Goal: Task Accomplishment & Management: Manage account settings

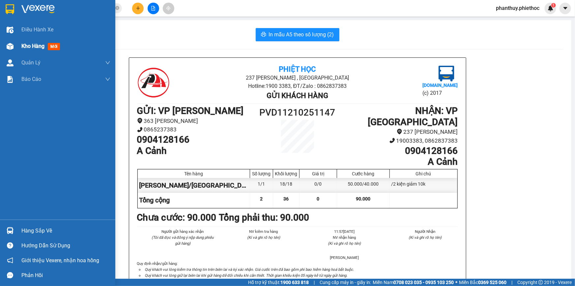
click at [30, 44] on span "Kho hàng" at bounding box center [32, 46] width 23 height 6
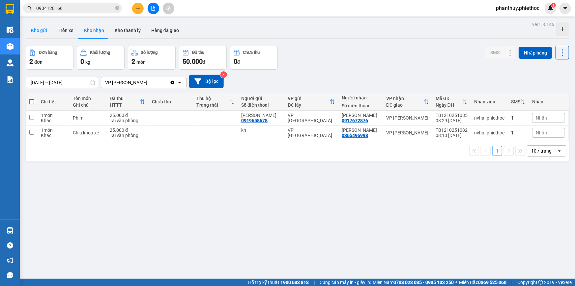
click at [40, 30] on button "Kho gửi" at bounding box center [39, 30] width 27 height 16
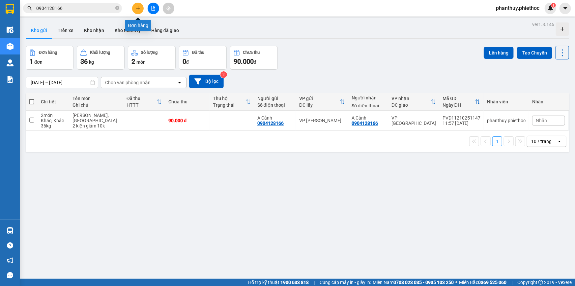
click at [137, 9] on icon "plus" at bounding box center [138, 8] width 5 height 5
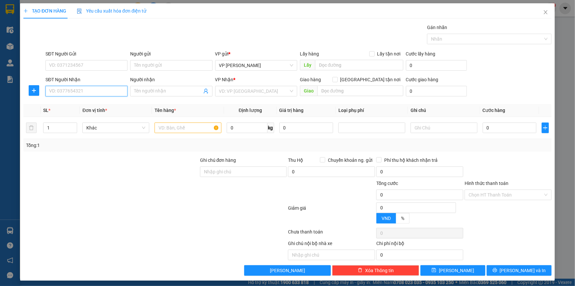
click at [56, 96] on input "SĐT Người Nhận" at bounding box center [86, 91] width 82 height 11
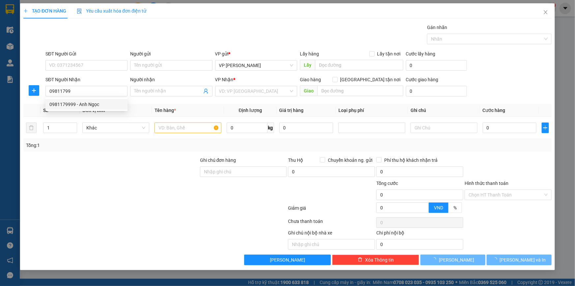
click at [93, 110] on div "0981179999 0981179999 - Anh Ngọc" at bounding box center [86, 104] width 82 height 13
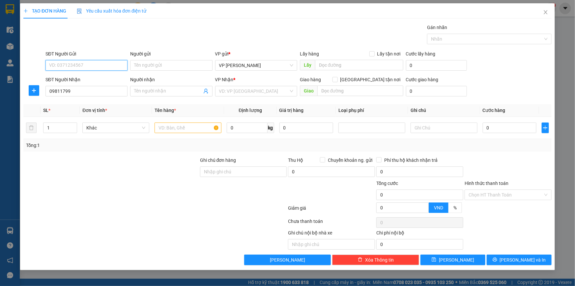
click at [79, 63] on input "SĐT Người Gửi" at bounding box center [86, 65] width 82 height 11
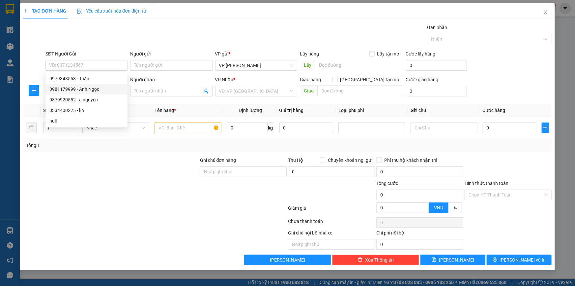
click at [137, 112] on th "Đơn vị tính *" at bounding box center [116, 110] width 72 height 13
click at [88, 93] on input "09811799" at bounding box center [86, 91] width 82 height 11
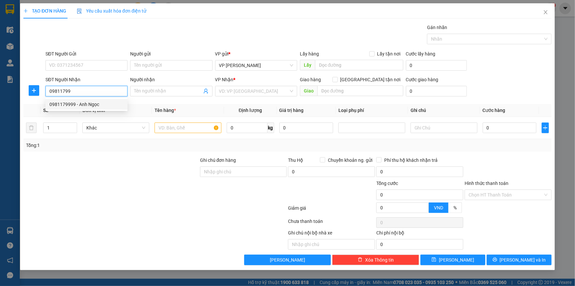
click at [87, 102] on div "0981179999 - Anh Ngọc" at bounding box center [86, 104] width 74 height 7
type input "0981179999"
type input "Anh Ngọc"
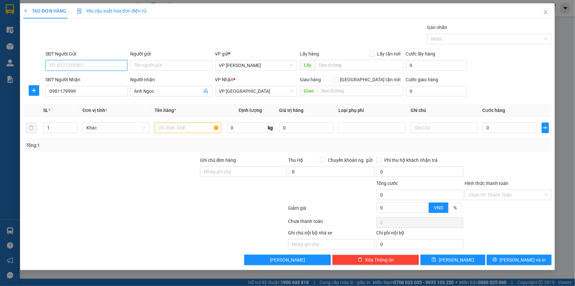
click at [72, 66] on input "SĐT Người Gửi" at bounding box center [86, 65] width 82 height 11
click at [82, 87] on div "0981179999 - Anh Ngọc" at bounding box center [86, 88] width 74 height 7
type input "0981179999"
type input "Anh Ngọc"
click at [38, 89] on span "plus" at bounding box center [34, 90] width 10 height 5
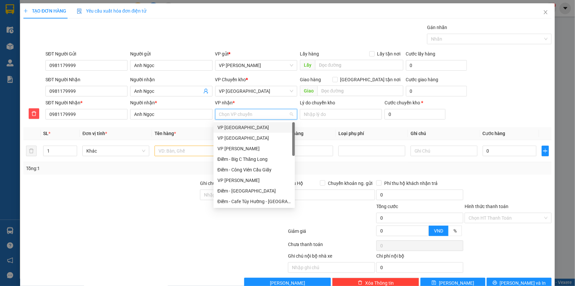
click at [229, 109] on input "VP nhận *" at bounding box center [254, 114] width 70 height 10
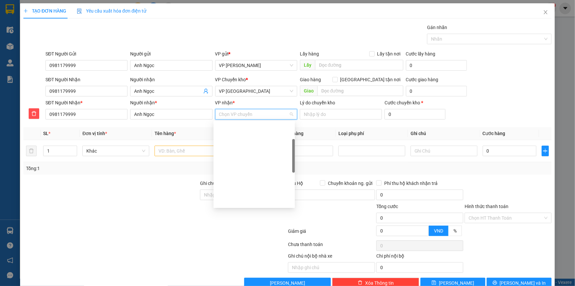
scroll to position [59, 0]
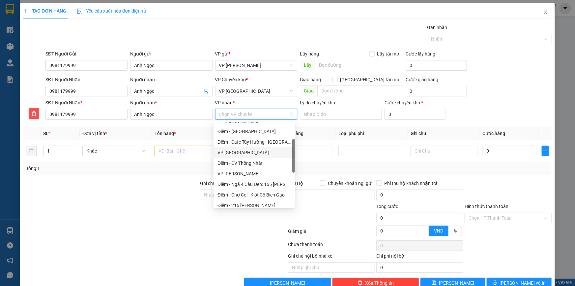
click at [241, 147] on div "VP [GEOGRAPHIC_DATA]" at bounding box center [254, 152] width 81 height 11
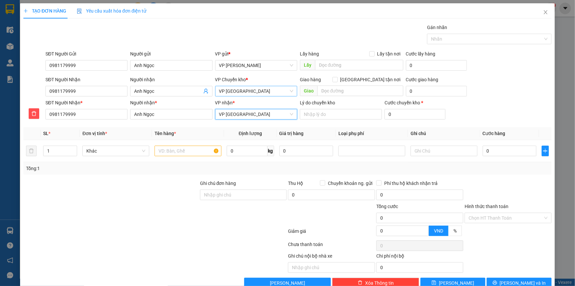
click at [236, 91] on span "VP [GEOGRAPHIC_DATA]" at bounding box center [256, 91] width 74 height 10
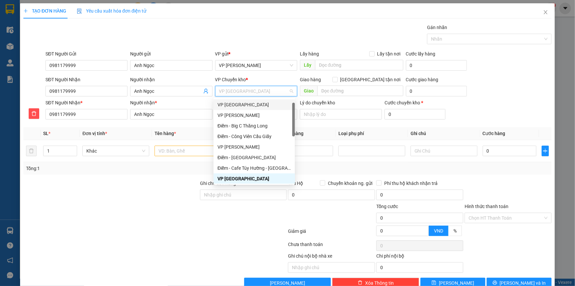
click at [237, 104] on div "VP [GEOGRAPHIC_DATA]" at bounding box center [255, 104] width 74 height 7
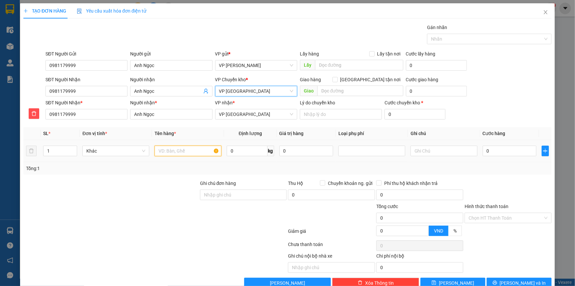
click at [171, 152] on input "text" at bounding box center [188, 150] width 67 height 11
type input "Hộp nhỏ (thức ăn cho cá)"
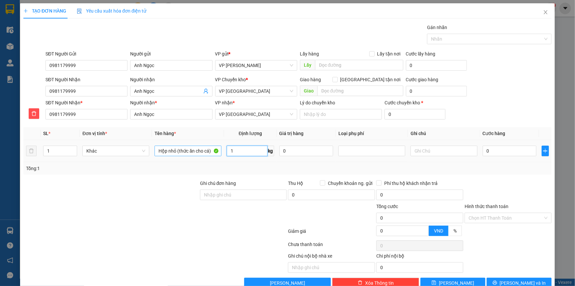
type input "1"
type input "03"
type input "3"
type input "030"
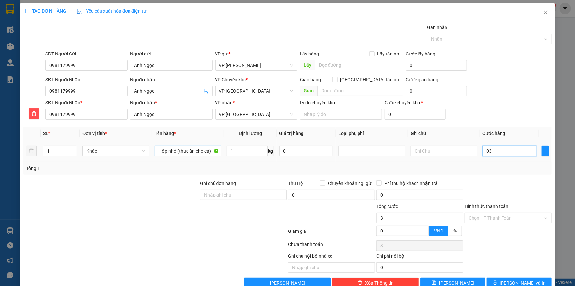
type input "30"
type input "30.000"
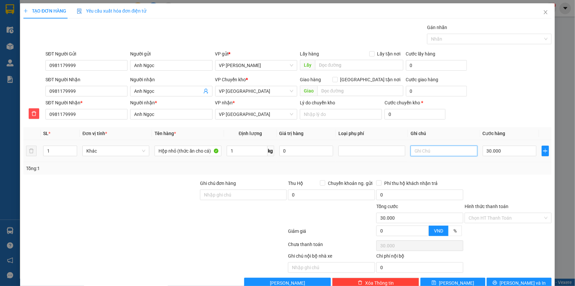
click at [427, 154] on input "text" at bounding box center [444, 150] width 67 height 11
drag, startPoint x: 332, startPoint y: 90, endPoint x: 329, endPoint y: 105, distance: 14.6
click at [332, 91] on input "text" at bounding box center [360, 90] width 86 height 11
type input "Chưa bill"
click at [487, 97] on div "SĐT Người Nhận 0981179999 Người nhận Anh Ngọc VP Chuyển kho * VP Thái Bình Gia…" at bounding box center [298, 87] width 509 height 23
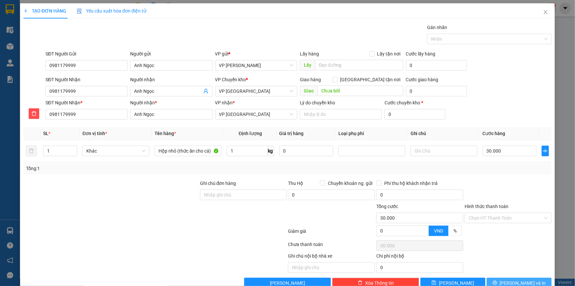
click at [511, 281] on span "[PERSON_NAME] và In" at bounding box center [523, 282] width 46 height 7
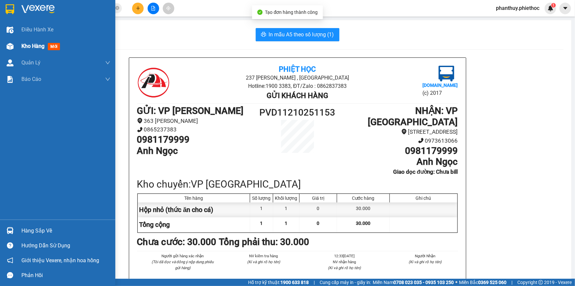
click at [26, 47] on span "Kho hàng" at bounding box center [32, 46] width 23 height 6
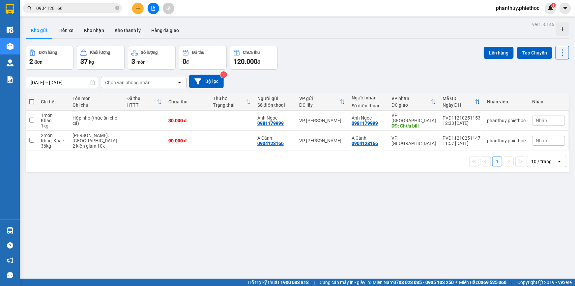
click at [33, 100] on span at bounding box center [31, 101] width 5 height 5
click at [32, 98] on input "checkbox" at bounding box center [32, 98] width 0 height 0
checkbox input "true"
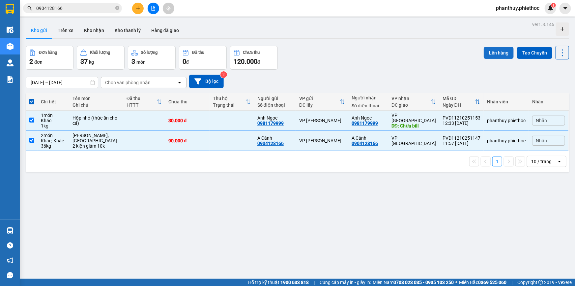
click at [496, 49] on button "Lên hàng" at bounding box center [499, 53] width 30 height 12
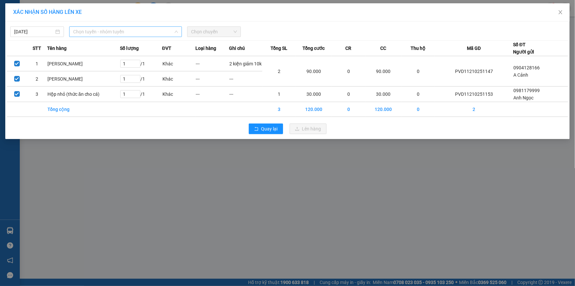
click at [83, 28] on span "Chọn tuyến - nhóm tuyến" at bounding box center [125, 32] width 105 height 10
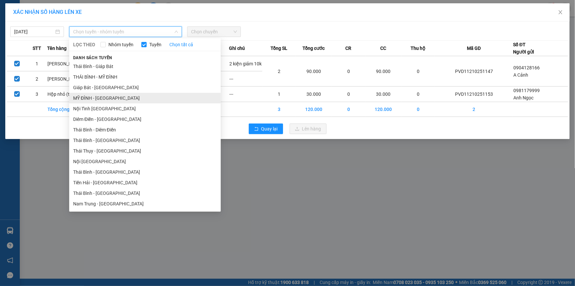
click at [92, 100] on li "MỸ ĐÌNH - THÁI BÌNH" at bounding box center [145, 98] width 152 height 11
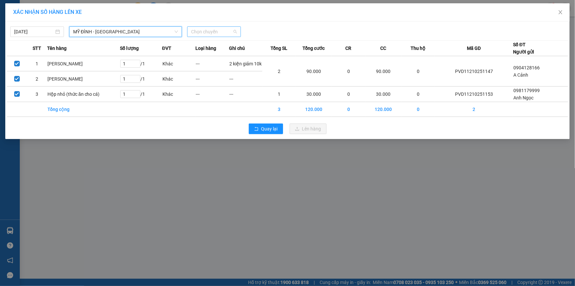
click at [200, 31] on span "Chọn chuyến" at bounding box center [214, 32] width 46 height 10
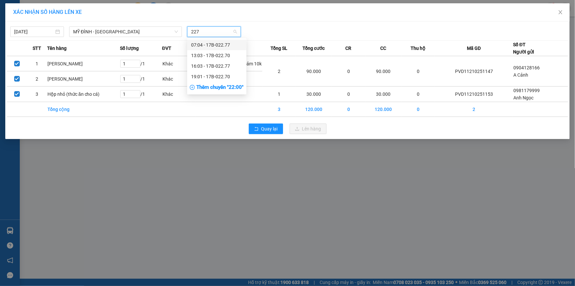
type input "2270"
click at [205, 56] on div "19:01 - 17B-022.70" at bounding box center [216, 55] width 51 height 7
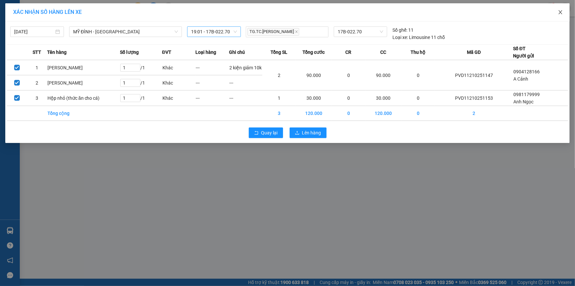
click at [565, 12] on span "Close" at bounding box center [561, 12] width 18 height 18
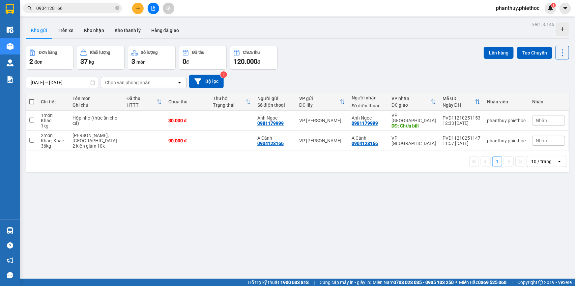
click at [31, 99] on span at bounding box center [31, 101] width 5 height 5
click at [32, 98] on input "checkbox" at bounding box center [32, 98] width 0 height 0
checkbox input "true"
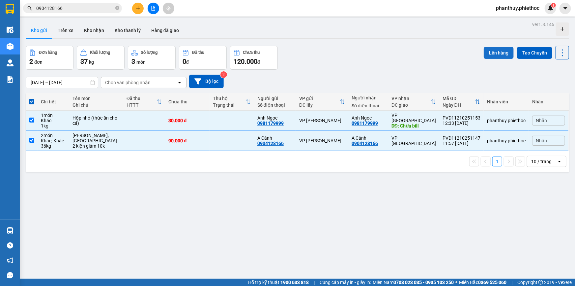
click at [503, 51] on button "Lên hàng" at bounding box center [499, 53] width 30 height 12
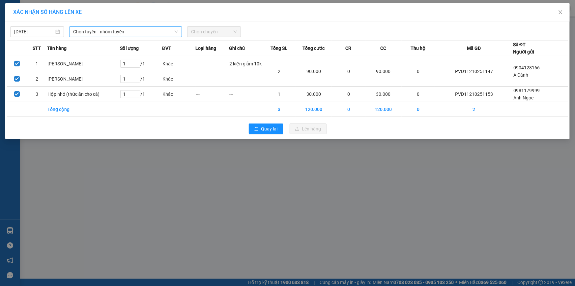
click at [99, 29] on span "Chọn tuyến - nhóm tuyến" at bounding box center [125, 32] width 105 height 10
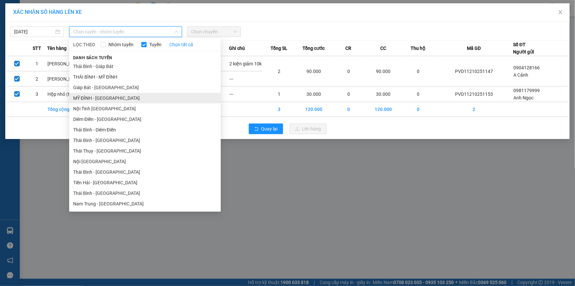
click at [101, 97] on li "MỸ ĐÌNH - THÁI BÌNH" at bounding box center [145, 98] width 152 height 11
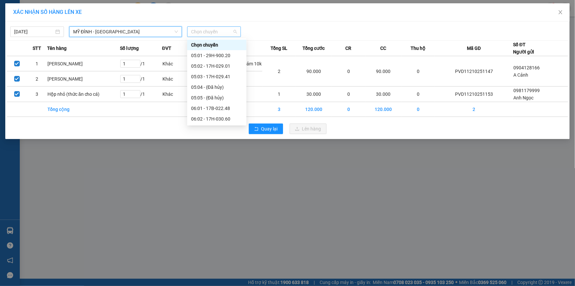
click at [198, 32] on span "Chọn chuyến" at bounding box center [214, 32] width 46 height 10
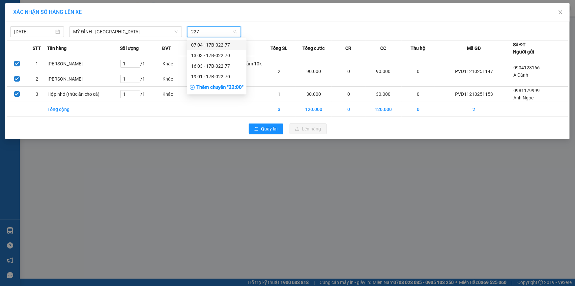
type input "2270"
click at [216, 45] on div "13:03 - 17B-022.70" at bounding box center [216, 44] width 51 height 7
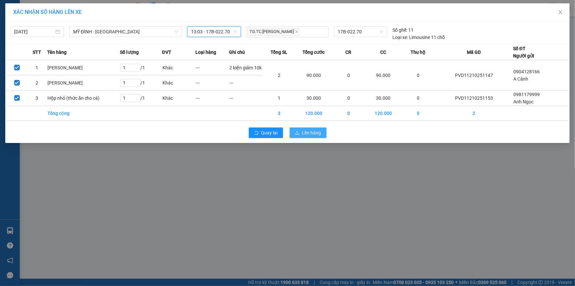
drag, startPoint x: 312, startPoint y: 130, endPoint x: 303, endPoint y: 126, distance: 9.6
click at [312, 129] on span "Lên hàng" at bounding box center [311, 132] width 19 height 7
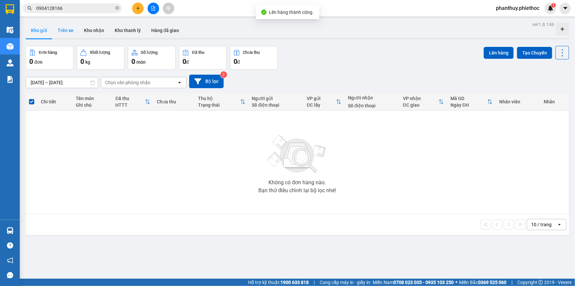
click at [56, 27] on button "Trên xe" at bounding box center [65, 30] width 26 height 16
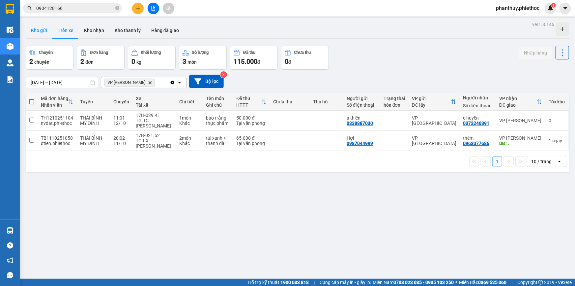
click at [35, 27] on button "Kho gửi" at bounding box center [39, 30] width 27 height 16
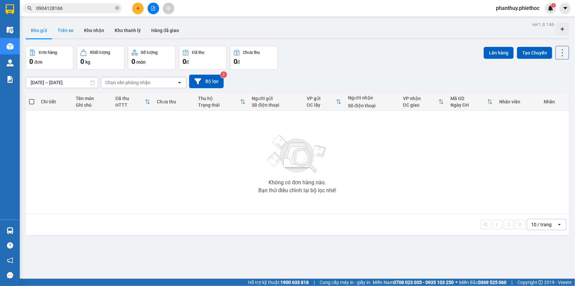
click at [68, 30] on button "Trên xe" at bounding box center [65, 30] width 26 height 16
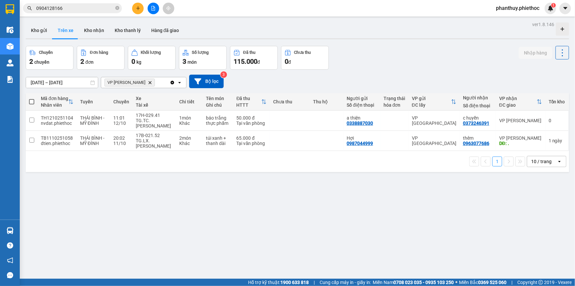
click at [149, 82] on icon "VP Phạm Văn Đồng, close by backspace" at bounding box center [150, 82] width 3 height 3
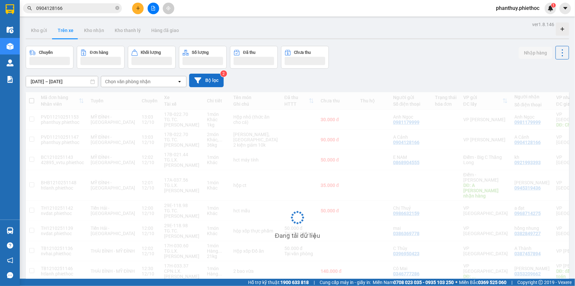
click at [208, 82] on button "Bộ lọc" at bounding box center [206, 81] width 35 height 14
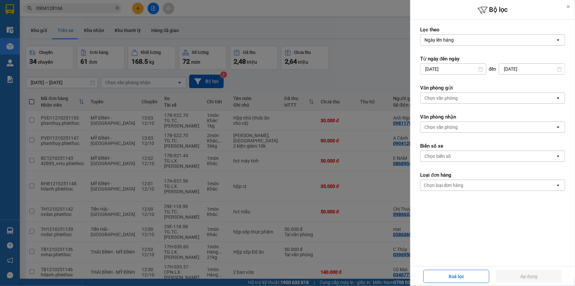
click at [462, 97] on div "Chọn văn phòng" at bounding box center [488, 98] width 135 height 11
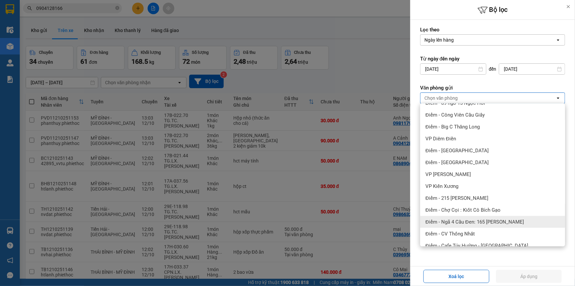
scroll to position [159, 0]
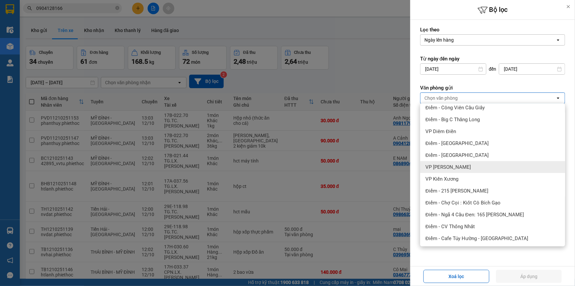
click at [461, 164] on span "VP [PERSON_NAME]" at bounding box center [448, 167] width 45 height 7
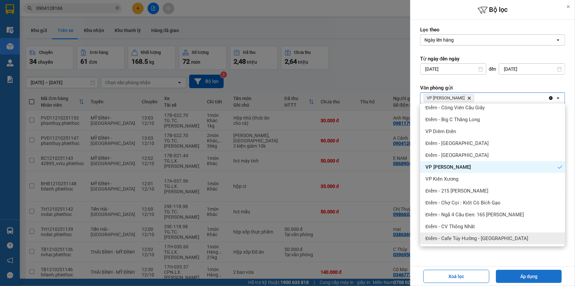
click at [525, 272] on button "Áp dụng" at bounding box center [529, 275] width 66 height 13
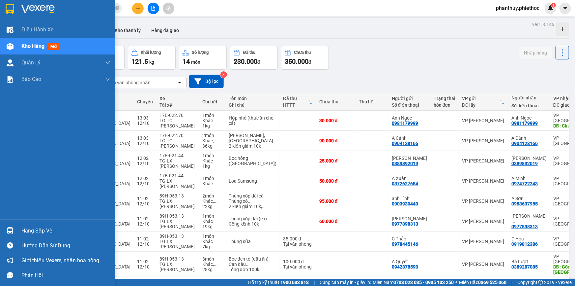
drag, startPoint x: 28, startPoint y: 231, endPoint x: 112, endPoint y: 226, distance: 83.6
click at [30, 231] on div "Hàng sắp về" at bounding box center [65, 231] width 89 height 10
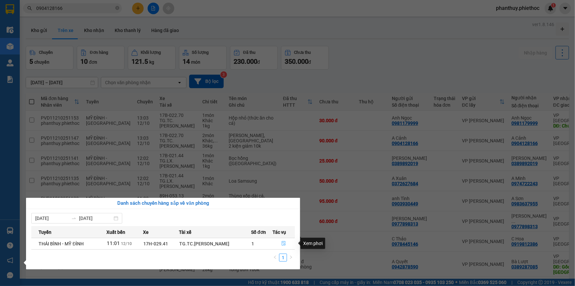
click at [283, 243] on icon "file-done" at bounding box center [284, 243] width 5 height 5
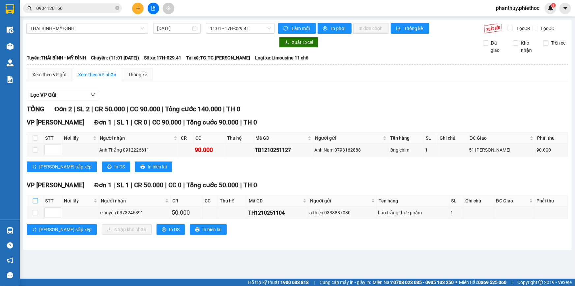
click at [34, 200] on input "checkbox" at bounding box center [35, 200] width 5 height 5
checkbox input "true"
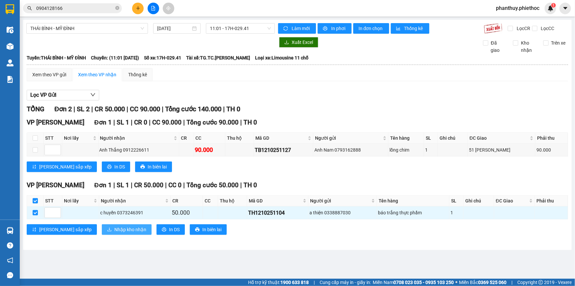
click at [114, 227] on span "Nhập kho nhận" at bounding box center [130, 229] width 32 height 7
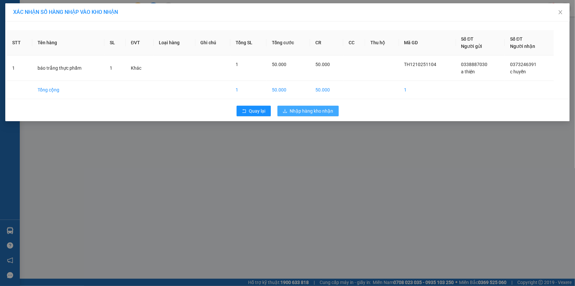
click at [324, 108] on span "Nhập hàng kho nhận" at bounding box center [312, 110] width 44 height 7
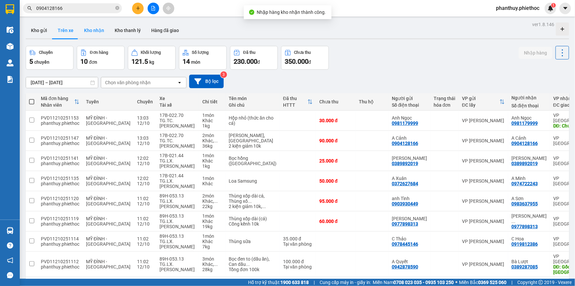
click at [92, 31] on button "Kho nhận" at bounding box center [94, 30] width 31 height 16
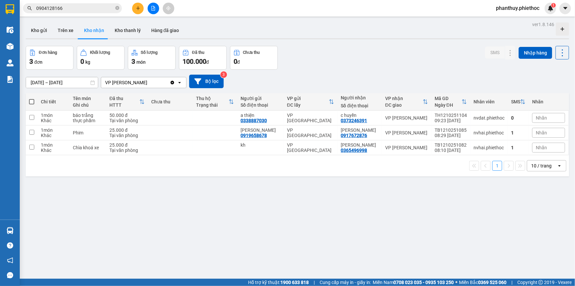
click at [536, 116] on span "Nhãn" at bounding box center [541, 117] width 11 height 5
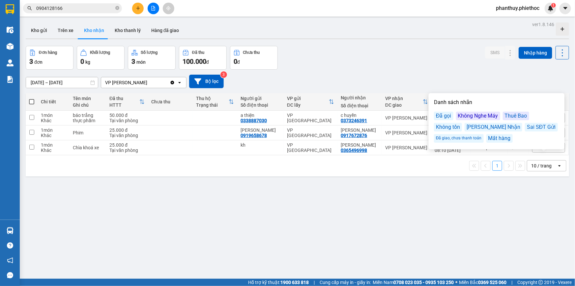
click at [444, 113] on div "Đã gọi" at bounding box center [443, 115] width 19 height 9
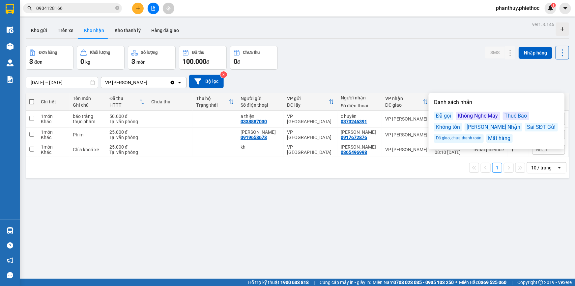
click at [390, 46] on div "Đơn hàng 3 đơn Khối lượng 0 kg Số lượng 3 món Đã thu 100.000 đ Chưa thu 0 đ SMS…" at bounding box center [298, 58] width 544 height 24
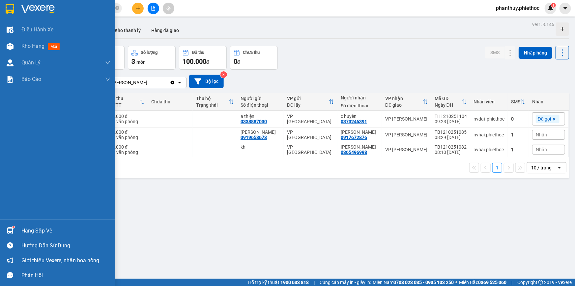
drag, startPoint x: 39, startPoint y: 228, endPoint x: 185, endPoint y: 219, distance: 146.7
click at [43, 228] on div "Hàng sắp về" at bounding box center [65, 231] width 89 height 10
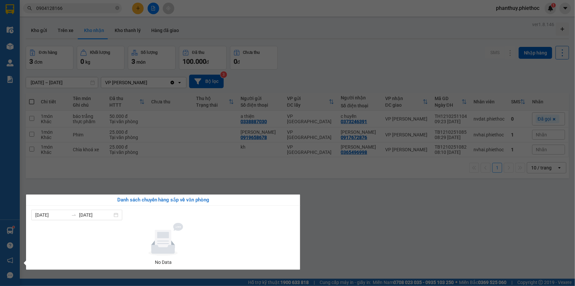
click at [274, 178] on section "Kết quả tìm kiếm ( 13 ) Bộ lọc Mã ĐH Trạng thái Món hàng Thu hộ Tổng cước Chưa …" at bounding box center [287, 143] width 575 height 286
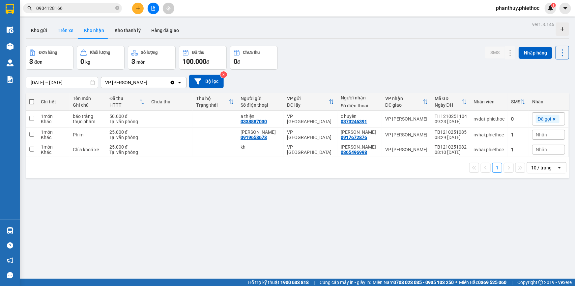
click at [61, 29] on button "Trên xe" at bounding box center [65, 30] width 26 height 16
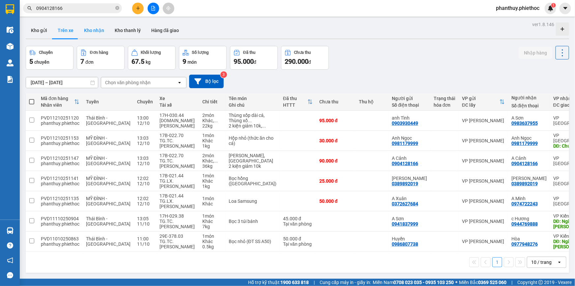
click at [94, 25] on button "Kho nhận" at bounding box center [94, 30] width 31 height 16
type input "[DATE] – [DATE]"
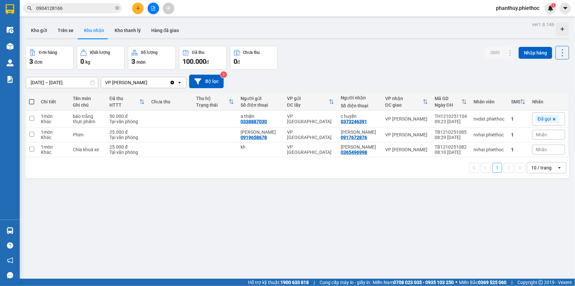
click at [79, 22] on button "Kho nhận" at bounding box center [94, 30] width 31 height 16
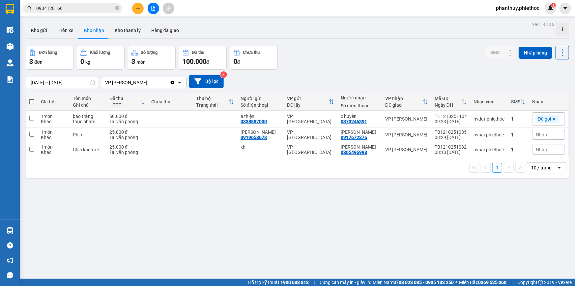
click at [79, 22] on button "Kho nhận" at bounding box center [94, 30] width 31 height 16
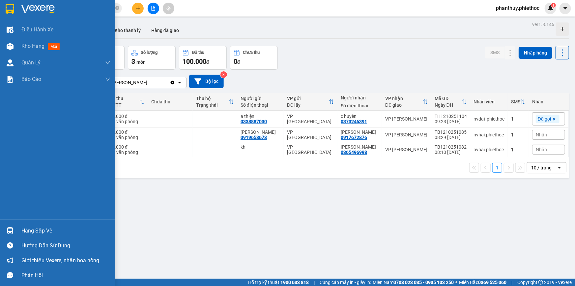
click at [31, 229] on div "Hàng sắp về" at bounding box center [65, 231] width 89 height 10
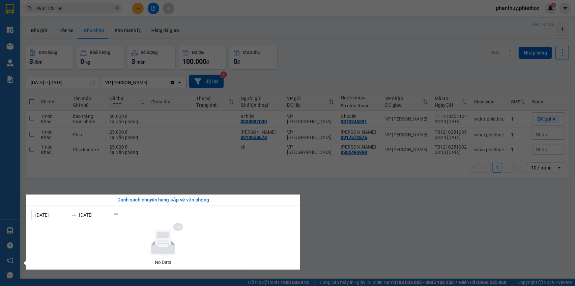
drag, startPoint x: 171, startPoint y: 156, endPoint x: 161, endPoint y: 144, distance: 15.2
click at [170, 155] on section "Kết quả tìm kiếm ( 13 ) Bộ lọc Mã ĐH Trạng thái Món hàng Thu hộ Tổng cước Chưa …" at bounding box center [287, 143] width 575 height 286
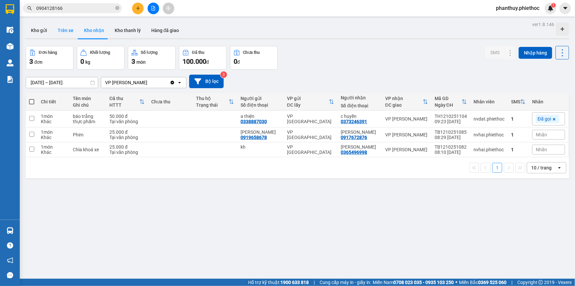
click at [64, 30] on button "Trên xe" at bounding box center [65, 30] width 26 height 16
type input "11/10/2025 – 12/10/2025"
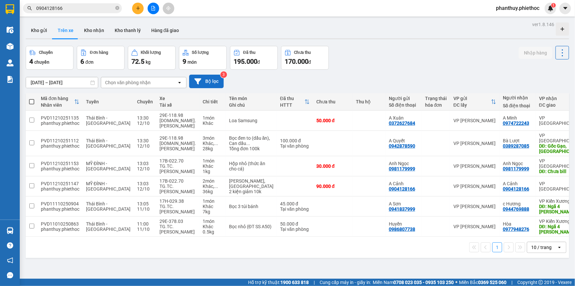
click at [211, 78] on button "Bộ lọc" at bounding box center [206, 82] width 35 height 14
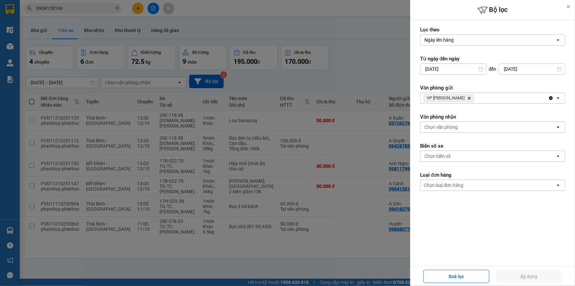
click at [469, 98] on icon "VP Phạm Văn Đồng, close by backspace" at bounding box center [469, 98] width 3 height 3
click at [460, 129] on div "Chọn văn phòng" at bounding box center [488, 127] width 135 height 11
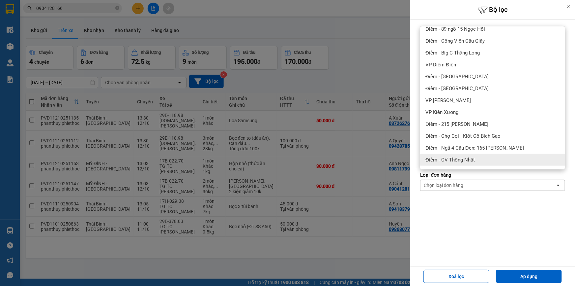
scroll to position [150, 0]
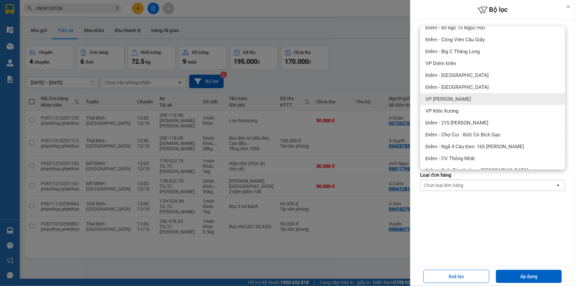
click at [462, 102] on span "VP [PERSON_NAME]" at bounding box center [448, 99] width 45 height 7
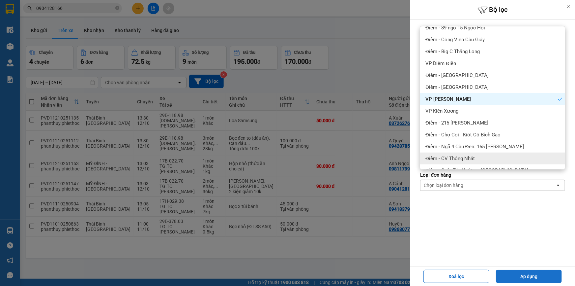
click at [523, 276] on button "Áp dụng" at bounding box center [529, 275] width 66 height 13
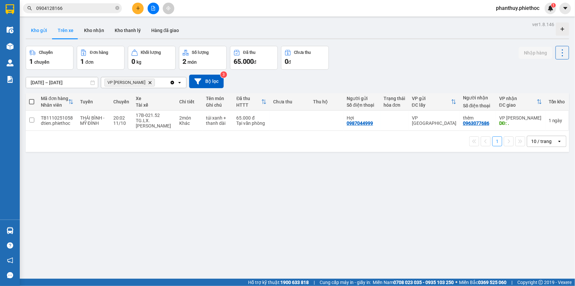
click at [30, 28] on button "Kho gửi" at bounding box center [39, 30] width 27 height 16
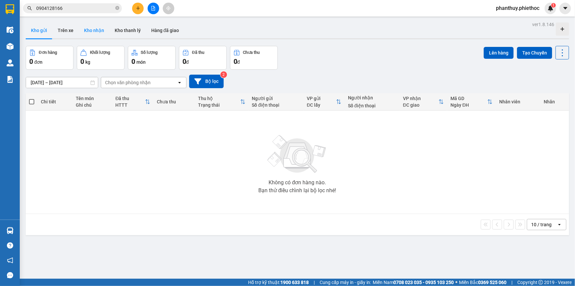
click at [89, 26] on button "Kho nhận" at bounding box center [94, 30] width 31 height 16
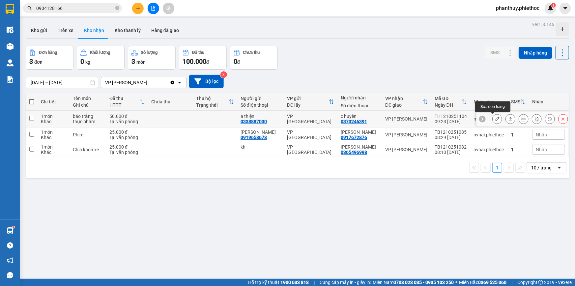
click at [495, 116] on icon at bounding box center [497, 118] width 5 height 5
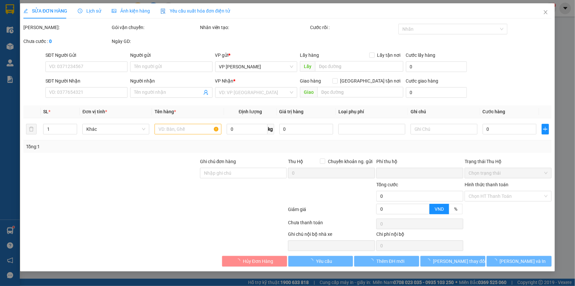
type input "0338887030"
type input "a thiện"
type input "0373246391"
type input "c huyền"
type input "0"
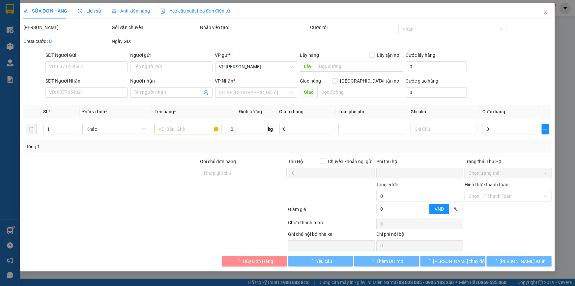
type input "50.000"
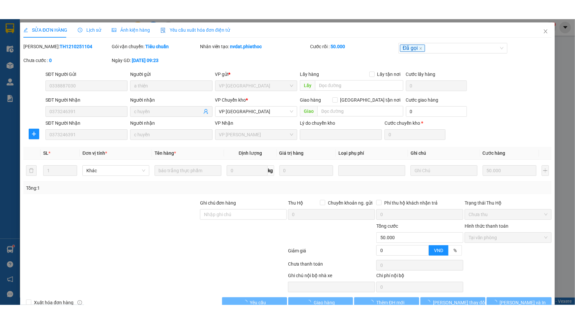
scroll to position [3, 0]
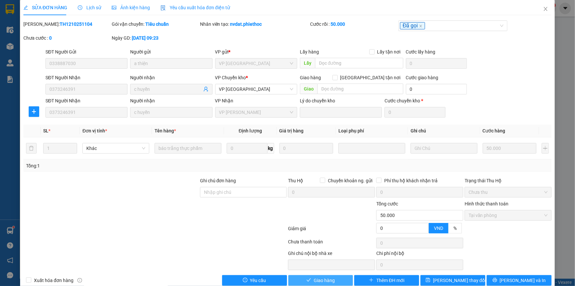
click at [321, 280] on span "Giao hàng" at bounding box center [324, 279] width 21 height 7
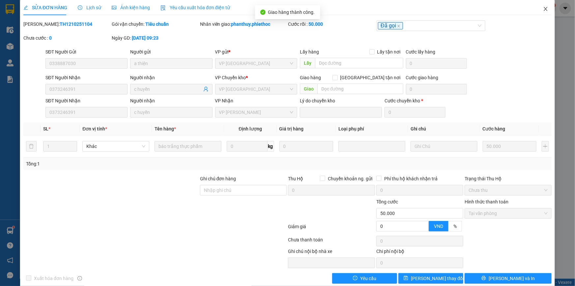
click at [543, 8] on icon "close" at bounding box center [545, 8] width 5 height 5
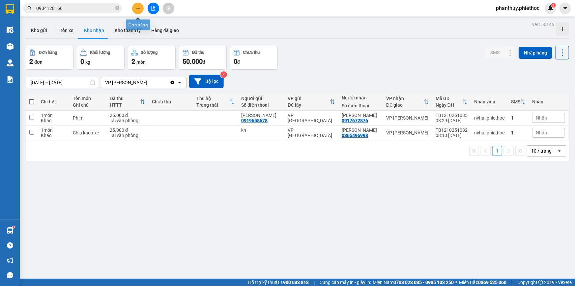
click at [137, 8] on icon "plus" at bounding box center [138, 8] width 4 height 0
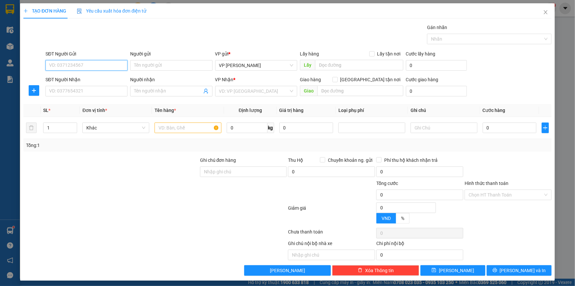
click at [66, 61] on input "SĐT Người Gửi" at bounding box center [86, 65] width 82 height 11
click at [85, 66] on input "SĐT Người Gửi" at bounding box center [86, 65] width 82 height 11
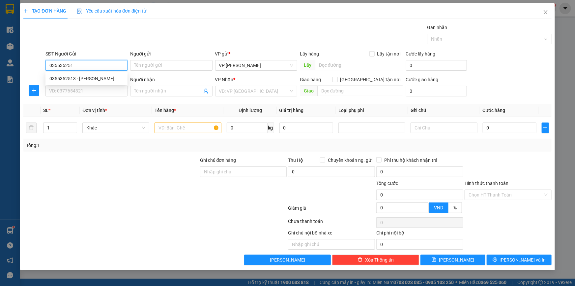
type input "0355352513"
click at [90, 81] on div "0355352513 - C Kim Ngân" at bounding box center [86, 78] width 74 height 7
type input "C Kim Ngân"
type input "0355352513"
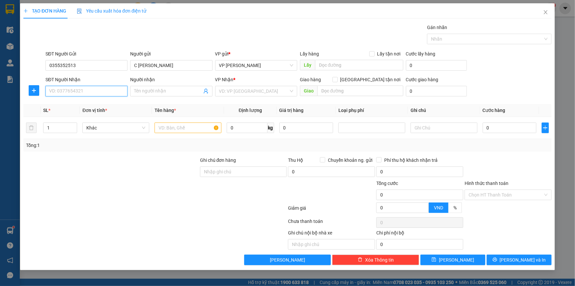
click at [102, 93] on input "SĐT Người Nhận" at bounding box center [86, 91] width 82 height 11
click at [100, 89] on input "SĐT Người Nhận" at bounding box center [86, 91] width 82 height 11
type input "0397073971"
click at [86, 105] on div "0397073971 - Cô Ánh" at bounding box center [86, 104] width 74 height 7
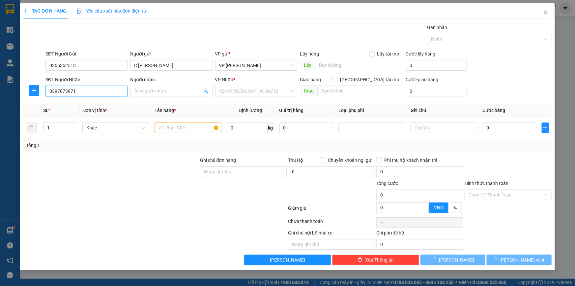
type input "Cô Ánh"
type input "Cây xăng Dương Thanh"
type input "5.000"
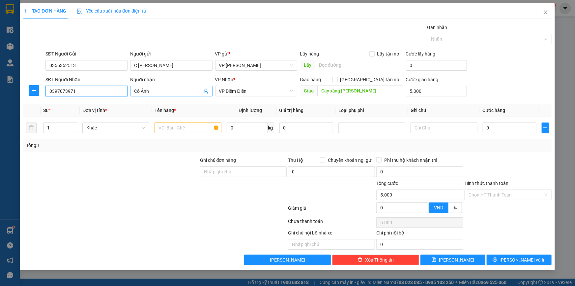
type input "0397073971"
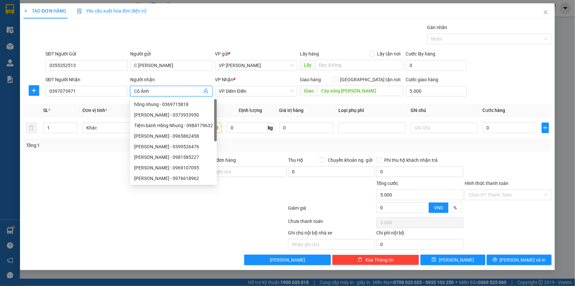
drag, startPoint x: 170, startPoint y: 87, endPoint x: 120, endPoint y: 83, distance: 50.6
click at [120, 83] on div "SĐT Người Nhận 0397073971 Người nhận Cô Ánh VP Nhận * VP Diêm Điền Giao hàng Gi…" at bounding box center [298, 87] width 509 height 23
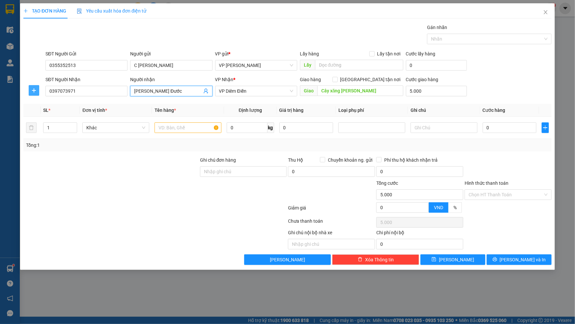
type input "Bùi Viết Đước"
click at [37, 89] on span "plus" at bounding box center [34, 90] width 10 height 5
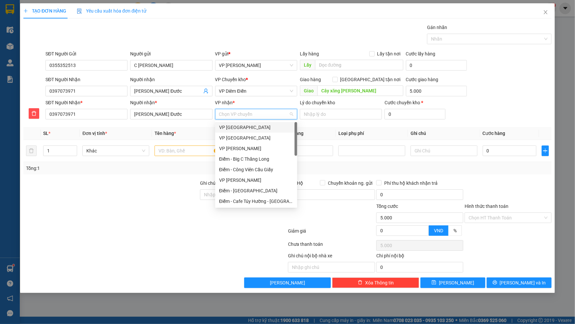
click at [237, 113] on input "VP nhận *" at bounding box center [254, 114] width 70 height 10
type input "diêm"
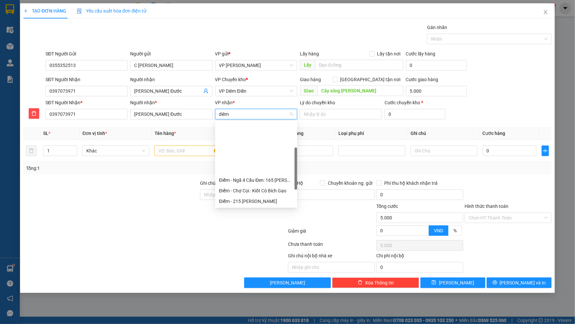
scroll to position [60, 0]
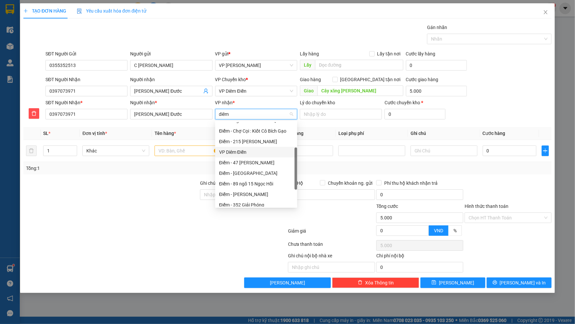
click at [244, 150] on div "VP Diêm Điền" at bounding box center [256, 151] width 74 height 7
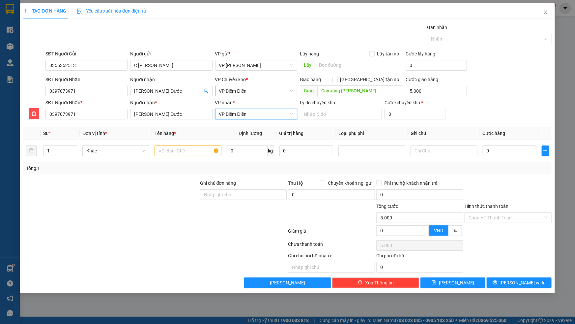
click at [239, 87] on span "VP Diêm Điền" at bounding box center [256, 91] width 74 height 10
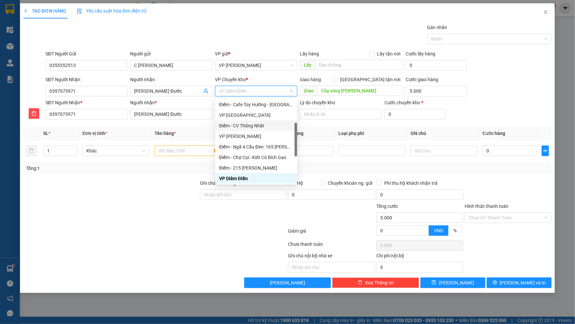
scroll to position [0, 0]
click at [243, 111] on div "VP [GEOGRAPHIC_DATA]" at bounding box center [256, 114] width 74 height 7
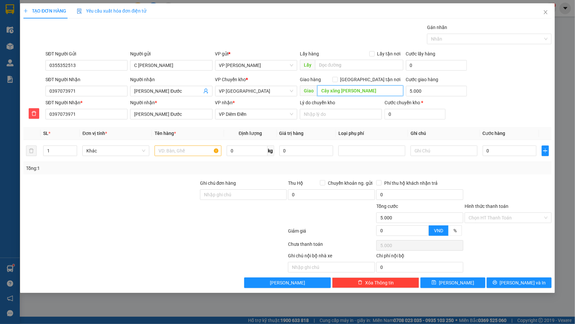
click at [385, 91] on input "Cây xăng Dương Thanh" at bounding box center [360, 90] width 86 height 11
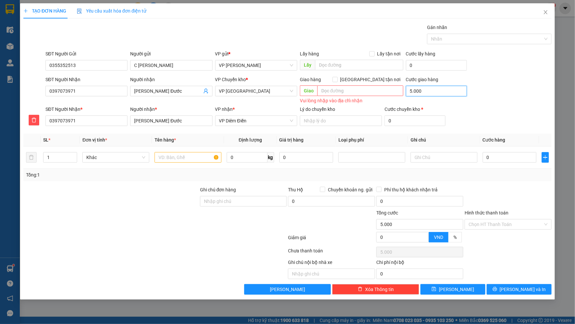
click at [429, 90] on input "5.000" at bounding box center [436, 91] width 61 height 11
type input "0"
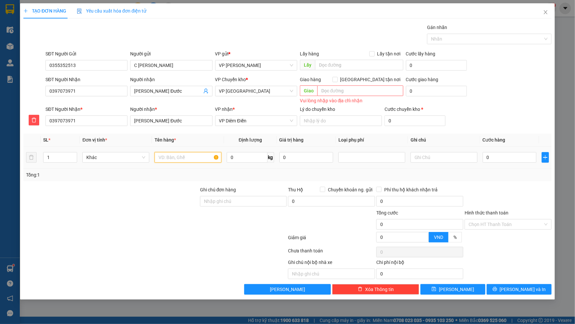
click at [194, 153] on input "text" at bounding box center [188, 157] width 67 height 11
type input "Valy quần áo"
click at [545, 157] on icon "plus" at bounding box center [545, 157] width 5 height 5
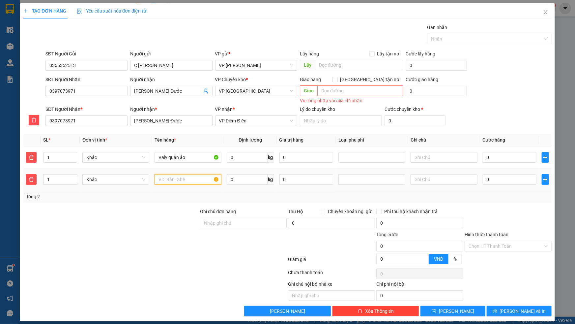
click at [197, 179] on input "text" at bounding box center [188, 179] width 67 height 11
type input "B"
type input "t"
type input "Túi quần áo"
click at [545, 179] on icon "plus" at bounding box center [545, 179] width 0 height 4
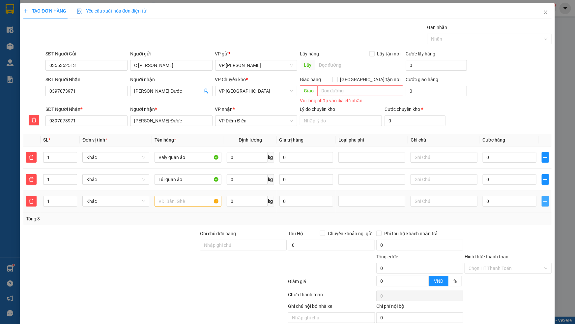
click at [544, 201] on icon "plus" at bounding box center [546, 201] width 4 height 0
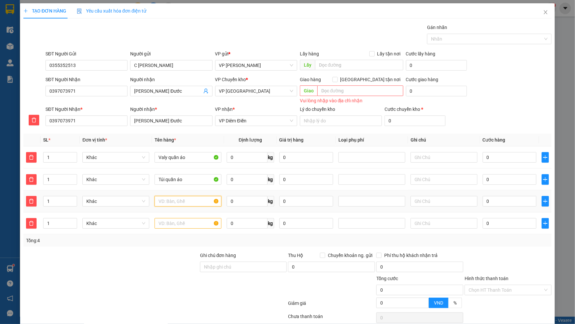
click at [171, 205] on input "text" at bounding box center [188, 201] width 67 height 11
type input "Thùng quần áo"
click at [184, 226] on input "text" at bounding box center [188, 223] width 67 height 11
type input "Bao to quần áo"
click at [237, 173] on span "0 kg" at bounding box center [250, 179] width 47 height 12
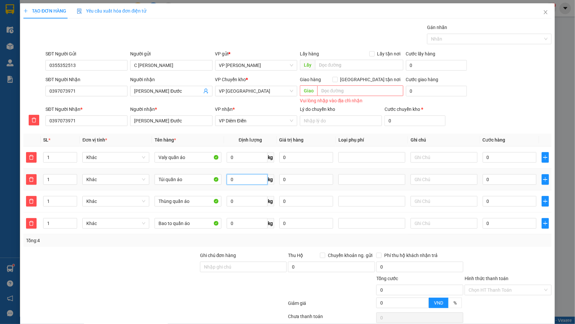
click at [237, 175] on input "0" at bounding box center [247, 179] width 41 height 11
click at [241, 157] on input "0" at bounding box center [247, 157] width 41 height 11
type input "10"
click at [240, 178] on input "0" at bounding box center [247, 179] width 41 height 11
type input "11"
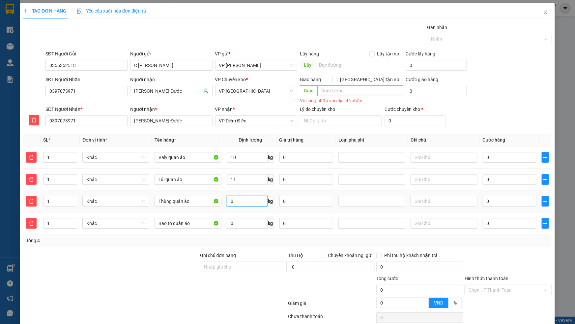
click at [244, 200] on input "0" at bounding box center [247, 201] width 41 height 11
type input "10"
click at [238, 221] on input "0" at bounding box center [247, 223] width 41 height 11
type input "15"
click at [424, 224] on input "text" at bounding box center [444, 223] width 67 height 11
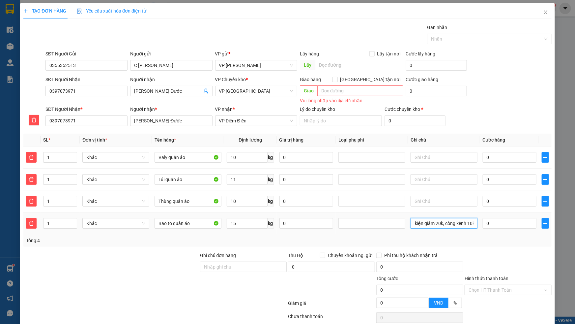
scroll to position [0, 6]
type input "4 kiện giảm 20k, cồng kềnh 10k"
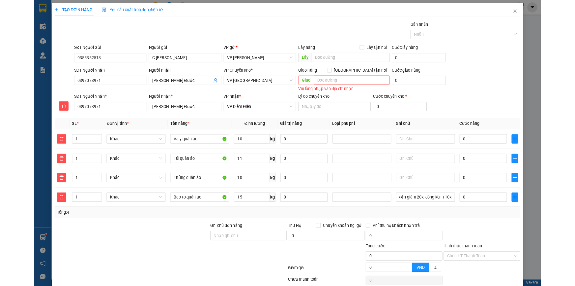
scroll to position [0, 0]
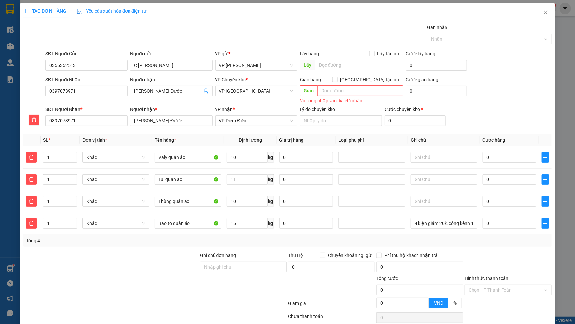
click at [537, 102] on div "SĐT Người Nhận 0397073971 Người nhận Bùi Viết Đước VP Chuyển kho * VP Thái Bình…" at bounding box center [298, 91] width 509 height 30
click at [183, 272] on div at bounding box center [111, 263] width 177 height 23
click at [496, 72] on div "SĐT Người Gửi 0355352513 Người gửi C Kim Ngân VP gửi * VP Phạm Văn Đồng Lấy hàn…" at bounding box center [298, 61] width 509 height 23
click at [518, 60] on div "SĐT Người Gửi 0355352513 Người gửi C Kim Ngân VP gửi * VP Phạm Văn Đồng Lấy hàn…" at bounding box center [298, 61] width 509 height 23
click at [112, 26] on div "Gói vận chuyển * Tiêu chuẩn Gán nhãn Nhãn" at bounding box center [298, 35] width 509 height 23
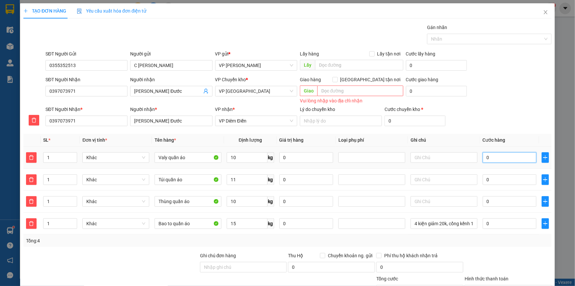
click at [495, 154] on input "0" at bounding box center [510, 157] width 54 height 11
type input "04"
type input "4"
type input "040"
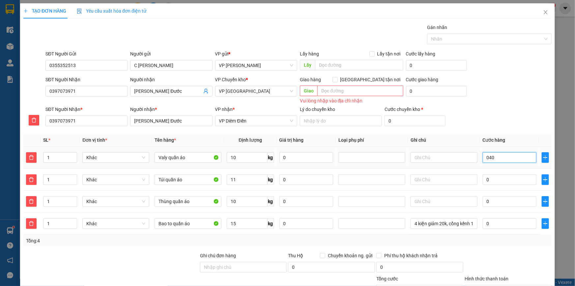
type input "40"
type input "40.000"
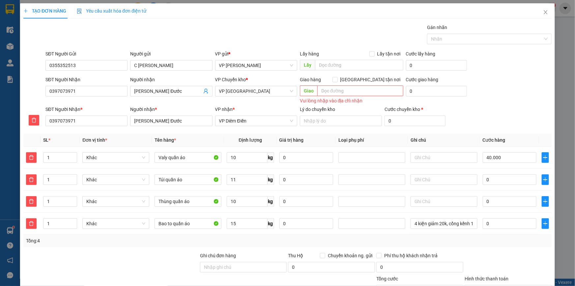
click at [493, 91] on div "SĐT Người Nhận 0397073971 Người nhận Bùi Viết Đước VP Chuyển kho * VP Thái Bình…" at bounding box center [298, 91] width 509 height 30
click at [494, 174] on input "0" at bounding box center [510, 179] width 54 height 11
type input "0"
type input "40.004"
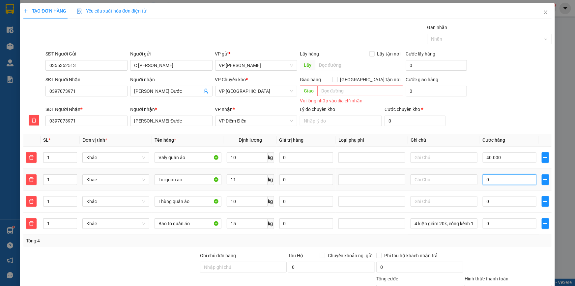
type input "04"
type input "40.045"
type input "045"
type input "85.000"
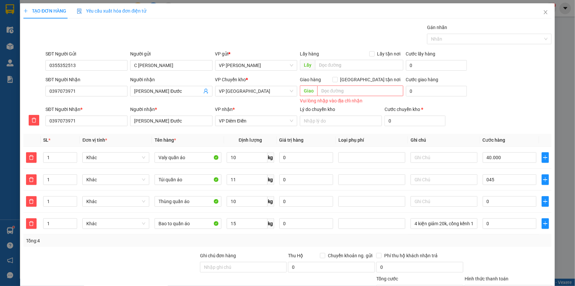
type input "85.000"
type input "45.000"
click at [494, 96] on div "SĐT Người Nhận 0397073971 Người nhận Bùi Viết Đước VP Chuyển kho * VP Thái Bình…" at bounding box center [298, 91] width 509 height 30
click at [495, 201] on input "0" at bounding box center [510, 201] width 54 height 11
type input "0"
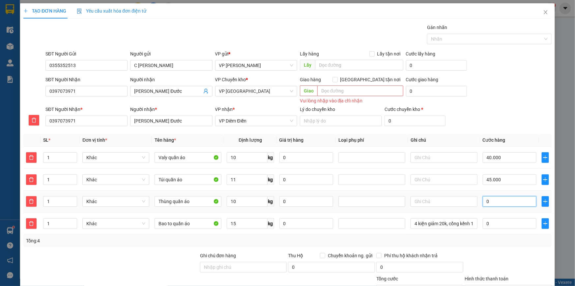
type input "85.004"
type input "04"
type input "85.040"
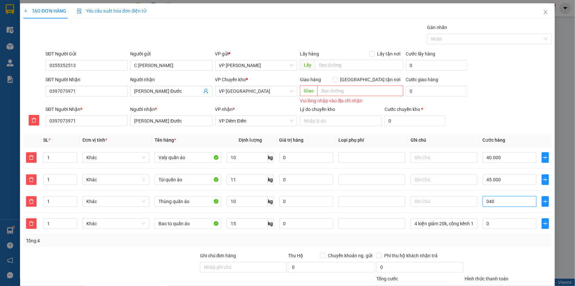
type input "040"
type input "125.000"
type input "40.000"
click at [476, 89] on div "SĐT Người Nhận 0397073971 Người nhận Bùi Viết Đước VP Chuyển kho * VP Thái Bình…" at bounding box center [298, 91] width 509 height 30
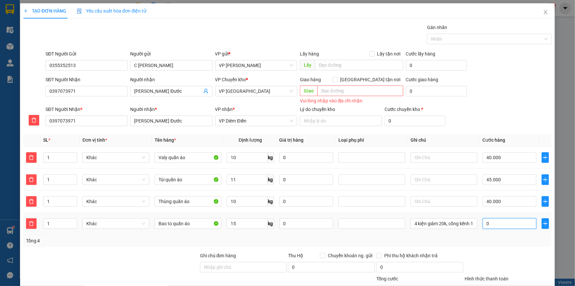
click at [489, 222] on input "0" at bounding box center [510, 223] width 54 height 11
type input "0"
type input "125.003"
type input "035"
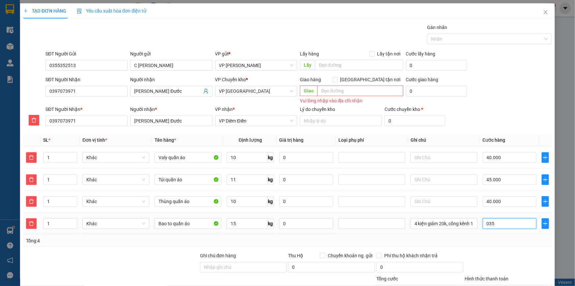
type input "125.035"
type input "035"
type input "160.000"
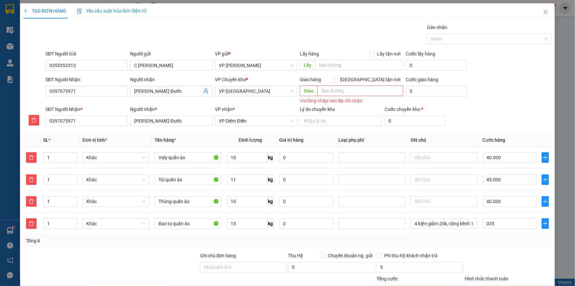
type input "35.000"
click at [519, 103] on div "SĐT Người Nhận 0397073971 Người nhận Bùi Viết Đước VP Chuyển kho * VP Thái Bình…" at bounding box center [298, 91] width 509 height 30
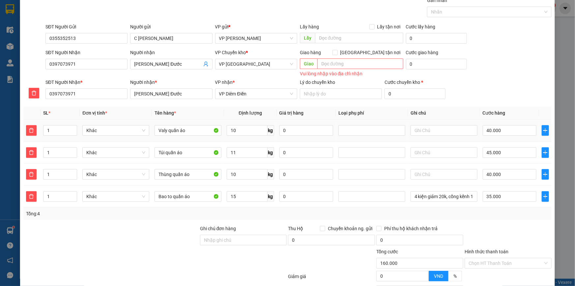
scroll to position [26, 0]
click at [425, 129] on input "text" at bounding box center [444, 131] width 67 height 11
type input "Hàng về gọi khách ra lấy"
click at [468, 80] on div "SĐT Người Nhận * 0397073971 Người nhận * Bùi Viết Đước VP nhận * VP Diêm Điền L…" at bounding box center [298, 90] width 509 height 23
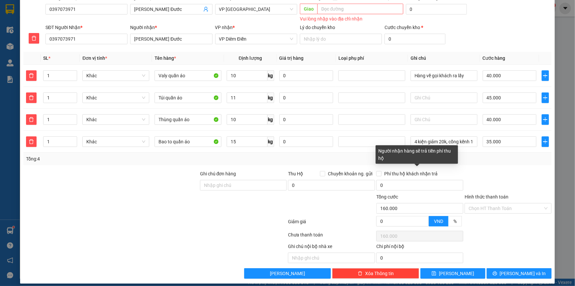
scroll to position [86, 0]
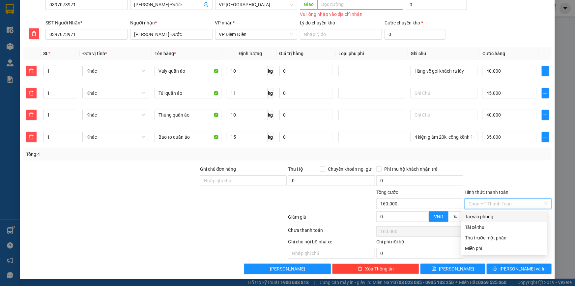
click at [481, 203] on input "Hình thức thanh toán" at bounding box center [506, 203] width 75 height 10
click at [483, 217] on div "Tại văn phòng" at bounding box center [504, 216] width 78 height 7
type input "0"
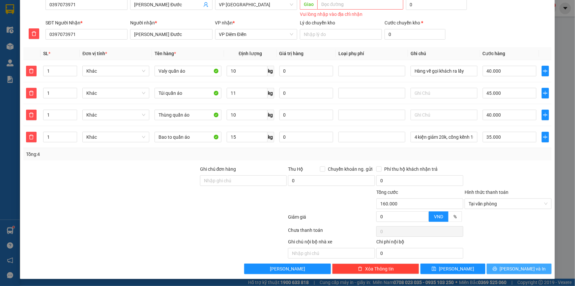
click at [520, 265] on span "[PERSON_NAME] và In" at bounding box center [523, 268] width 46 height 7
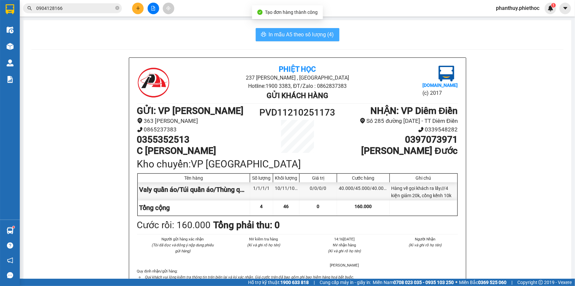
click at [271, 33] on span "In mẫu A5 theo số lượng (4)" at bounding box center [301, 34] width 65 height 8
click at [267, 29] on button "In mẫu A5 theo số lượng (4)" at bounding box center [298, 34] width 84 height 13
click at [270, 33] on span "In mẫu A5 theo số lượng (4)" at bounding box center [301, 34] width 65 height 8
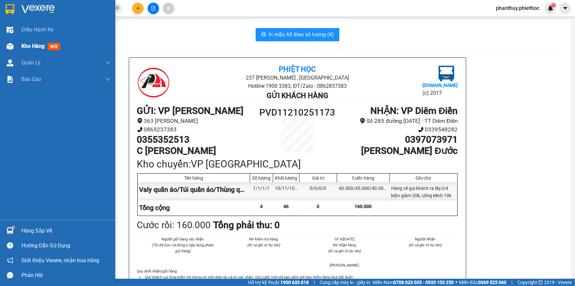
click at [23, 46] on span "Kho hàng" at bounding box center [32, 46] width 23 height 6
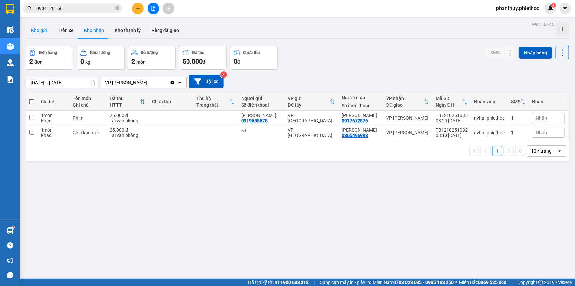
click at [39, 30] on button "Kho gửi" at bounding box center [39, 30] width 27 height 16
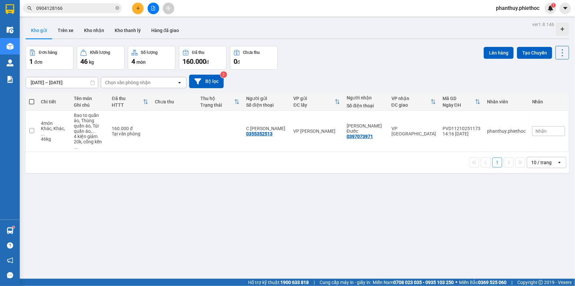
click at [33, 102] on span at bounding box center [31, 101] width 5 height 5
click at [32, 98] on input "checkbox" at bounding box center [32, 98] width 0 height 0
checkbox input "true"
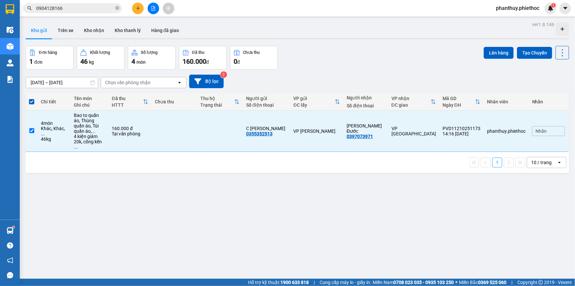
click at [493, 44] on div "ver 1.8.146 Kho gửi Trên xe Kho nhận Kho thanh lý Hàng đã giao Đơn hàng 1 đơn K…" at bounding box center [297, 163] width 549 height 286
click at [492, 55] on button "Lên hàng" at bounding box center [499, 53] width 30 height 12
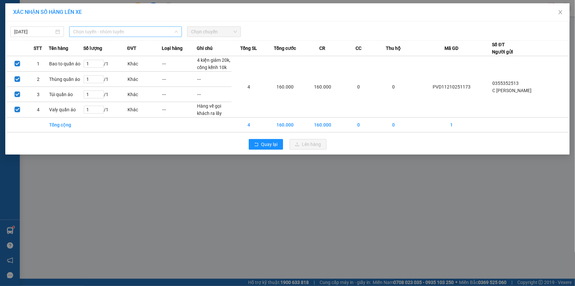
click at [99, 31] on span "Chọn tuyến - nhóm tuyến" at bounding box center [125, 32] width 105 height 10
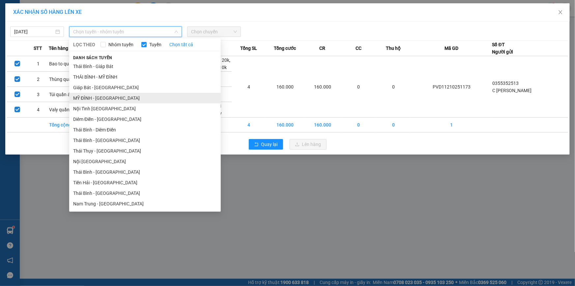
click at [92, 98] on li "MỸ ĐÌNH - THÁI BÌNH" at bounding box center [145, 98] width 152 height 11
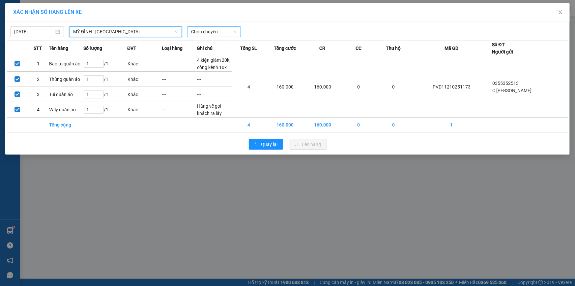
click at [197, 29] on span "Chọn chuyến" at bounding box center [214, 32] width 46 height 10
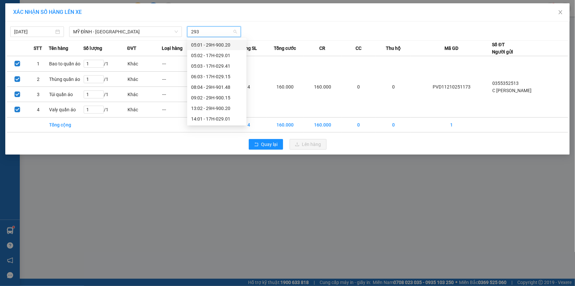
type input "2936"
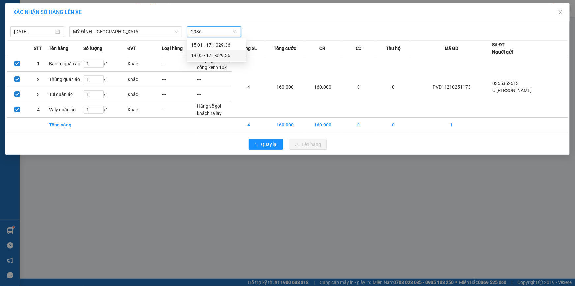
click at [198, 59] on div "19:05 - 17H-029.36" at bounding box center [216, 55] width 59 height 11
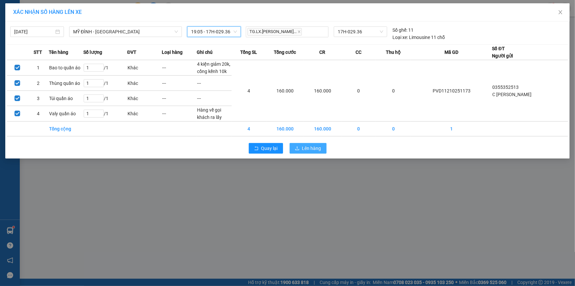
click at [317, 146] on span "Lên hàng" at bounding box center [311, 147] width 19 height 7
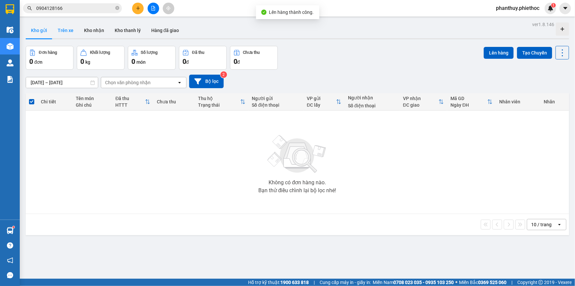
click at [63, 28] on button "Trên xe" at bounding box center [65, 30] width 26 height 16
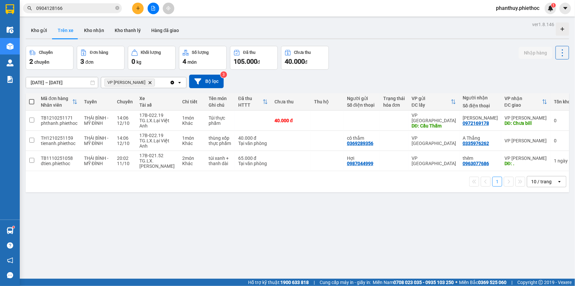
drag, startPoint x: 65, startPoint y: 26, endPoint x: 407, endPoint y: 28, distance: 342.2
click at [407, 28] on div "Kho gửi Trên xe Kho nhận Kho thanh lý Hàng đã giao" at bounding box center [298, 30] width 544 height 17
click at [98, 30] on button "Kho nhận" at bounding box center [94, 30] width 31 height 16
type input "[DATE] – [DATE]"
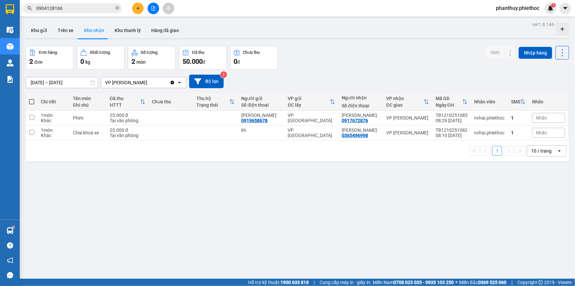
click at [353, 49] on div "Đơn hàng 2 đơn Khối lượng 0 kg Số lượng 2 món Đã thu 50.000 đ Chưa thu 0 đ SMS …" at bounding box center [298, 58] width 544 height 24
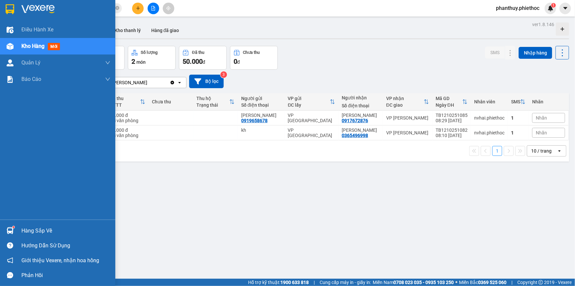
click at [16, 227] on div "Hàng sắp về" at bounding box center [57, 230] width 115 height 15
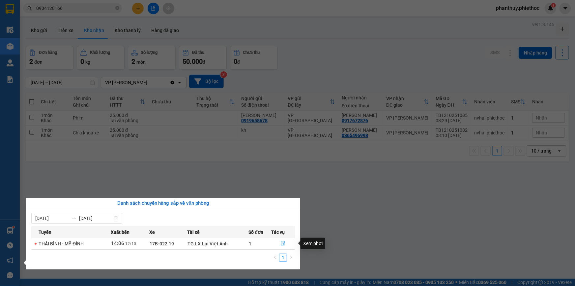
click at [282, 245] on icon "file-done" at bounding box center [283, 243] width 4 height 5
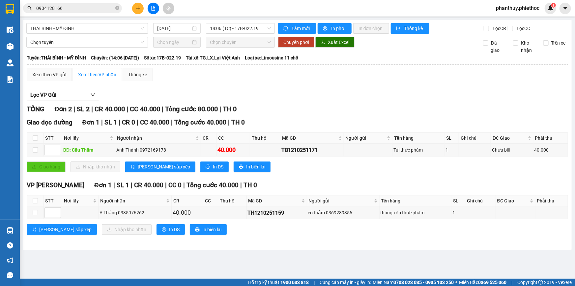
click at [230, 267] on main "THÁI BÌNH - MỸ ĐÌNH 12/10/2025 14:06 (TC) - 17B-022.19 Làm mới In phơi In đơn c…" at bounding box center [287, 139] width 575 height 278
click at [138, 7] on icon "plus" at bounding box center [138, 8] width 5 height 5
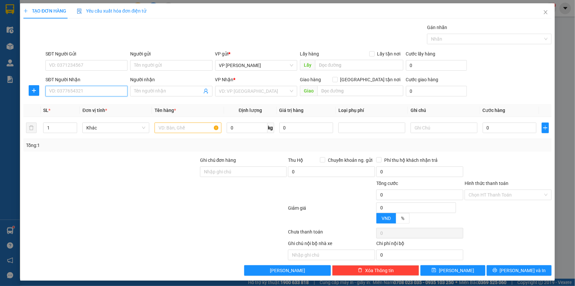
click at [67, 91] on input "SĐT Người Nhận" at bounding box center [86, 91] width 82 height 11
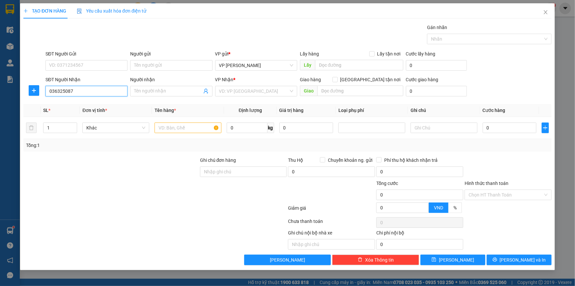
type input "0363250874"
click at [78, 105] on div "0363250874 - A Tiếp" at bounding box center [86, 104] width 74 height 7
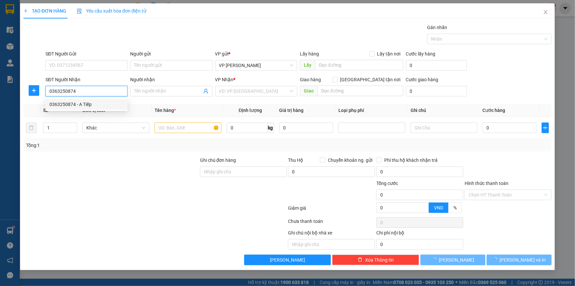
type input "A Tiếp"
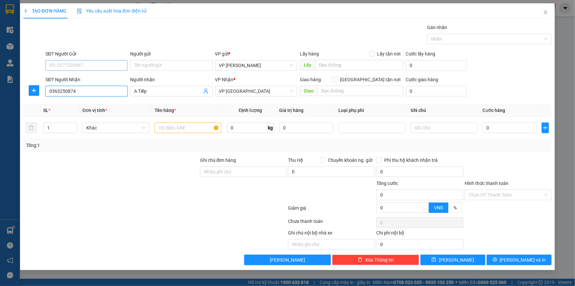
type input "0363250874"
click at [72, 63] on input "SĐT Người Gửi" at bounding box center [86, 65] width 82 height 11
click at [89, 88] on div "0865717241 - E Tùng" at bounding box center [86, 88] width 74 height 7
type input "0865717241"
type input "E Tùng"
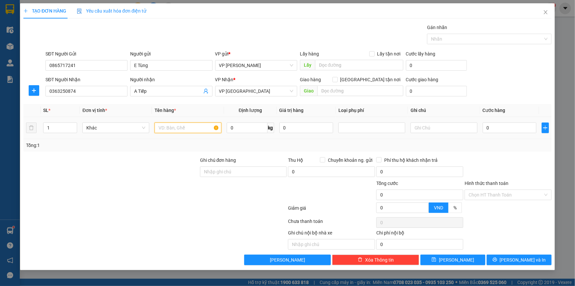
click at [171, 127] on input "text" at bounding box center [188, 127] width 67 height 11
type input "Bọc đen (giấy tờ)"
type input "2"
click at [338, 91] on input "text" at bounding box center [360, 90] width 86 height 11
type input "Chưa bill"
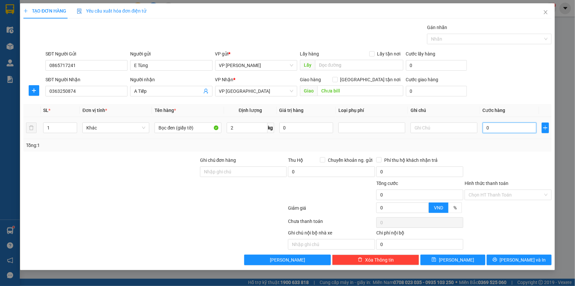
click at [503, 129] on input "0" at bounding box center [510, 127] width 54 height 11
type input "02"
type input "2"
type input "025"
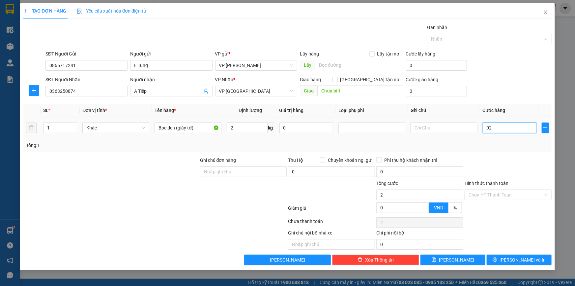
type input "25"
type input "25.000"
click at [484, 76] on div "SĐT Người Nhận 0363250874 Người nhận A Tiếp VP Nhận * VP Thái Bình Giao hàng Gi…" at bounding box center [298, 87] width 509 height 23
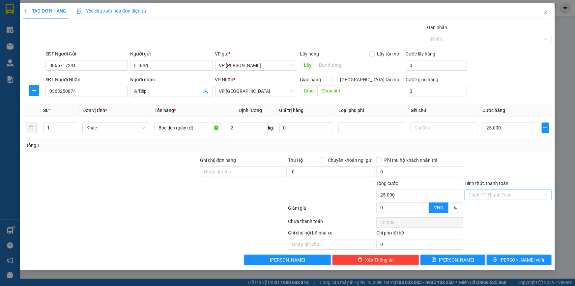
click at [486, 191] on input "Hình thức thanh toán" at bounding box center [506, 195] width 75 height 10
click at [491, 208] on div "Tại văn phòng" at bounding box center [508, 207] width 79 height 7
type input "0"
click at [515, 256] on span "[PERSON_NAME] và In" at bounding box center [523, 259] width 46 height 7
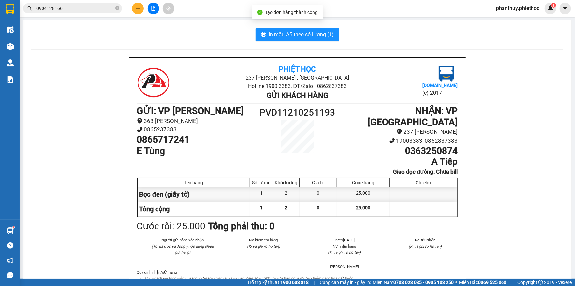
scroll to position [30, 0]
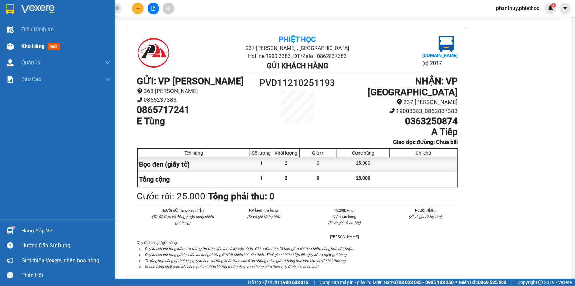
click at [27, 47] on span "Kho hàng" at bounding box center [32, 46] width 23 height 6
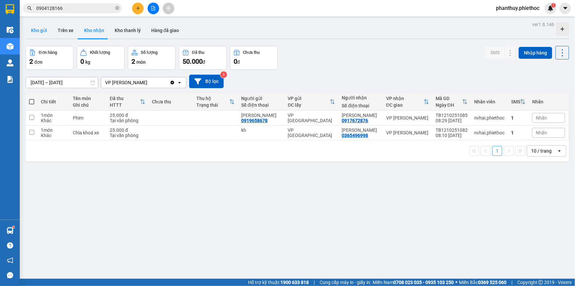
click at [36, 29] on button "Kho gửi" at bounding box center [39, 30] width 27 height 16
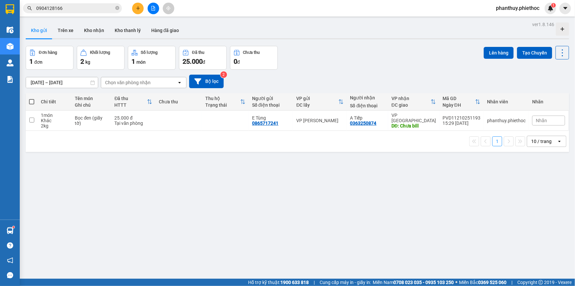
click at [30, 102] on span at bounding box center [31, 101] width 5 height 5
click at [32, 98] on input "checkbox" at bounding box center [32, 98] width 0 height 0
checkbox input "true"
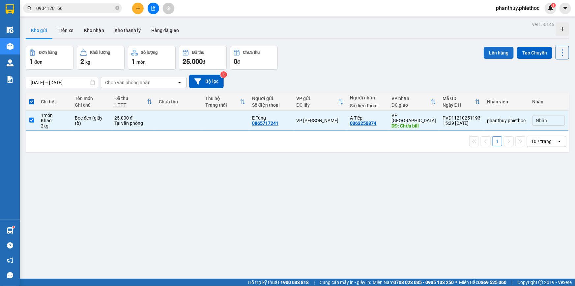
click at [493, 50] on button "Lên hàng" at bounding box center [499, 53] width 30 height 12
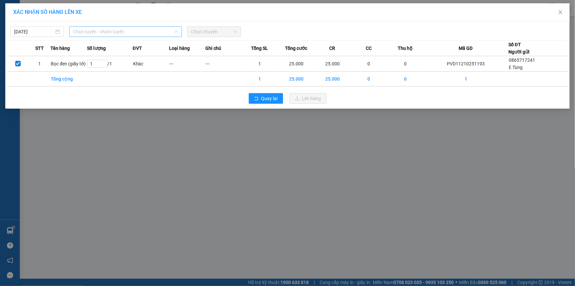
click at [92, 28] on span "Chọn tuyến - nhóm tuyến" at bounding box center [125, 32] width 105 height 10
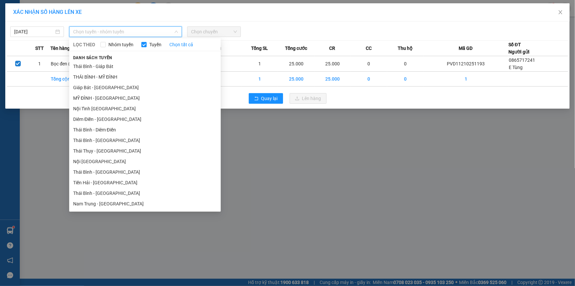
drag, startPoint x: 91, startPoint y: 96, endPoint x: 104, endPoint y: 89, distance: 14.2
click at [91, 96] on li "MỸ ĐÌNH - THÁI BÌNH" at bounding box center [145, 98] width 152 height 11
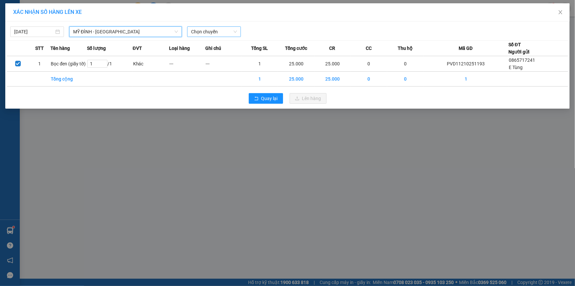
click at [197, 30] on span "Chọn chuyến" at bounding box center [214, 32] width 46 height 10
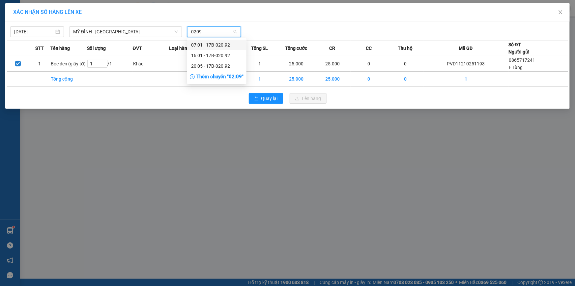
type input "02092"
click at [212, 67] on div "20:05 - 17B-020.92" at bounding box center [216, 65] width 51 height 7
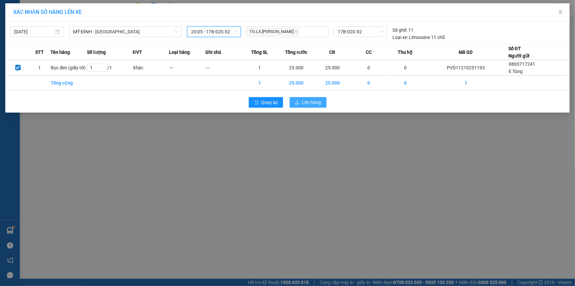
click at [309, 103] on span "Lên hàng" at bounding box center [311, 102] width 19 height 7
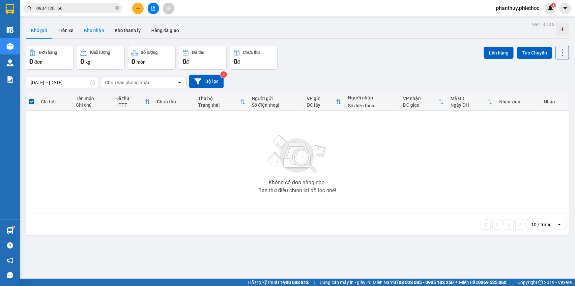
click at [93, 30] on button "Kho nhận" at bounding box center [94, 30] width 31 height 16
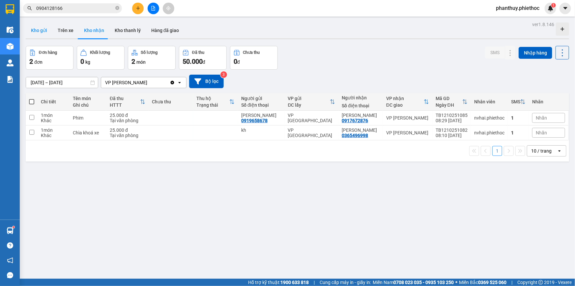
click at [43, 28] on button "Kho gửi" at bounding box center [39, 30] width 27 height 16
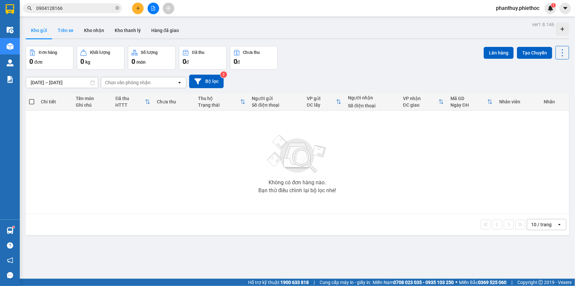
click at [66, 28] on button "Trên xe" at bounding box center [65, 30] width 26 height 16
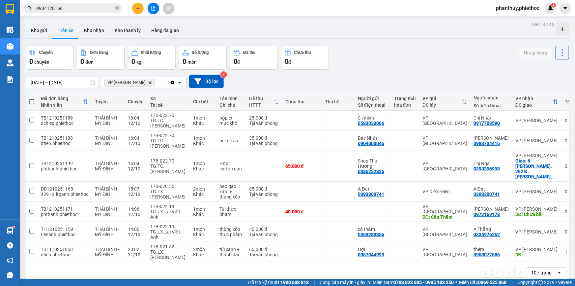
click at [155, 78] on div "VP Phạm Văn Đồng Delete" at bounding box center [135, 82] width 69 height 11
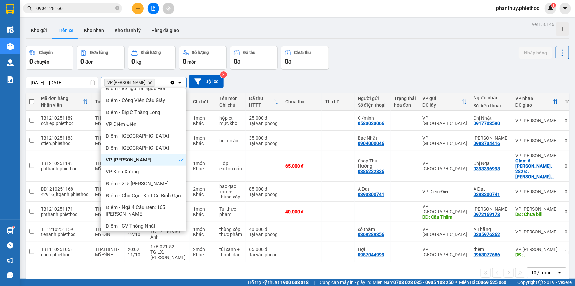
click at [149, 81] on icon "Delete" at bounding box center [150, 82] width 4 height 4
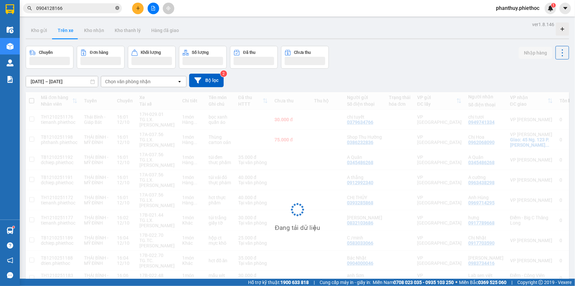
click at [116, 7] on icon "close-circle" at bounding box center [117, 8] width 4 height 4
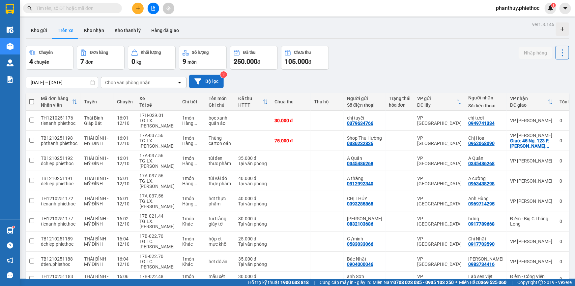
click at [211, 77] on button "Bộ lọc" at bounding box center [206, 82] width 35 height 14
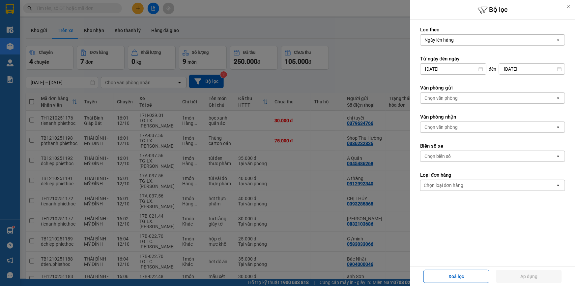
click at [462, 124] on div "Chọn văn phòng" at bounding box center [488, 127] width 135 height 11
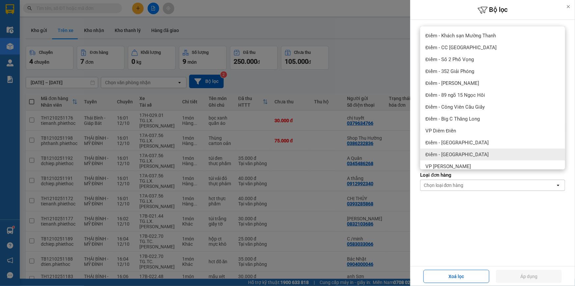
scroll to position [90, 0]
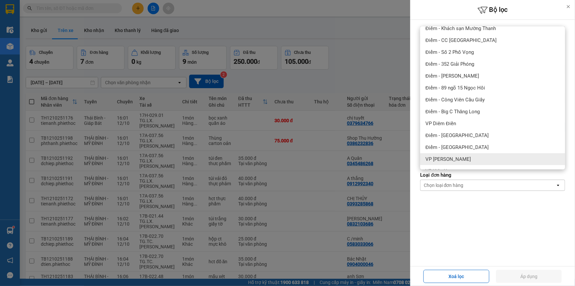
click at [461, 159] on span "VP [PERSON_NAME]" at bounding box center [448, 159] width 45 height 7
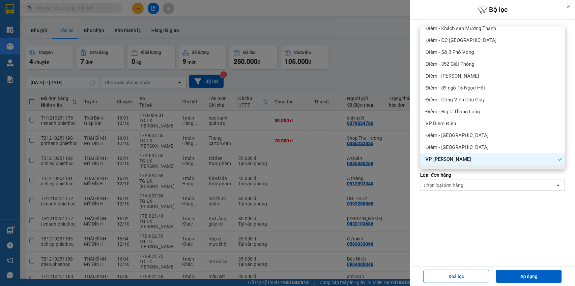
drag, startPoint x: 522, startPoint y: 277, endPoint x: 448, endPoint y: 247, distance: 79.4
click at [522, 277] on button "Áp dụng" at bounding box center [529, 275] width 66 height 13
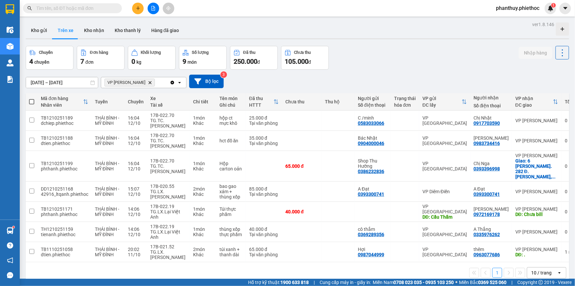
click at [140, 7] on button at bounding box center [138, 9] width 12 height 12
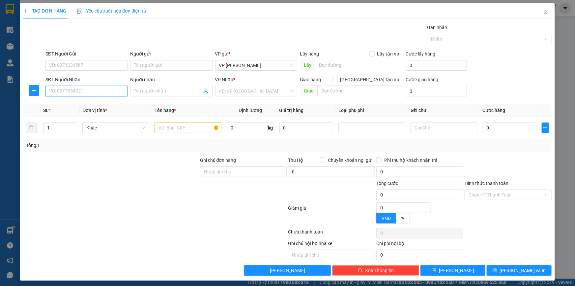
click at [96, 92] on input "SĐT Người Nhận" at bounding box center [86, 91] width 82 height 11
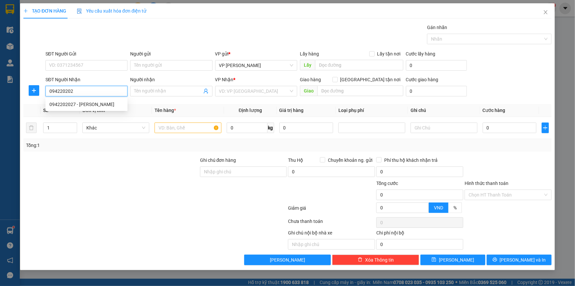
type input "0942202027"
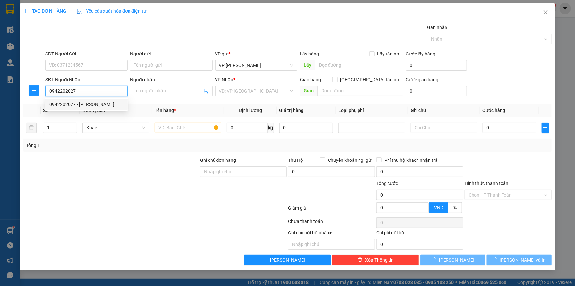
click at [93, 103] on div "0942202027 - [PERSON_NAME]" at bounding box center [86, 104] width 74 height 7
type input "Thúy Hùng"
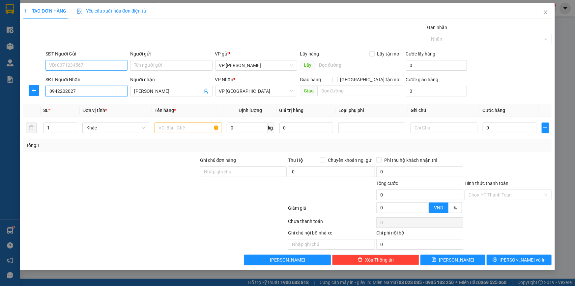
type input "0942202027"
click at [72, 70] on input "SĐT Người Gửi" at bounding box center [86, 65] width 82 height 11
click at [83, 80] on div "0896946752 - A Nam" at bounding box center [86, 78] width 74 height 7
type input "0896946752"
type input "A Nam"
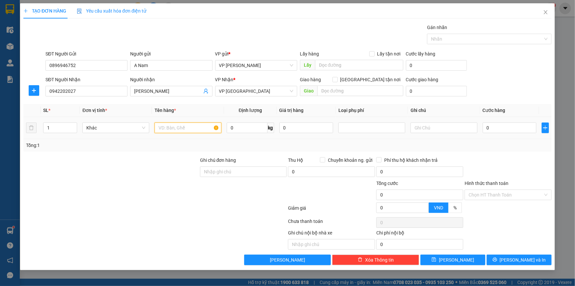
click at [165, 128] on input "text" at bounding box center [188, 127] width 67 height 11
type input "Thùng keo"
type input "12"
click at [548, 83] on div "SĐT Người Nhận 0942202027 Người nhận Thúy Hùng VP Nhận * VP Thái Bình Giao hàng…" at bounding box center [298, 87] width 509 height 23
type input "04"
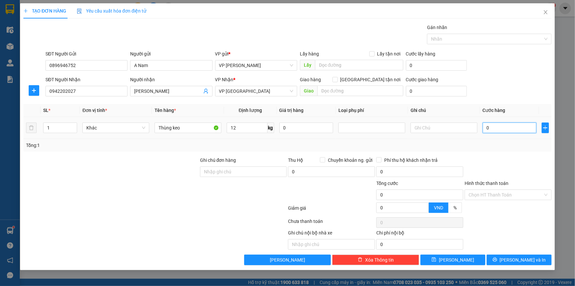
type input "4"
type input "040"
type input "40"
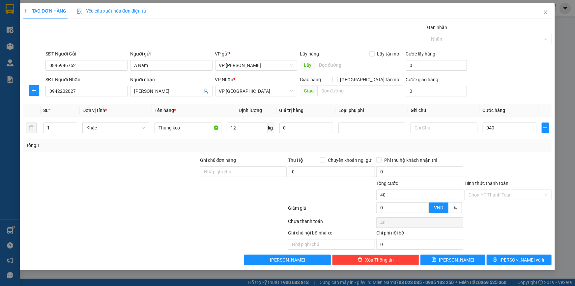
type input "40.000"
click at [496, 82] on div "SĐT Người Nhận 0942202027 Người nhận Thúy Hùng VP Nhận * VP Thái Bình Giao hàng…" at bounding box center [298, 87] width 509 height 23
click at [521, 258] on span "[PERSON_NAME] và In" at bounding box center [523, 259] width 46 height 7
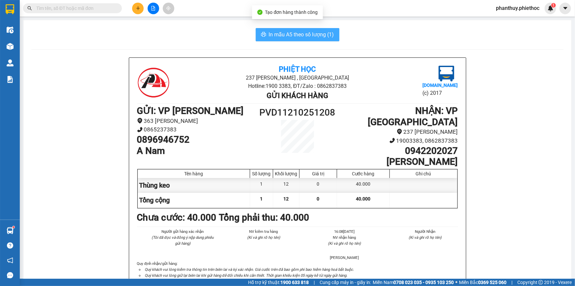
click at [275, 35] on span "In mẫu A5 theo số lượng (1)" at bounding box center [301, 34] width 65 height 8
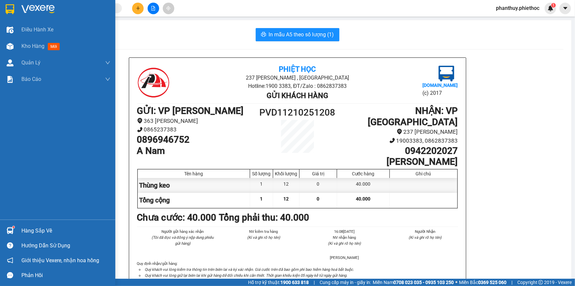
drag, startPoint x: 33, startPoint y: 232, endPoint x: 115, endPoint y: 236, distance: 82.5
click at [33, 232] on div "Hàng sắp về" at bounding box center [65, 231] width 89 height 10
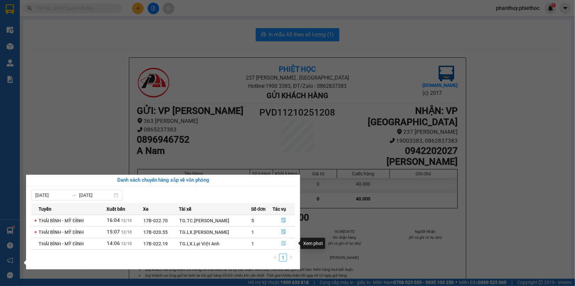
click at [284, 243] on icon "file-done" at bounding box center [284, 243] width 5 height 5
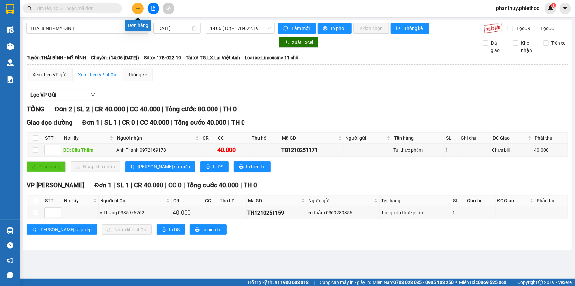
click at [140, 3] on button at bounding box center [138, 9] width 12 height 12
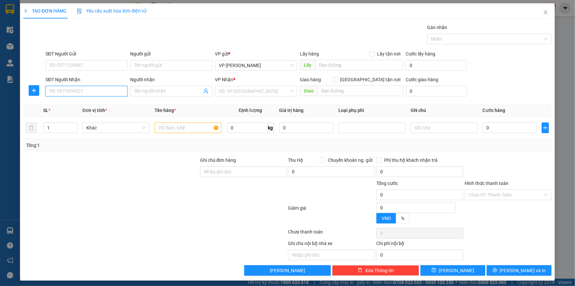
click at [75, 93] on input "SĐT Người Nhận" at bounding box center [86, 91] width 82 height 11
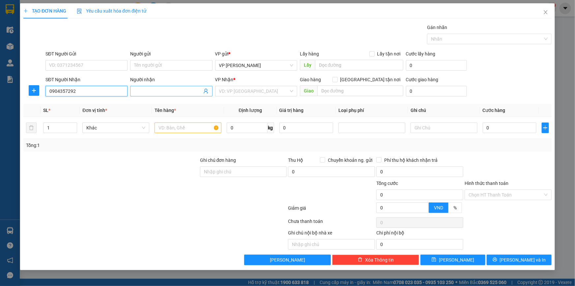
type input "0904357292"
click at [146, 91] on input "Người nhận" at bounding box center [168, 90] width 68 height 7
type input "Chú Túy"
click at [225, 89] on input "search" at bounding box center [254, 91] width 70 height 10
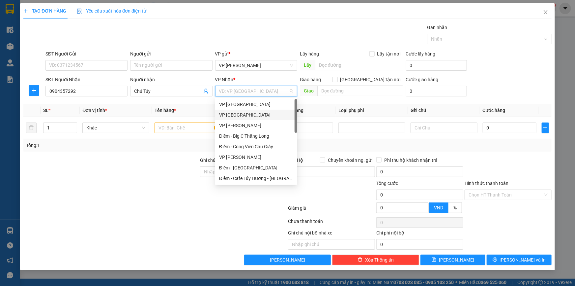
click at [244, 116] on div "VP [GEOGRAPHIC_DATA]" at bounding box center [256, 114] width 74 height 7
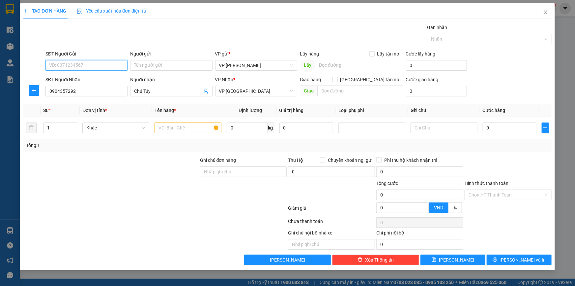
click at [72, 61] on input "SĐT Người Gửi" at bounding box center [86, 65] width 82 height 11
type input "0948580755"
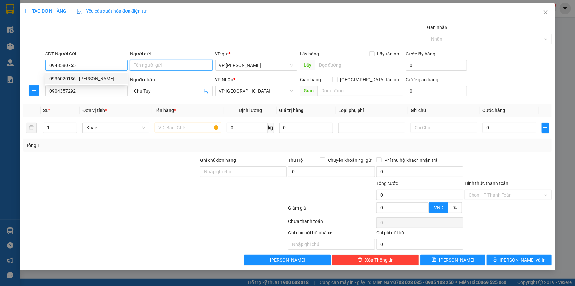
type input "Ông Túy"
click at [89, 62] on input "0948580755" at bounding box center [86, 65] width 82 height 11
drag, startPoint x: 89, startPoint y: 62, endPoint x: 0, endPoint y: 40, distance: 91.4
click at [0, 40] on div "TẠO ĐƠN HÀNG Yêu cầu xuất hóa đơn điện tử Transit Pickup Surcharge Ids Transit …" at bounding box center [287, 143] width 575 height 286
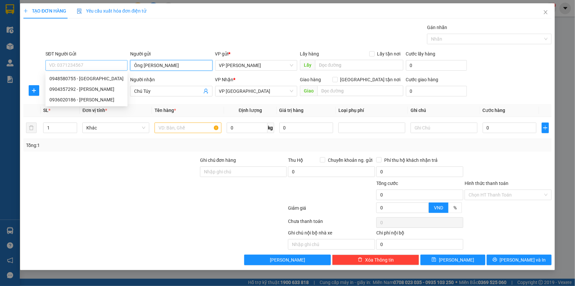
drag, startPoint x: 158, startPoint y: 67, endPoint x: 59, endPoint y: 60, distance: 98.5
click at [59, 60] on div "SĐT Người Gửi VD: 0371234567 Người gửi Ông Túy Ông Túy VP gửi * VP Phạm Văn Đồn…" at bounding box center [298, 61] width 509 height 23
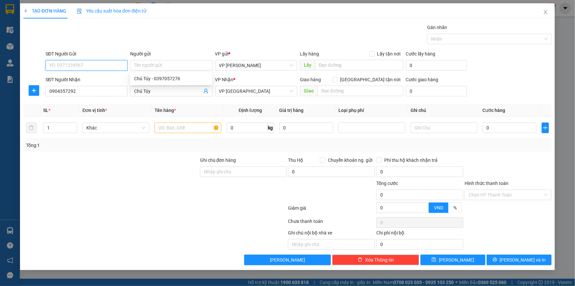
click at [76, 61] on input "SĐT Người Gửi" at bounding box center [86, 65] width 82 height 11
type input "0936020186"
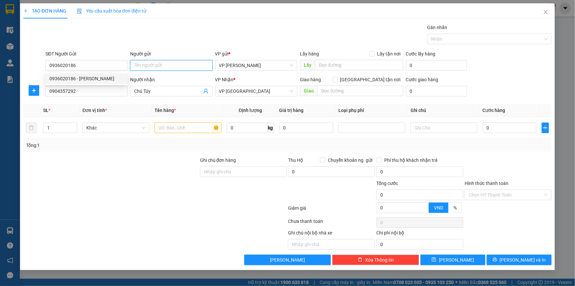
click at [145, 65] on input "Người gửi" at bounding box center [171, 65] width 82 height 11
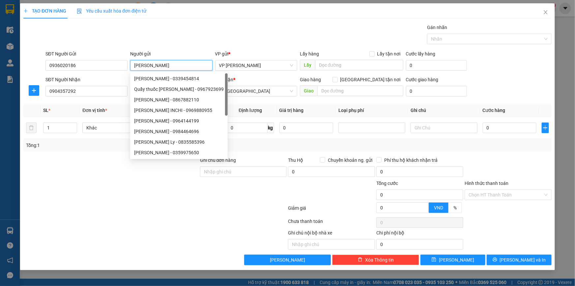
type input "C Khánh"
click at [182, 30] on div "Gói vận chuyển * Tiêu chuẩn Gán nhãn Nhãn" at bounding box center [298, 35] width 509 height 23
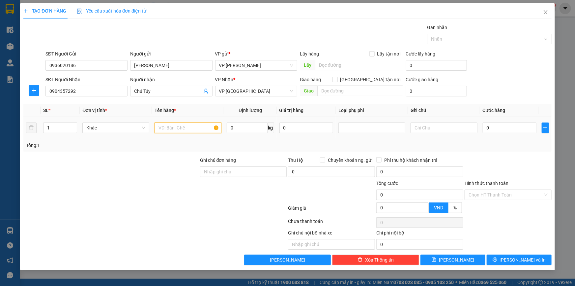
click at [175, 128] on input "text" at bounding box center [188, 127] width 67 height 11
type input "H"
type input "Thùng nhỏ (hoa quả)"
type input "3"
click at [353, 91] on input "text" at bounding box center [360, 90] width 86 height 11
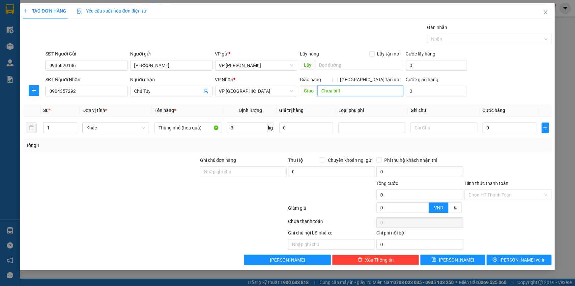
type input "Chưa bill"
click at [497, 132] on input "0" at bounding box center [510, 127] width 54 height 11
type input "02"
type input "2"
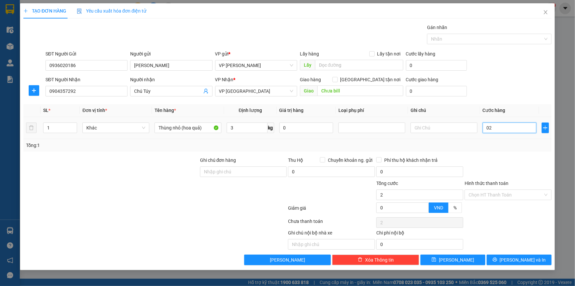
type input "025"
type input "25"
type input "25.000"
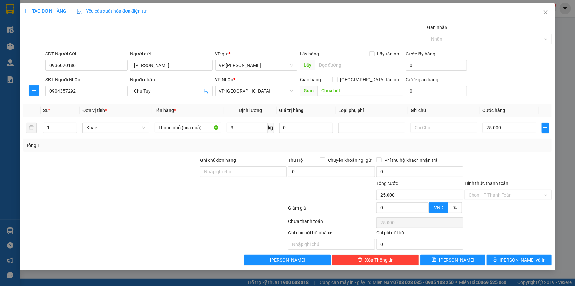
click at [502, 67] on div "SĐT Người Gửi 0936020186 Người gửi C Khánh VP gửi * VP Phạm Văn Đồng Lấy hàng L…" at bounding box center [298, 61] width 509 height 23
click at [505, 161] on div at bounding box center [508, 167] width 88 height 23
click at [518, 52] on div "SĐT Người Gửi 0936020186 Người gửi C Khánh VP gửi * VP Phạm Văn Đồng Lấy hàng L…" at bounding box center [298, 61] width 509 height 23
click at [492, 155] on div "Transit Pickup Surcharge Ids Transit Deliver Surcharge Ids Transit Deliver Surc…" at bounding box center [287, 144] width 528 height 241
click at [496, 193] on input "Hình thức thanh toán" at bounding box center [506, 195] width 75 height 10
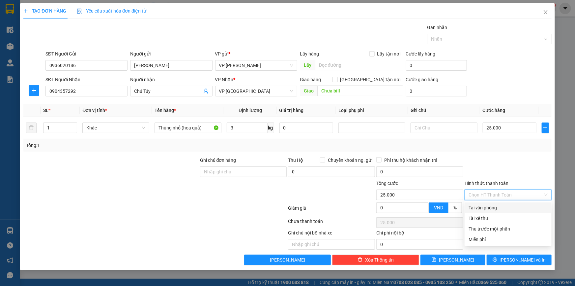
click at [496, 206] on div "Tại văn phòng" at bounding box center [508, 207] width 79 height 7
type input "0"
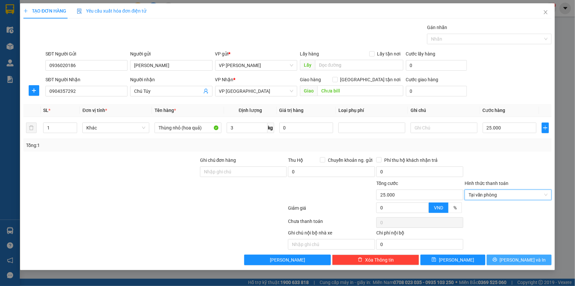
click at [506, 260] on button "[PERSON_NAME] và In" at bounding box center [519, 259] width 65 height 11
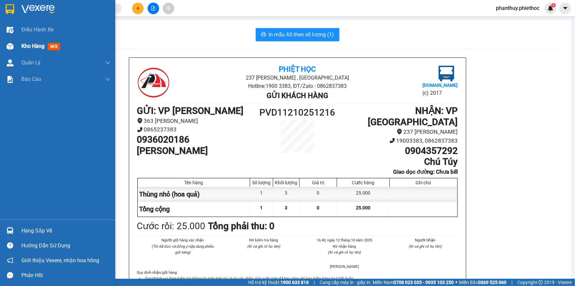
click at [29, 39] on div "Kho hàng mới" at bounding box center [65, 46] width 89 height 16
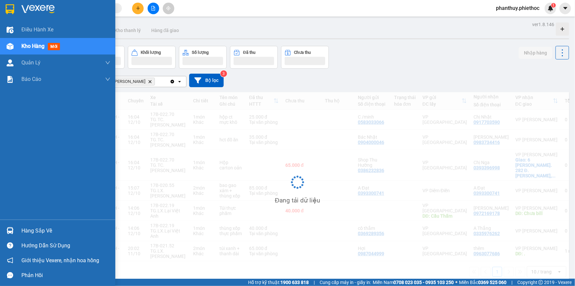
click at [29, 43] on span "Kho hàng" at bounding box center [32, 46] width 23 height 6
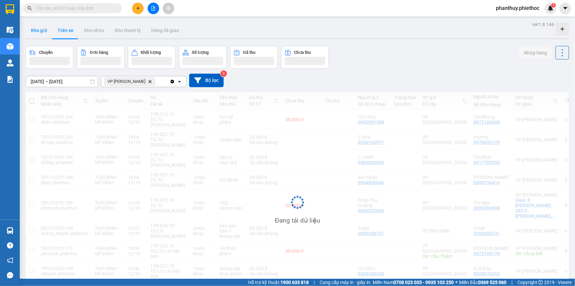
click at [39, 28] on button "Kho gửi" at bounding box center [39, 30] width 27 height 16
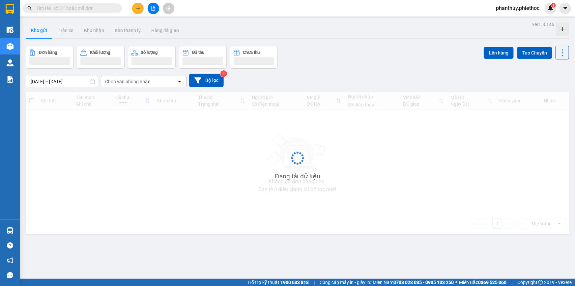
click at [37, 33] on button "Kho gửi" at bounding box center [39, 30] width 27 height 16
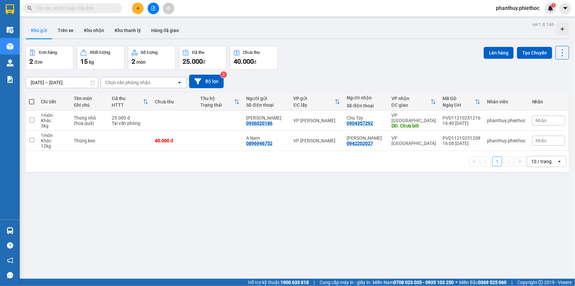
click at [30, 100] on span at bounding box center [31, 101] width 5 height 5
click at [32, 98] on input "checkbox" at bounding box center [32, 98] width 0 height 0
checkbox input "true"
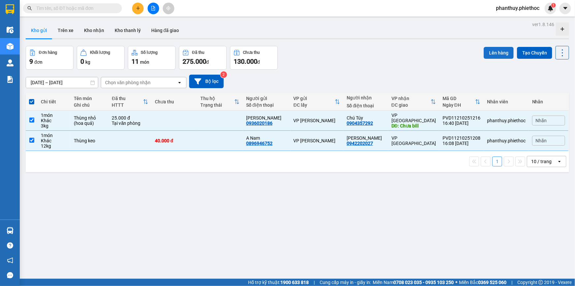
click at [497, 51] on button "Lên hàng" at bounding box center [499, 53] width 30 height 12
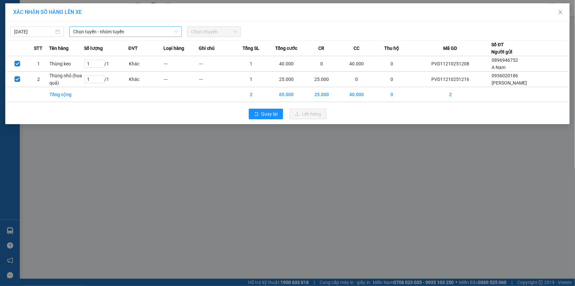
click at [80, 32] on span "Chọn tuyến - nhóm tuyến" at bounding box center [125, 32] width 105 height 10
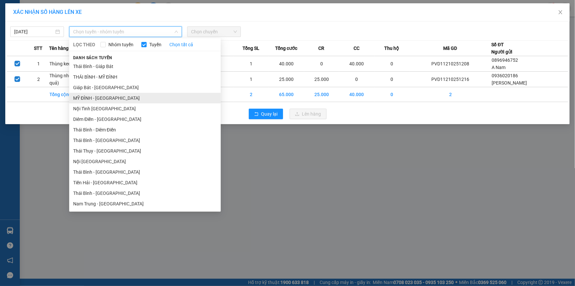
click at [94, 97] on li "MỸ ĐÌNH - THÁI BÌNH" at bounding box center [145, 98] width 152 height 11
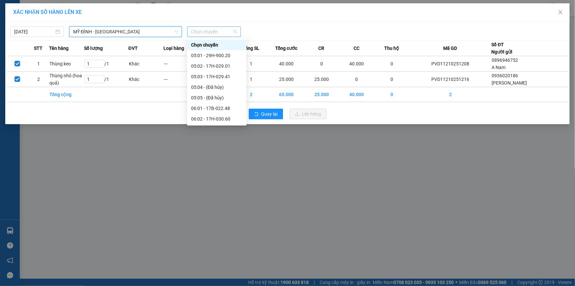
click at [202, 35] on span "Chọn chuyến" at bounding box center [214, 32] width 46 height 10
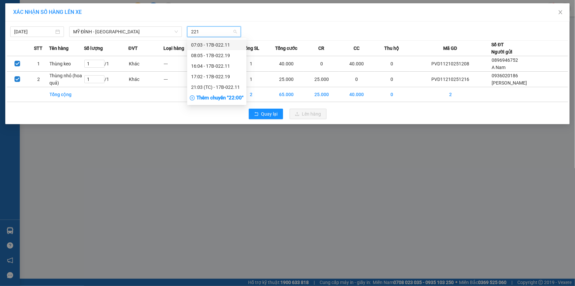
type input "2219"
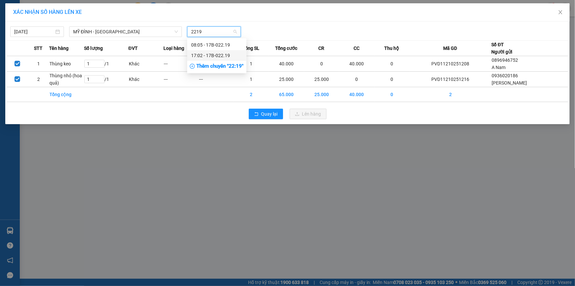
click at [207, 56] on div "17:02 - 17B-022.19" at bounding box center [216, 55] width 51 height 7
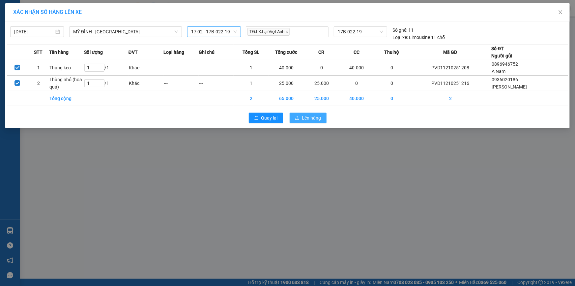
click at [308, 114] on span "Lên hàng" at bounding box center [311, 117] width 19 height 7
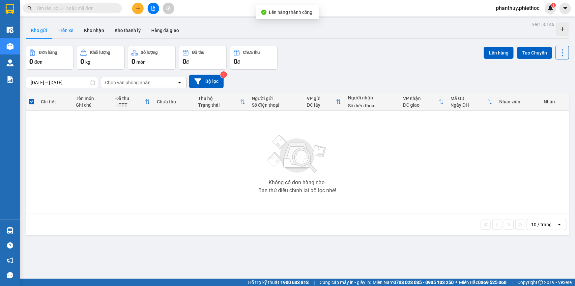
click at [62, 30] on button "Trên xe" at bounding box center [65, 30] width 26 height 16
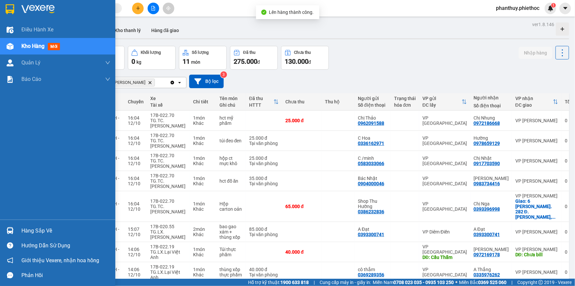
click at [37, 230] on div "Hàng sắp về" at bounding box center [65, 231] width 89 height 10
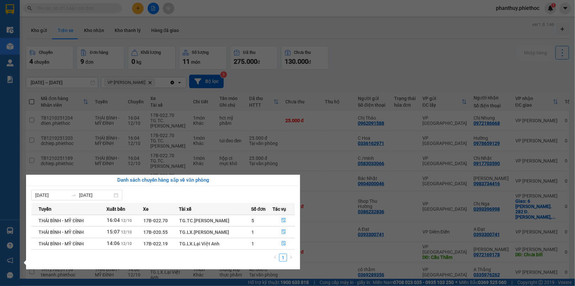
click at [414, 80] on section "Kết quả tìm kiếm ( 13 ) Bộ lọc Mã ĐH Trạng thái Món hàng Thu hộ Tổng cước Chưa …" at bounding box center [287, 143] width 575 height 286
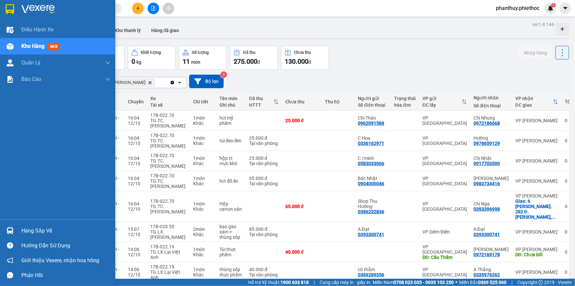
click at [54, 226] on div "Hàng sắp về" at bounding box center [65, 231] width 89 height 10
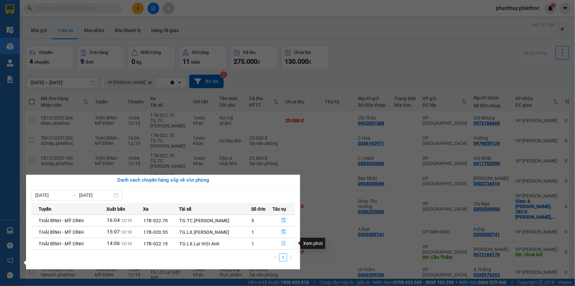
click at [284, 242] on icon "file-done" at bounding box center [284, 243] width 5 height 5
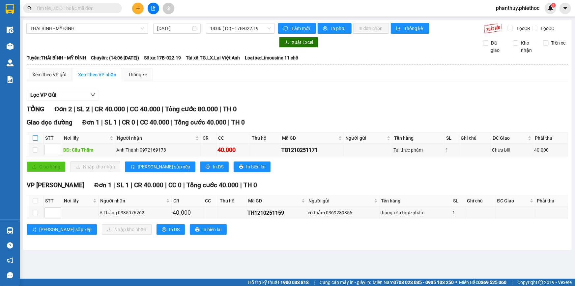
click at [35, 138] on input "checkbox" at bounding box center [35, 137] width 5 height 5
checkbox input "true"
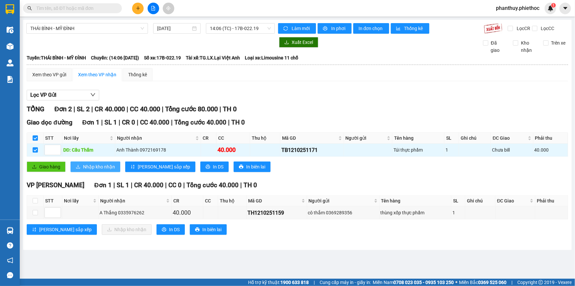
click at [87, 166] on span "Nhập kho nhận" at bounding box center [99, 166] width 32 height 7
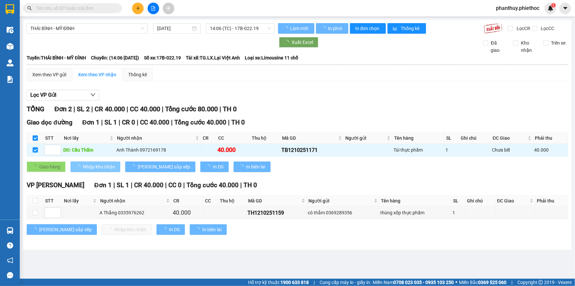
checkbox input "false"
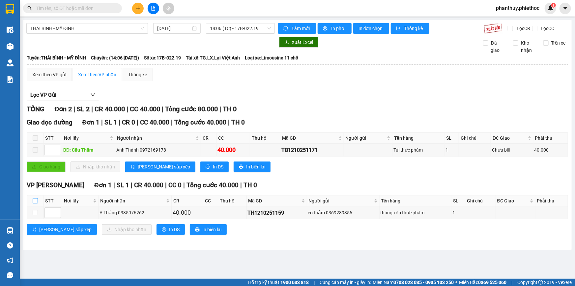
click at [36, 199] on input "checkbox" at bounding box center [35, 200] width 5 height 5
checkbox input "true"
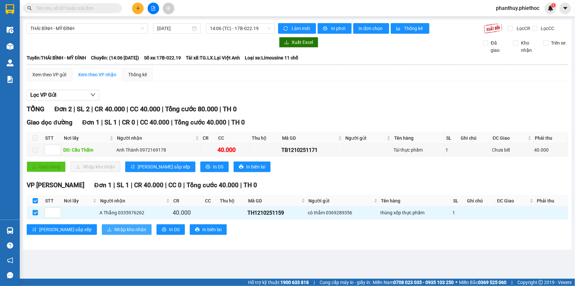
click at [114, 228] on span "Nhập kho nhận" at bounding box center [130, 229] width 32 height 7
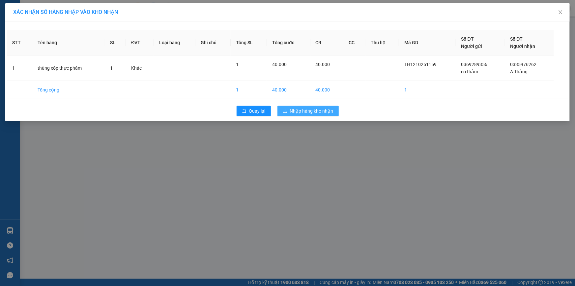
click at [302, 111] on span "Nhập hàng kho nhận" at bounding box center [312, 110] width 44 height 7
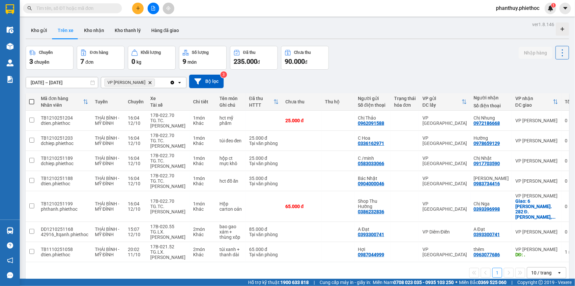
click at [148, 82] on icon "Delete" at bounding box center [150, 82] width 4 height 4
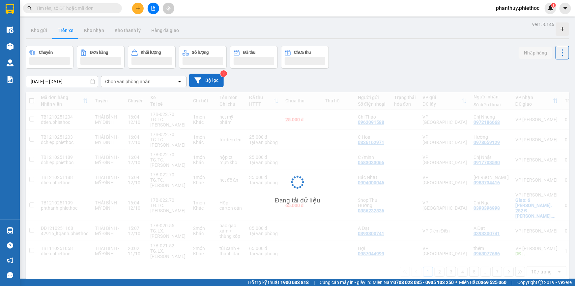
click at [203, 78] on button "Bộ lọc" at bounding box center [206, 81] width 35 height 14
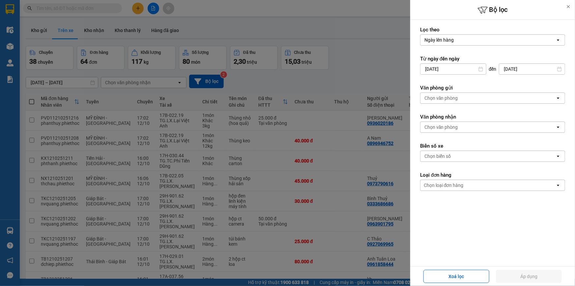
click at [440, 127] on div "Chọn văn phòng" at bounding box center [442, 127] width 34 height 7
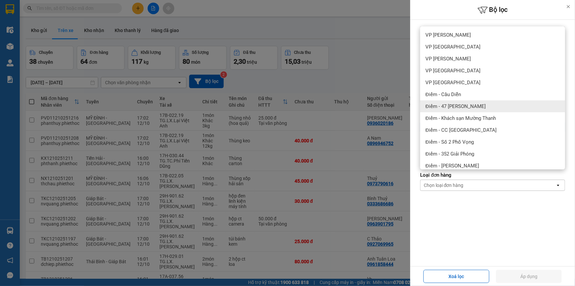
drag, startPoint x: 378, startPoint y: 62, endPoint x: 411, endPoint y: 85, distance: 40.3
click at [378, 62] on div at bounding box center [287, 143] width 575 height 286
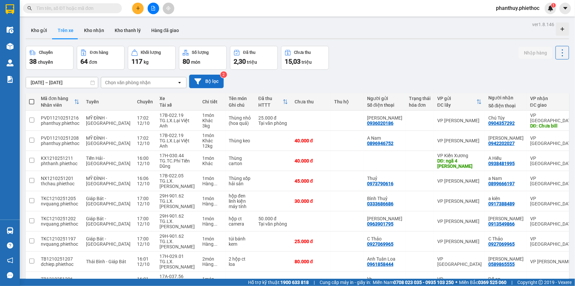
click at [211, 82] on button "Bộ lọc" at bounding box center [206, 82] width 35 height 14
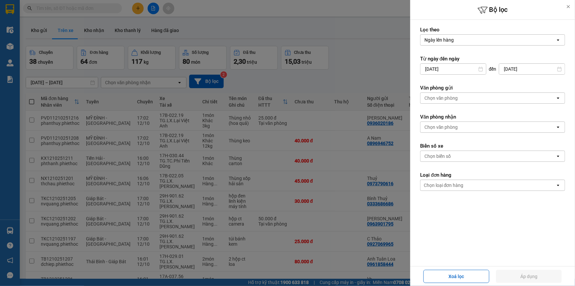
click at [444, 94] on div "Chọn văn phòng" at bounding box center [488, 98] width 135 height 11
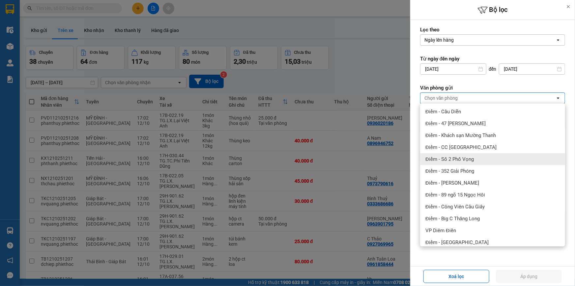
scroll to position [120, 0]
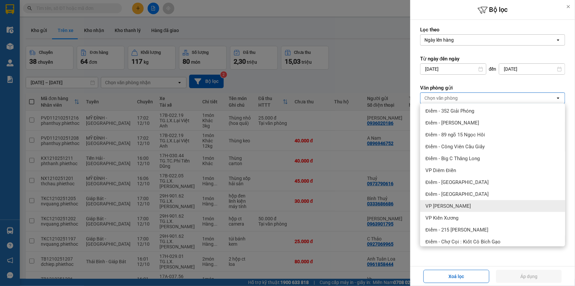
click at [467, 201] on div "VP [PERSON_NAME]" at bounding box center [492, 206] width 145 height 12
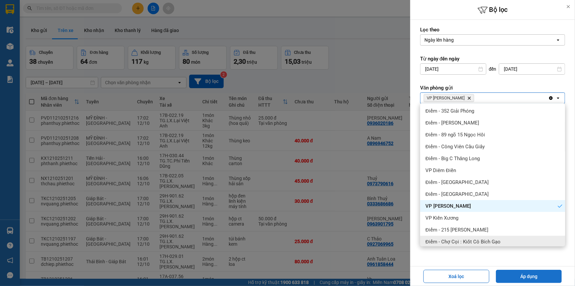
click at [532, 277] on button "Áp dụng" at bounding box center [529, 275] width 66 height 13
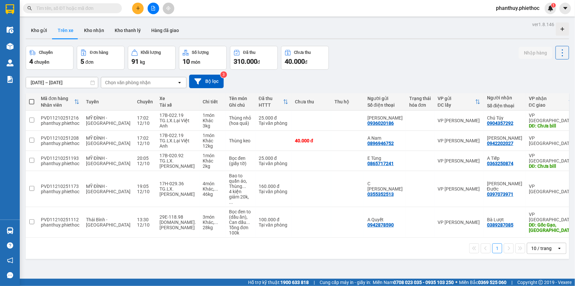
click at [440, 24] on div "Kho gửi Trên xe Kho nhận Kho thanh lý Hàng đã giao" at bounding box center [298, 30] width 544 height 17
click at [81, 29] on button "Kho nhận" at bounding box center [94, 30] width 31 height 16
type input "[DATE] – [DATE]"
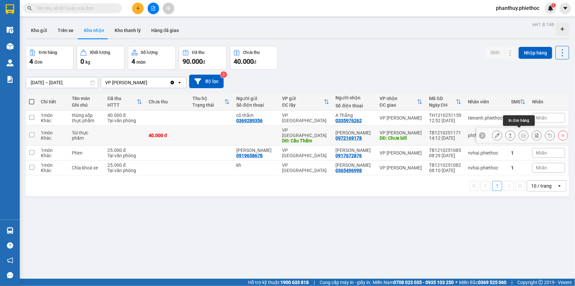
click at [522, 131] on button at bounding box center [523, 136] width 9 height 12
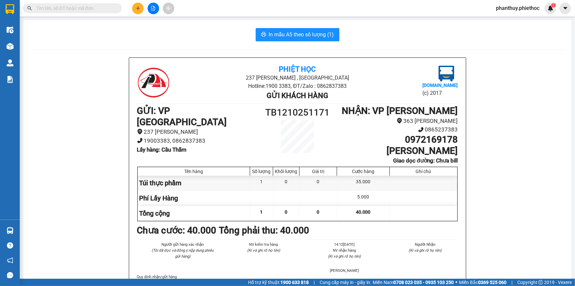
click at [299, 35] on span "In mẫu A5 theo số lượng (1)" at bounding box center [301, 34] width 65 height 8
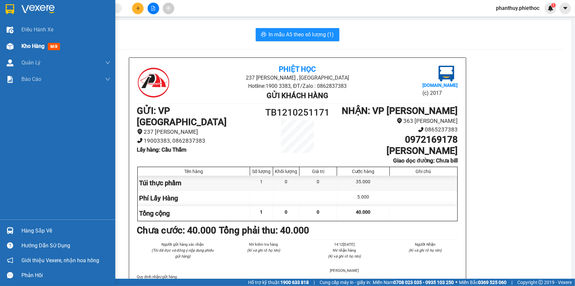
click at [33, 44] on span "Kho hàng" at bounding box center [32, 46] width 23 height 6
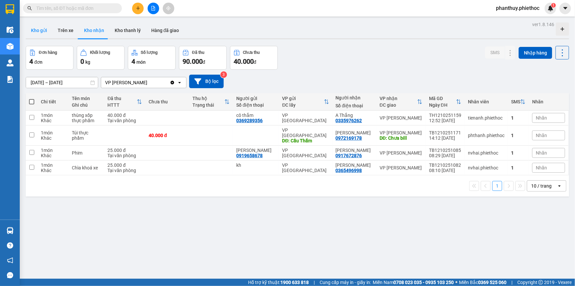
click at [36, 29] on button "Kho gửi" at bounding box center [39, 30] width 27 height 16
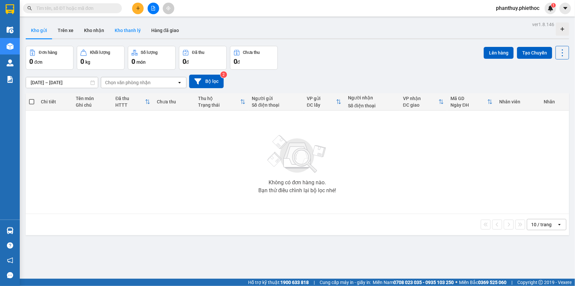
drag, startPoint x: 95, startPoint y: 30, endPoint x: 121, endPoint y: 29, distance: 25.4
click at [95, 30] on button "Kho nhận" at bounding box center [94, 30] width 31 height 16
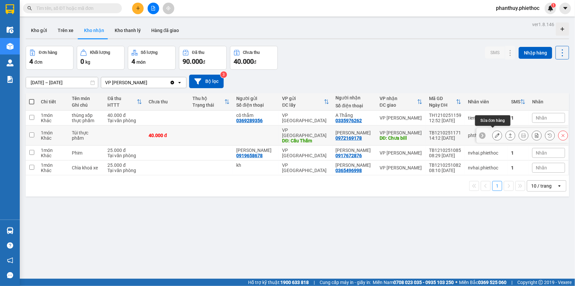
click at [495, 133] on icon at bounding box center [497, 135] width 5 height 5
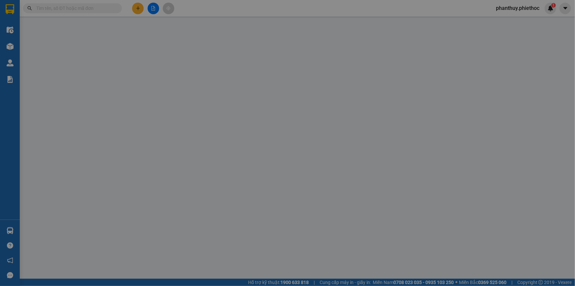
type input "Cầu Thẫm"
type input "5.000"
type input "0972169178"
type input "Anh Thành"
type input "Chưa bill"
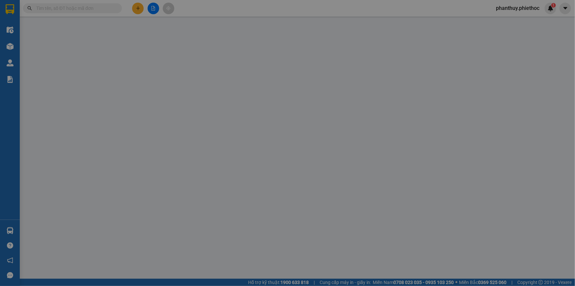
type input "0"
type input "40.000"
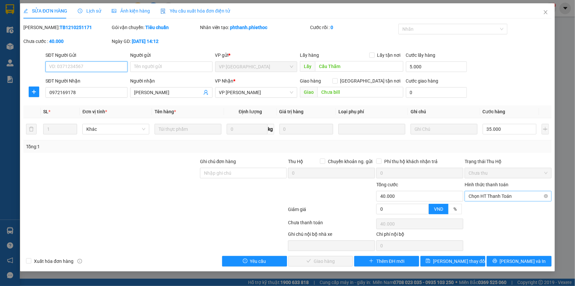
click at [474, 196] on span "Chọn HT Thanh Toán" at bounding box center [508, 196] width 79 height 10
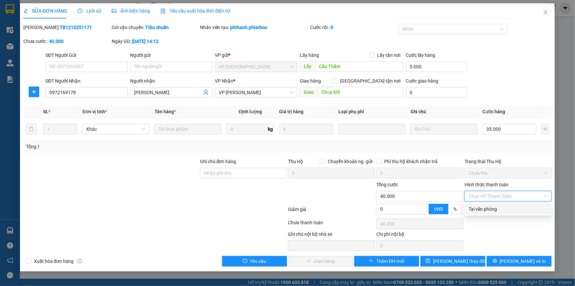
click at [474, 210] on div "Tại văn phòng" at bounding box center [508, 208] width 79 height 7
type input "0"
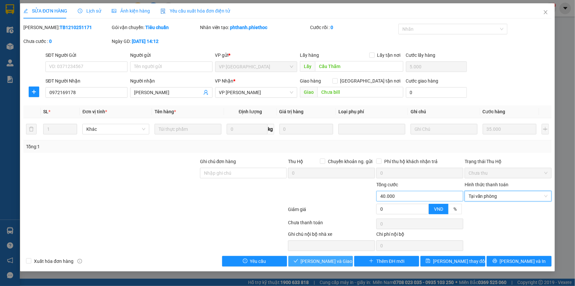
drag, startPoint x: 329, startPoint y: 260, endPoint x: 396, endPoint y: 195, distance: 93.5
click at [329, 260] on span "[PERSON_NAME] và Giao hàng" at bounding box center [332, 260] width 63 height 7
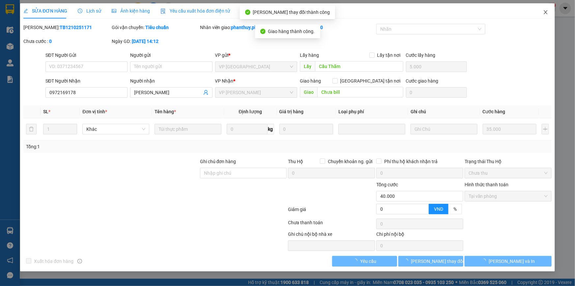
click at [547, 15] on icon "close" at bounding box center [545, 12] width 5 height 5
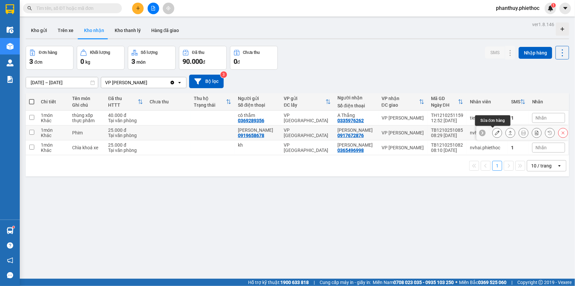
click at [495, 131] on icon at bounding box center [497, 132] width 5 height 5
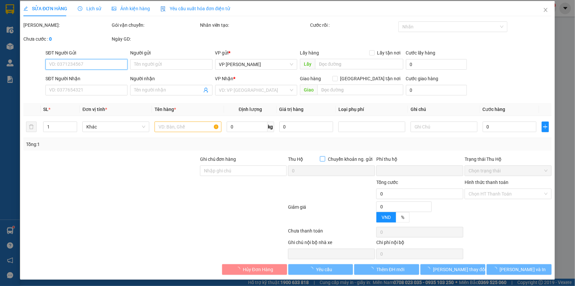
scroll to position [3, 0]
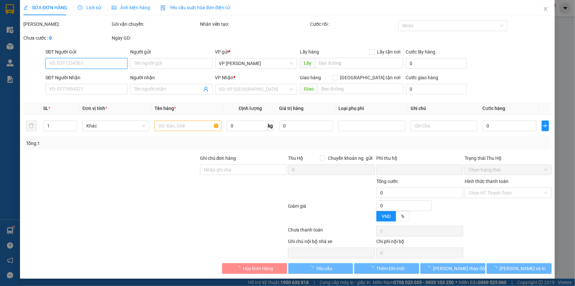
type input "0919658678"
type input "Bùi Thị Mai Anh"
type input "0917672876"
type input "Bùi Minh Ngọc"
type input "0"
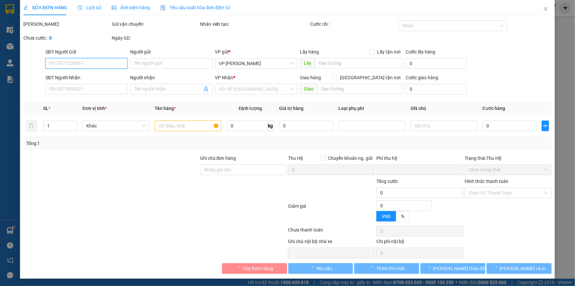
type input "25.000"
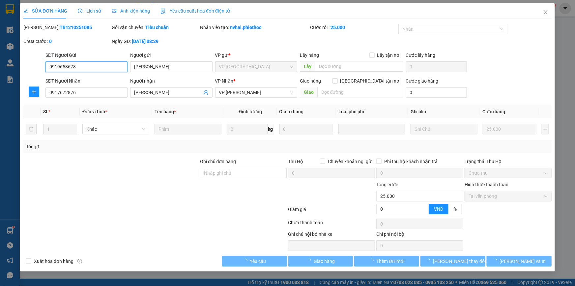
scroll to position [0, 0]
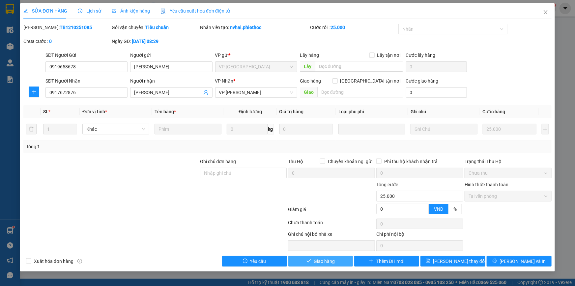
click at [326, 261] on span "Giao hàng" at bounding box center [324, 260] width 21 height 7
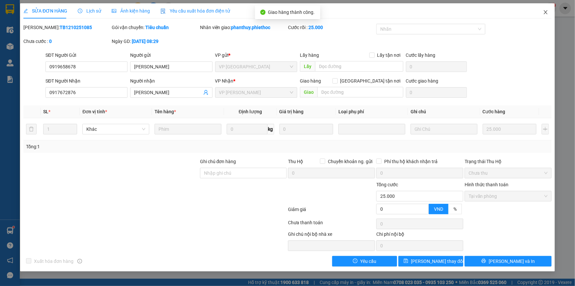
click at [544, 11] on icon "close" at bounding box center [546, 12] width 4 height 4
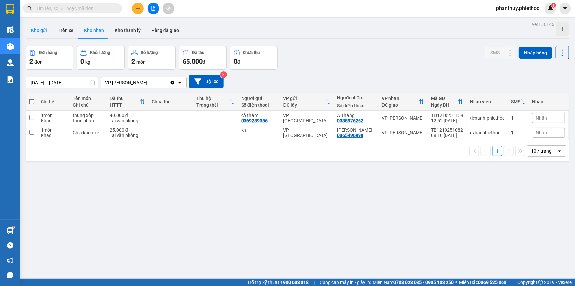
click at [44, 32] on button "Kho gửi" at bounding box center [39, 30] width 27 height 16
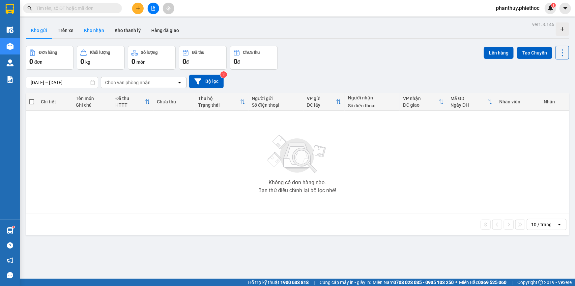
click at [90, 29] on button "Kho nhận" at bounding box center [94, 30] width 31 height 16
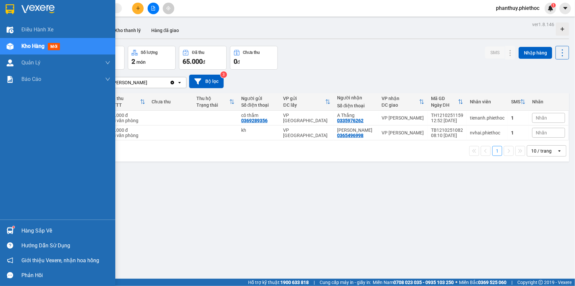
click at [23, 227] on div "Hàng sắp về" at bounding box center [65, 231] width 89 height 10
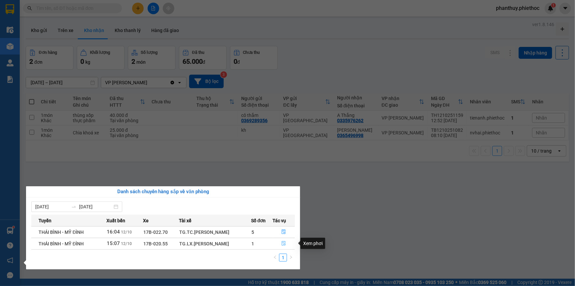
click at [283, 241] on icon "file-done" at bounding box center [284, 243] width 5 height 5
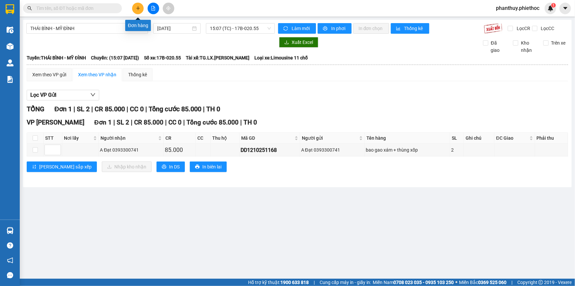
click at [140, 5] on button at bounding box center [138, 9] width 12 height 12
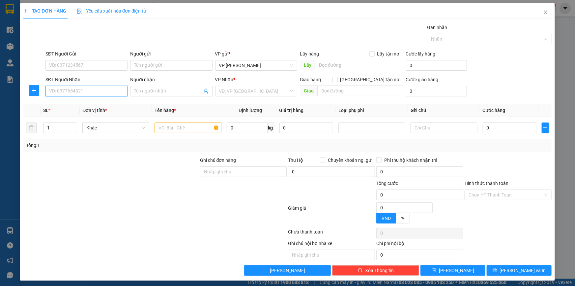
click at [69, 92] on input "SĐT Người Nhận" at bounding box center [86, 91] width 82 height 11
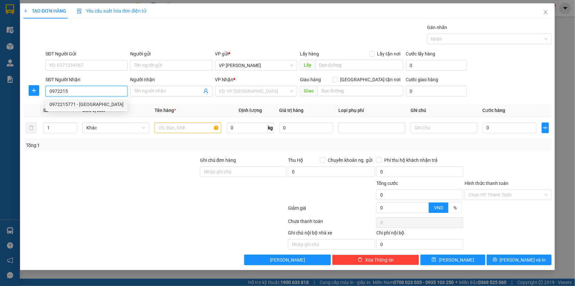
click at [77, 103] on div "0972215771 - Hà Cương" at bounding box center [86, 104] width 74 height 7
type input "0972215771"
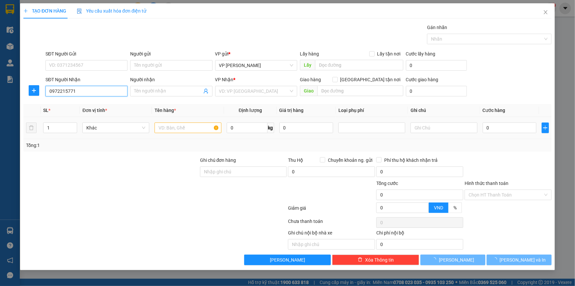
type input "[PERSON_NAME]"
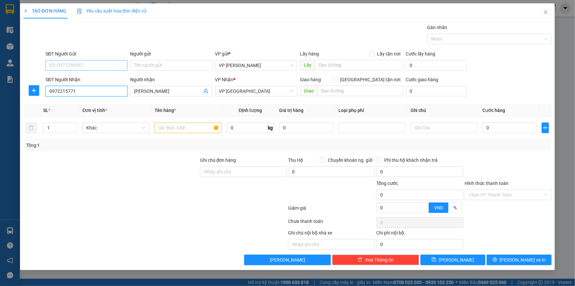
type input "0972215771"
click at [98, 66] on input "SĐT Người Gửi" at bounding box center [86, 65] width 82 height 11
click at [105, 76] on div "0335654553 - Cty Toàn Cầu MKT" at bounding box center [86, 78] width 74 height 7
type input "0335654553"
type input "Cty Toàn Cầu MKT"
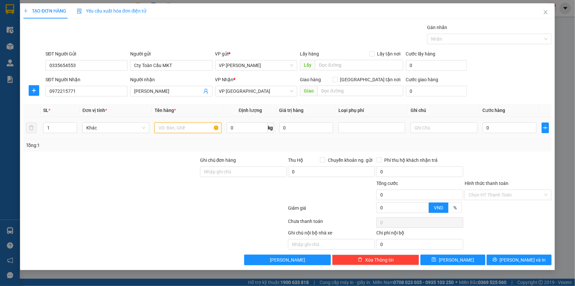
click at [190, 126] on input "text" at bounding box center [188, 127] width 67 height 11
type input "Hộp phụ tùng ô tô"
type input "21"
click at [488, 128] on input "0" at bounding box center [510, 127] width 54 height 11
type input "05"
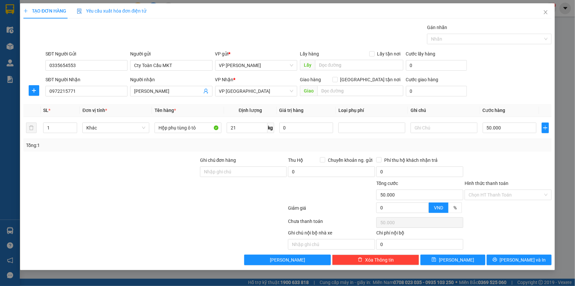
click at [485, 85] on div "SĐT Người Nhận 0972215771 Người nhận Hà Cương VP Nhận * VP Thái Bình Giao hàng …" at bounding box center [298, 87] width 509 height 23
click at [528, 256] on span "[PERSON_NAME] và In" at bounding box center [523, 259] width 46 height 7
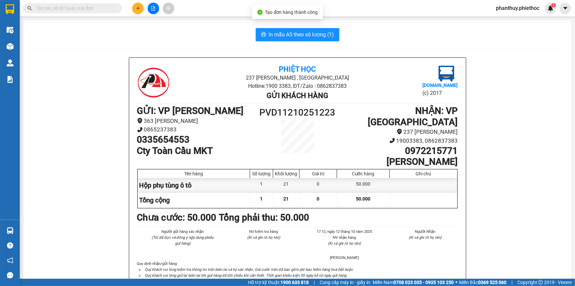
click at [284, 30] on span "In mẫu A5 theo số lượng (1)" at bounding box center [301, 34] width 65 height 8
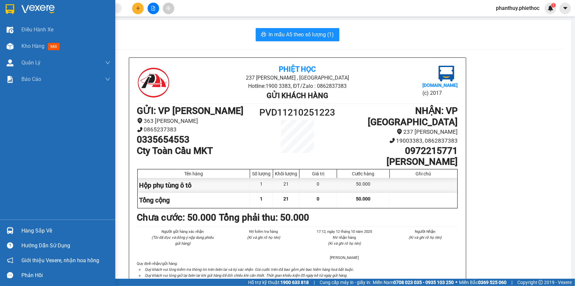
click at [34, 229] on div "Hàng sắp về" at bounding box center [65, 231] width 89 height 10
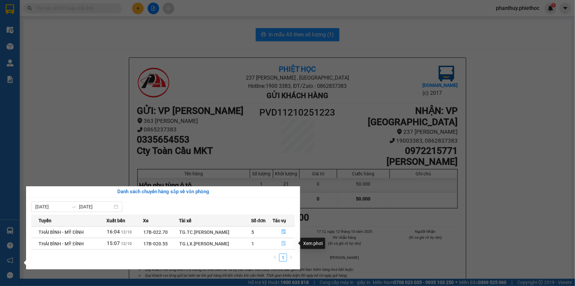
click at [286, 243] on icon "file-done" at bounding box center [284, 243] width 4 height 5
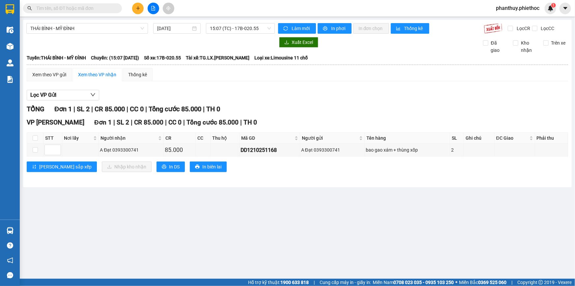
click at [32, 136] on th at bounding box center [35, 138] width 16 height 11
click at [34, 137] on input "checkbox" at bounding box center [35, 137] width 5 height 5
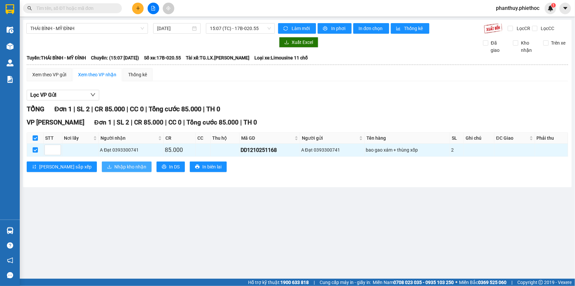
click at [114, 166] on span "Nhập kho nhận" at bounding box center [130, 166] width 32 height 7
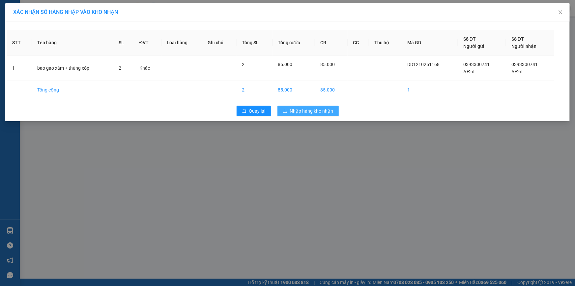
click at [309, 109] on span "Nhập hàng kho nhận" at bounding box center [312, 110] width 44 height 7
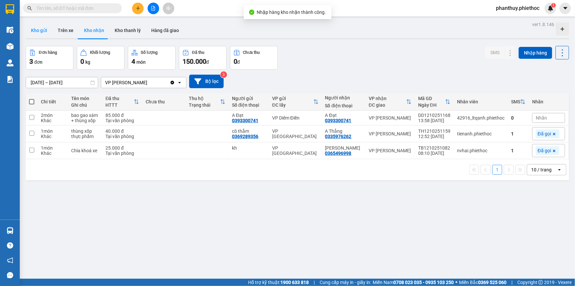
click at [40, 28] on button "Kho gửi" at bounding box center [39, 30] width 27 height 16
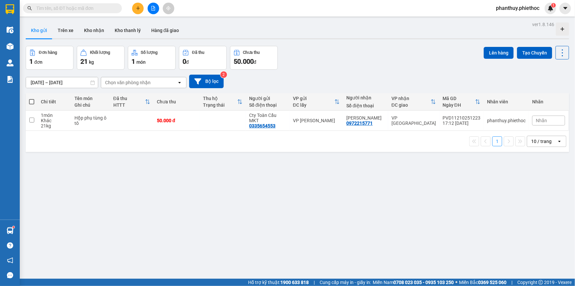
click at [31, 100] on span at bounding box center [31, 101] width 5 height 5
click at [32, 98] on input "checkbox" at bounding box center [32, 98] width 0 height 0
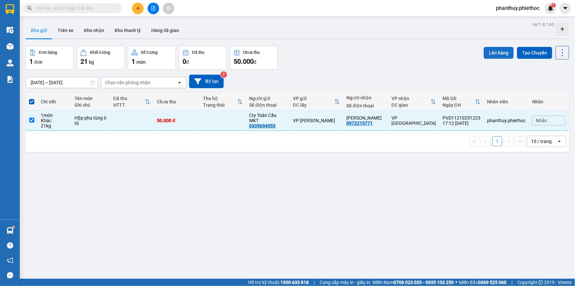
click at [495, 54] on button "Lên hàng" at bounding box center [499, 53] width 30 height 12
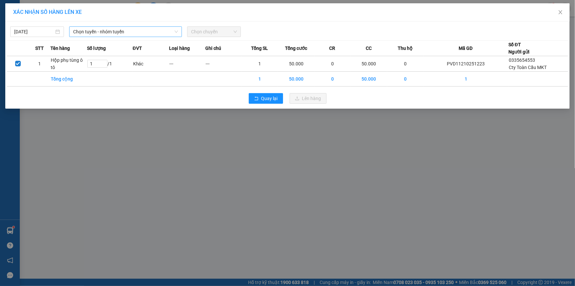
click at [90, 27] on span "Chọn tuyến - nhóm tuyến" at bounding box center [125, 32] width 105 height 10
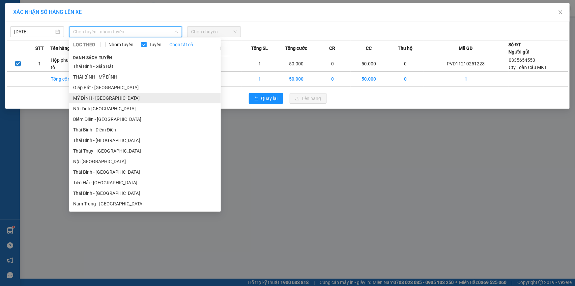
click at [103, 98] on li "MỸ ĐÌNH - THÁI BÌNH" at bounding box center [145, 98] width 152 height 11
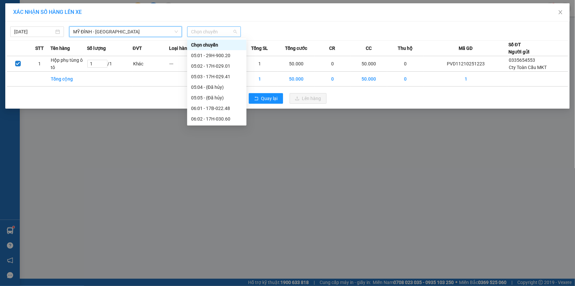
click at [207, 33] on span "Chọn chuyến" at bounding box center [214, 32] width 46 height 10
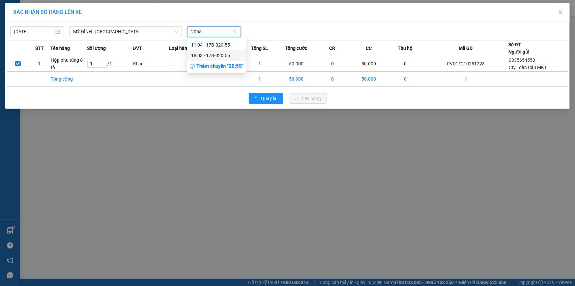
click at [225, 54] on div "18:03 - 17B-020.55" at bounding box center [216, 55] width 51 height 7
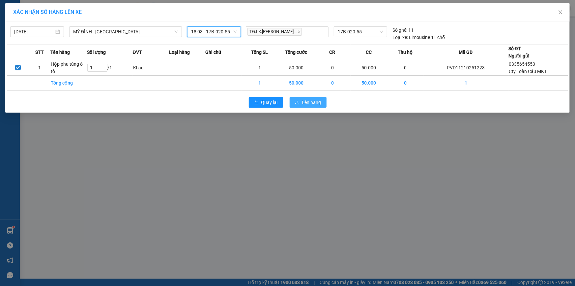
click at [307, 105] on span "Lên hàng" at bounding box center [311, 102] width 19 height 7
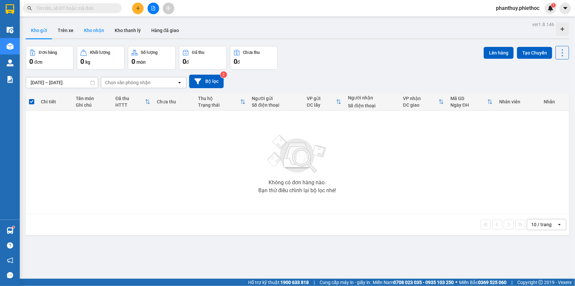
click at [88, 28] on button "Kho nhận" at bounding box center [94, 30] width 31 height 16
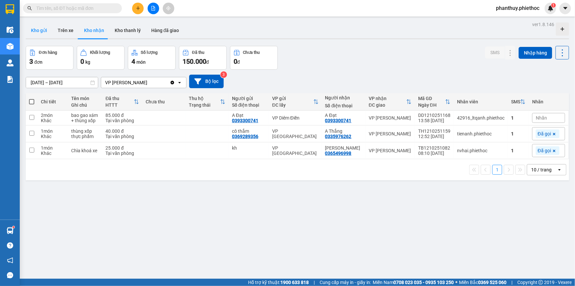
click at [36, 32] on button "Kho gửi" at bounding box center [39, 30] width 27 height 16
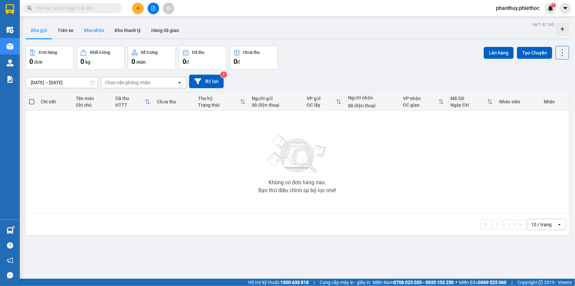
click at [92, 28] on button "Kho nhận" at bounding box center [94, 30] width 31 height 16
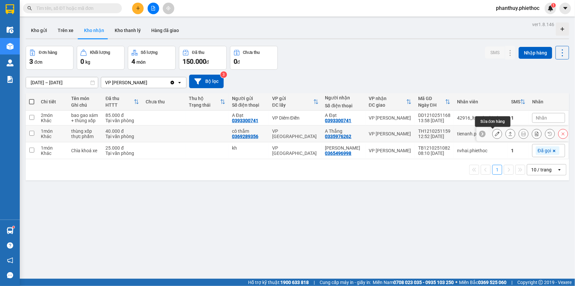
click at [495, 132] on icon at bounding box center [497, 133] width 5 height 5
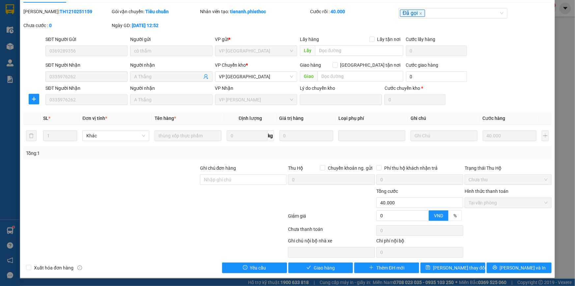
scroll to position [15, 0]
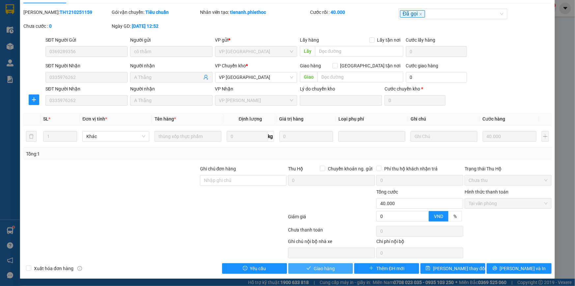
click at [333, 267] on button "Giao hàng" at bounding box center [320, 268] width 65 height 11
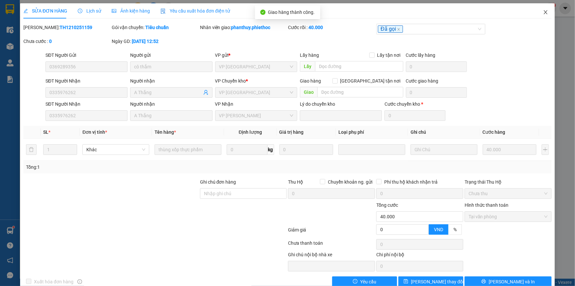
scroll to position [0, 0]
click at [543, 11] on icon "close" at bounding box center [545, 12] width 5 height 5
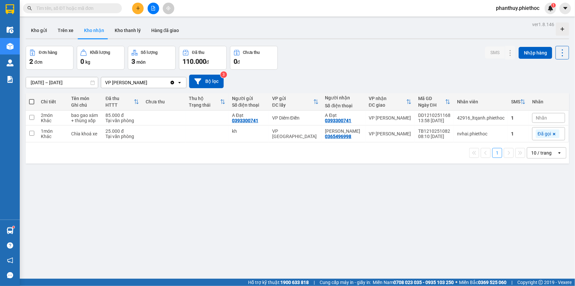
click at [538, 116] on span "Nhãn" at bounding box center [541, 117] width 11 height 5
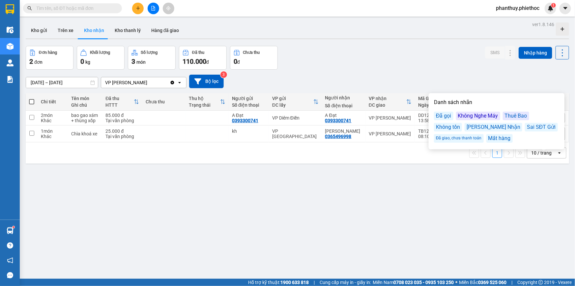
click at [444, 113] on div "Đã gọi" at bounding box center [443, 115] width 19 height 9
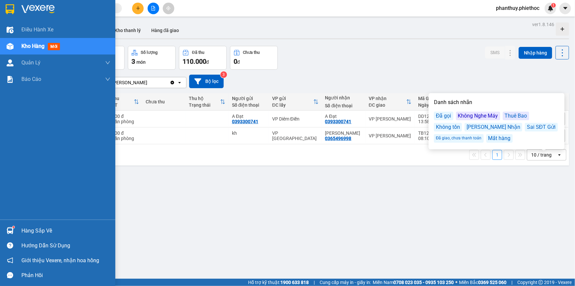
click at [30, 226] on div "Hàng sắp về" at bounding box center [65, 231] width 89 height 10
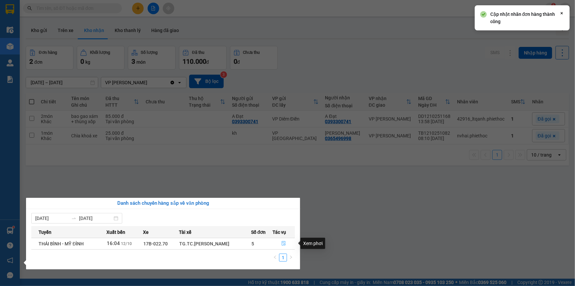
click at [284, 241] on icon "file-done" at bounding box center [284, 243] width 5 height 5
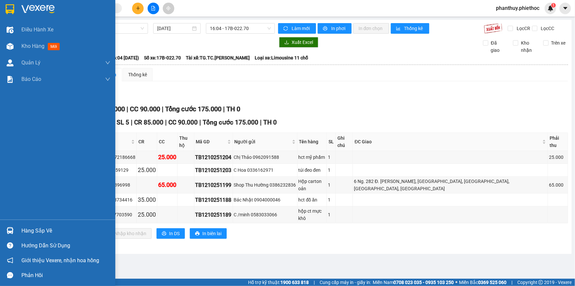
drag, startPoint x: 62, startPoint y: 234, endPoint x: 77, endPoint y: 231, distance: 15.1
click at [62, 234] on div "Hàng sắp về" at bounding box center [65, 231] width 89 height 10
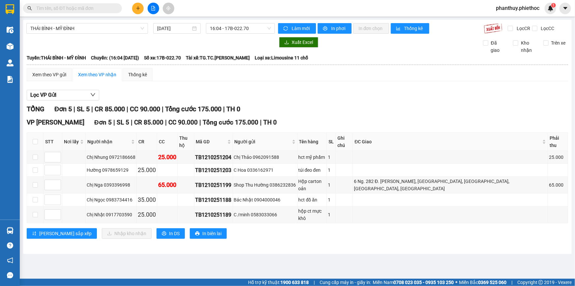
click at [166, 90] on section "Kết quả tìm kiếm ( 13 ) Bộ lọc Mã ĐH Trạng thái Món hàng Thu hộ Tổng cước Chưa …" at bounding box center [287, 143] width 575 height 286
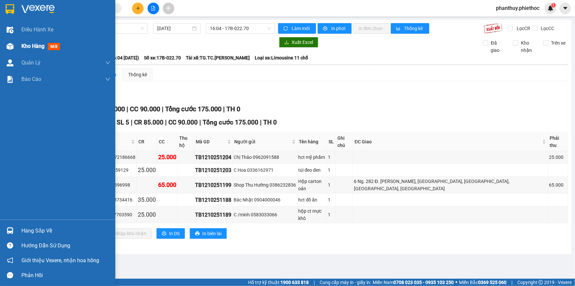
drag, startPoint x: 23, startPoint y: 36, endPoint x: 24, endPoint y: 40, distance: 4.3
click at [24, 40] on div "Điều hành xe Kho hàng mới Quản Lý Quản lý chuyến Quản lý khách hàng Quản lý khá…" at bounding box center [57, 120] width 115 height 198
click at [27, 46] on span "Kho hàng" at bounding box center [32, 46] width 23 height 6
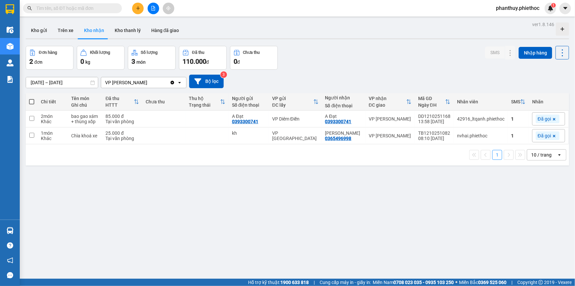
click at [420, 72] on div "[DATE] – [DATE] Press the down arrow key to interact with the calendar and sele…" at bounding box center [298, 81] width 544 height 23
click at [41, 29] on button "Kho gửi" at bounding box center [39, 30] width 27 height 16
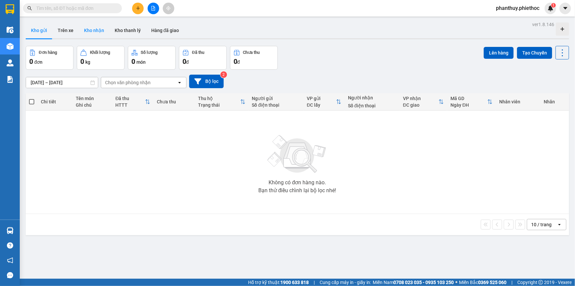
click at [94, 29] on button "Kho nhận" at bounding box center [94, 30] width 31 height 16
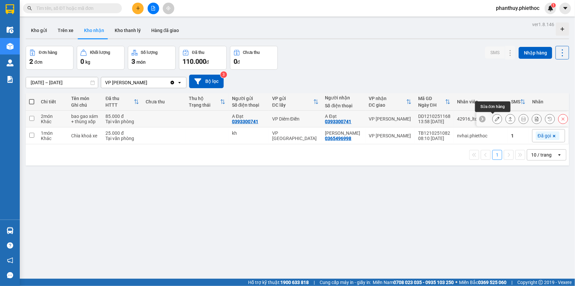
click at [495, 118] on icon at bounding box center [497, 118] width 5 height 5
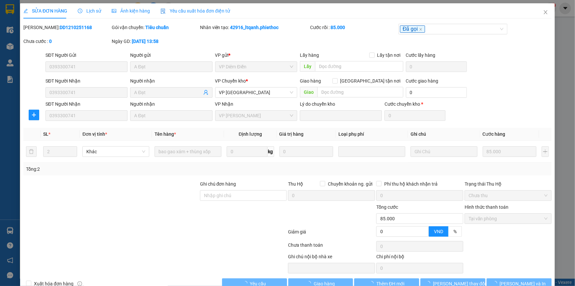
scroll to position [15, 0]
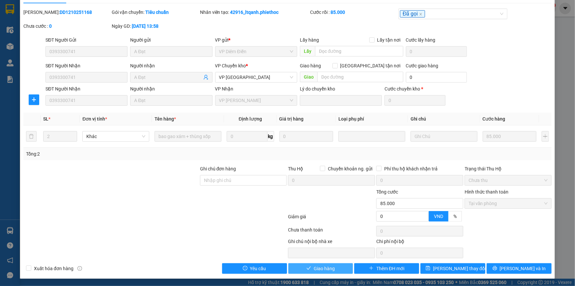
click at [314, 267] on span "Giao hàng" at bounding box center [324, 267] width 21 height 7
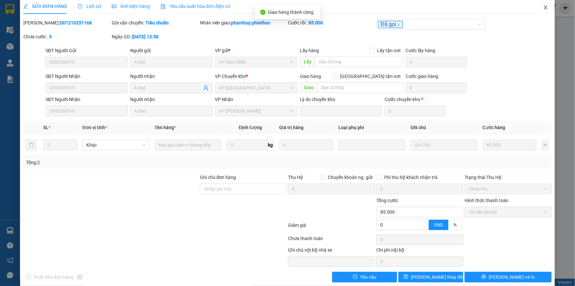
scroll to position [0, 0]
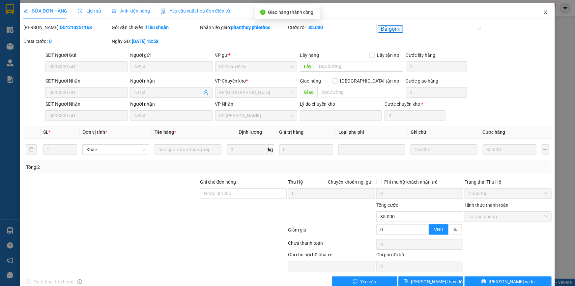
click at [543, 12] on icon "close" at bounding box center [545, 12] width 5 height 5
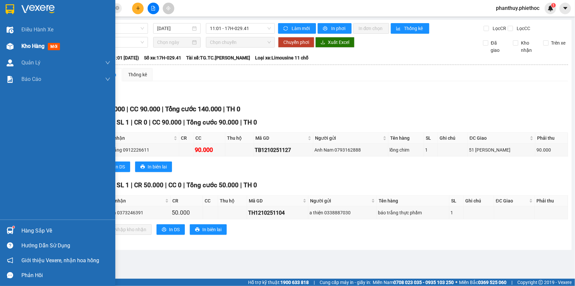
click at [21, 46] on span "Kho hàng" at bounding box center [32, 46] width 23 height 6
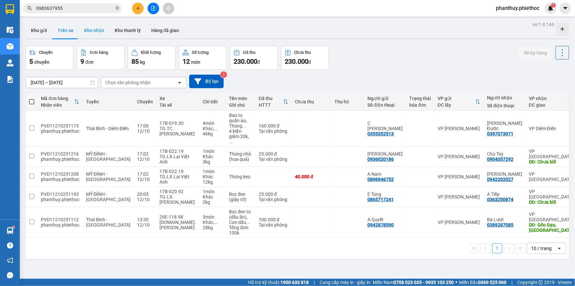
click at [87, 26] on button "Kho nhận" at bounding box center [94, 30] width 31 height 16
type input "[DATE] – [DATE]"
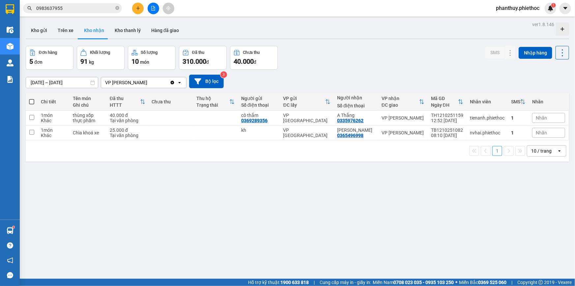
click at [540, 116] on span "Nhãn" at bounding box center [541, 117] width 11 height 5
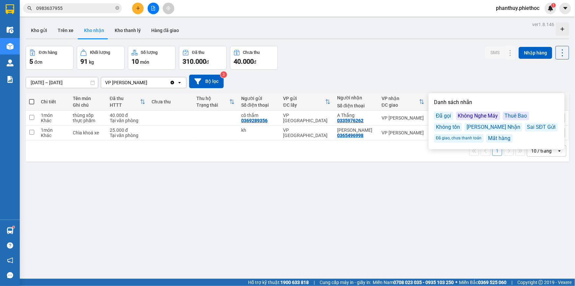
click at [445, 117] on div "Đã gọi" at bounding box center [443, 115] width 19 height 9
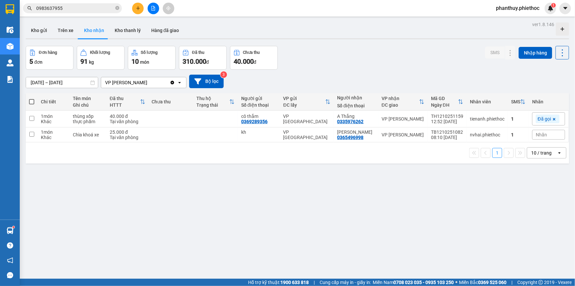
click at [440, 68] on div "Đơn hàng 5 đơn Khối lượng 91 kg Số lượng 10 món Đã thu 310.000 đ Chưa thu 40.00…" at bounding box center [298, 58] width 544 height 24
click at [538, 133] on span "Nhãn" at bounding box center [541, 134] width 11 height 5
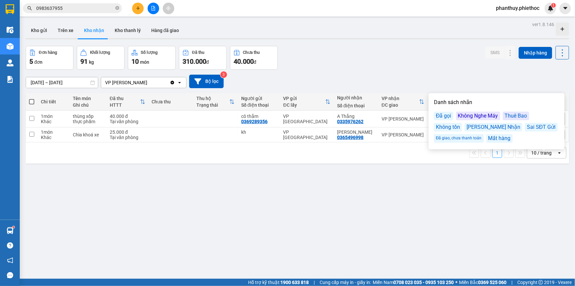
click at [444, 115] on div "Đã gọi" at bounding box center [443, 115] width 19 height 9
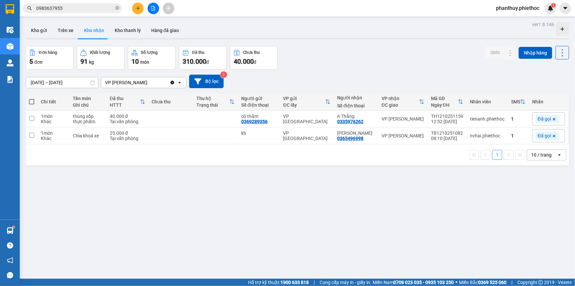
click at [420, 58] on div "Đơn hàng 5 đơn Khối lượng 91 kg Số lượng 10 món Đã thu 310.000 đ Chưa thu 40.00…" at bounding box center [298, 58] width 544 height 24
click at [31, 26] on button "Kho gửi" at bounding box center [39, 30] width 27 height 16
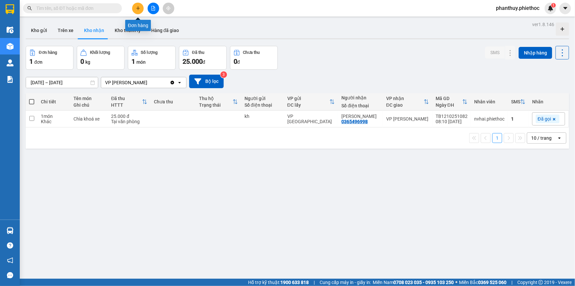
click at [138, 7] on icon "plus" at bounding box center [138, 8] width 0 height 4
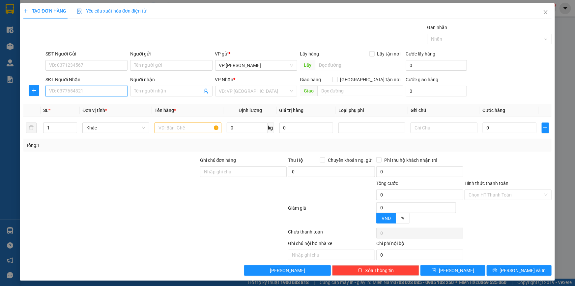
drag, startPoint x: 72, startPoint y: 95, endPoint x: 72, endPoint y: 71, distance: 24.7
click at [72, 94] on input "SĐT Người Nhận" at bounding box center [86, 91] width 82 height 11
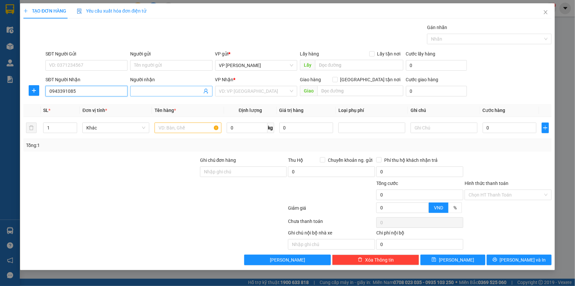
type input "0943391085"
click at [146, 90] on input "Người nhận" at bounding box center [168, 90] width 68 height 7
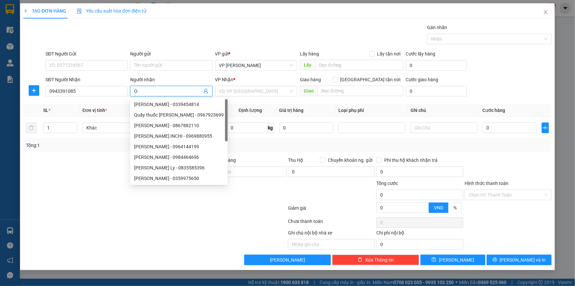
type input "O"
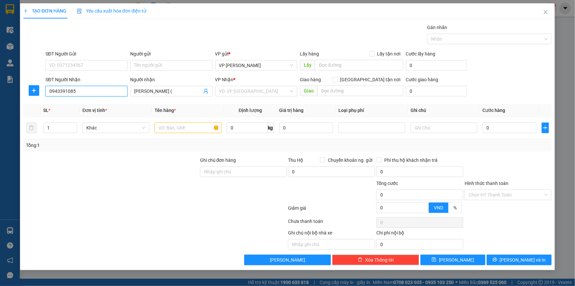
drag, startPoint x: 81, startPoint y: 91, endPoint x: 0, endPoint y: 80, distance: 82.1
click at [0, 80] on div "TẠO ĐƠN HÀNG Yêu cầu xuất hóa đơn điện tử Transit Pickup Surcharge Ids Transit …" at bounding box center [287, 143] width 575 height 286
click at [159, 89] on input "[PERSON_NAME] (" at bounding box center [168, 90] width 68 height 7
paste input "0943391085"
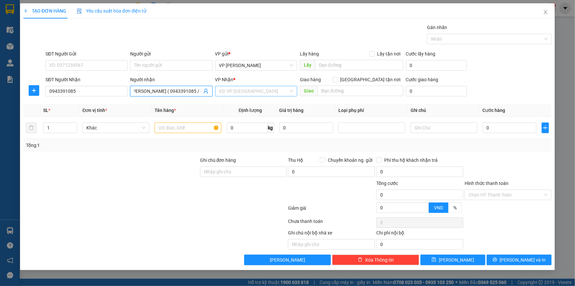
type input "Ông [PERSON_NAME] ( 0943391085 / 0335528453 )"
click at [229, 90] on input "search" at bounding box center [254, 91] width 70 height 10
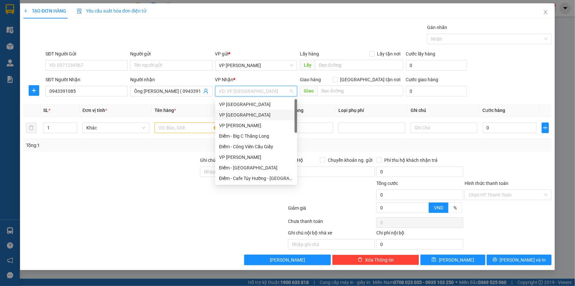
click at [240, 113] on div "VP [GEOGRAPHIC_DATA]" at bounding box center [256, 114] width 74 height 7
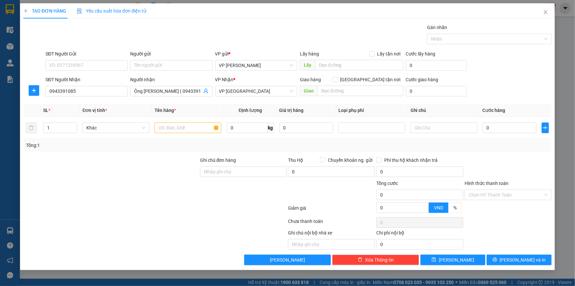
click at [189, 108] on th "Tên hàng *" at bounding box center [188, 110] width 72 height 13
click at [79, 66] on input "SĐT Người Gửi" at bounding box center [86, 65] width 82 height 11
click at [81, 64] on input "SĐT Người Gửi" at bounding box center [86, 65] width 82 height 11
click at [65, 63] on input "SĐT Người Gửi" at bounding box center [86, 65] width 82 height 11
type input "0912186289"
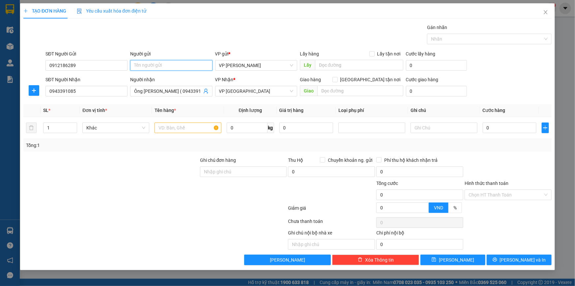
click at [148, 64] on input "Người gửi" at bounding box center [171, 65] width 82 height 11
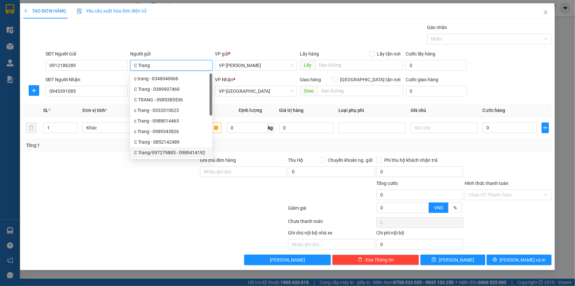
type input "C Trang"
click at [134, 191] on div at bounding box center [111, 190] width 177 height 23
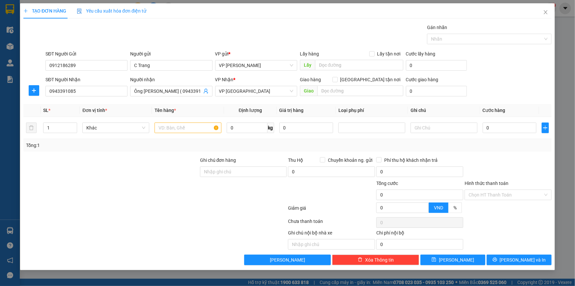
click at [199, 18] on div "TẠO ĐƠN HÀNG Yêu cầu xuất hóa đơn điện tử" at bounding box center [287, 10] width 528 height 15
click at [184, 126] on input "text" at bounding box center [188, 127] width 67 height 11
type input "Thùng xốp nhỏ (thuốc)"
type input "5"
type input "02"
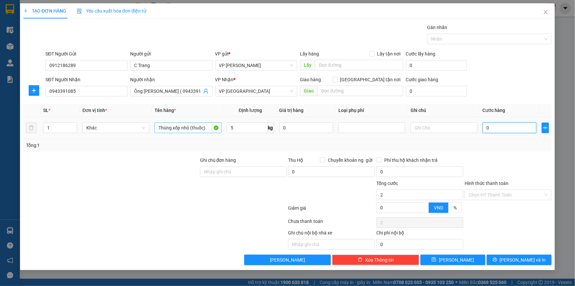
type input "2"
type input "025"
type input "25"
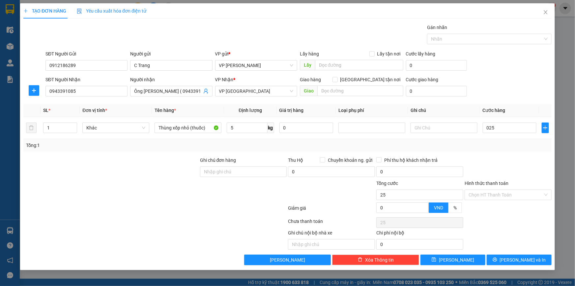
type input "25.000"
click at [546, 68] on div "SĐT Người Gửi 0912186289 Người gửi C Trang VP gửi * VP [PERSON_NAME] Lấy hàng L…" at bounding box center [298, 61] width 509 height 23
click at [474, 194] on input "Hình thức thanh toán" at bounding box center [506, 195] width 75 height 10
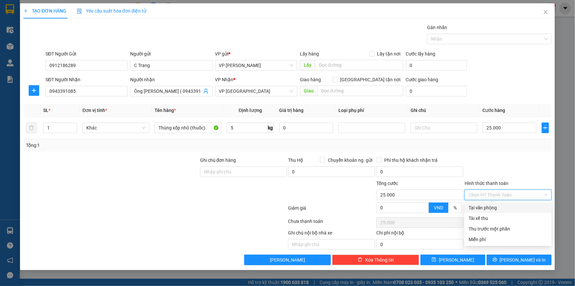
click at [474, 207] on div "Tại văn phòng" at bounding box center [508, 207] width 79 height 7
type input "0"
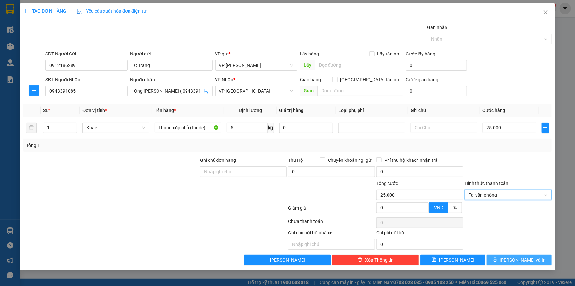
click at [512, 258] on button "[PERSON_NAME] và In" at bounding box center [519, 259] width 65 height 11
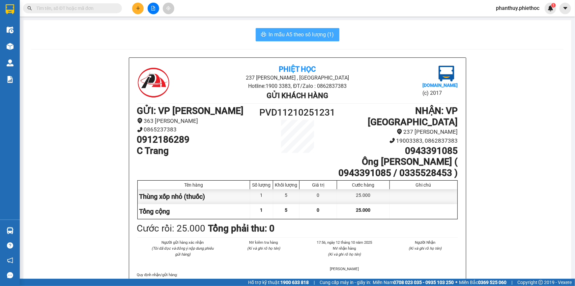
click at [279, 35] on span "In mẫu A5 theo số lượng (1)" at bounding box center [301, 34] width 65 height 8
click at [181, 38] on div "In mẫu A5 theo số lượng (1)" at bounding box center [297, 34] width 532 height 13
click at [136, 6] on icon "plus" at bounding box center [138, 8] width 5 height 5
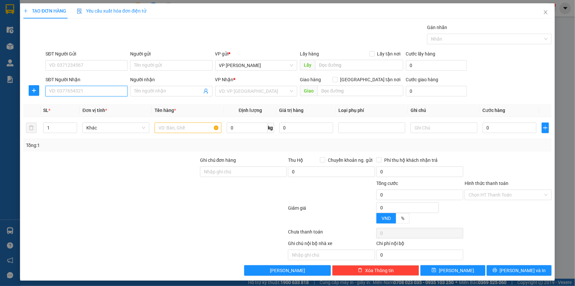
click at [92, 90] on input "SĐT Người Nhận" at bounding box center [86, 91] width 82 height 11
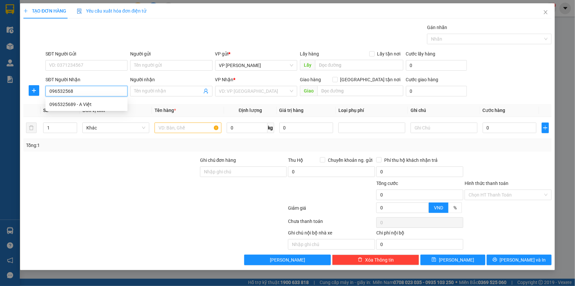
type input "0965325689"
click at [80, 103] on div "0965325689 - A Việt" at bounding box center [86, 104] width 74 height 7
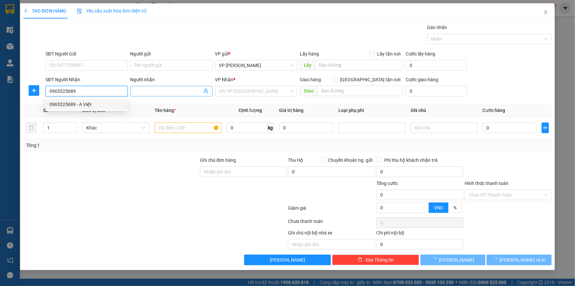
type input "A Việt"
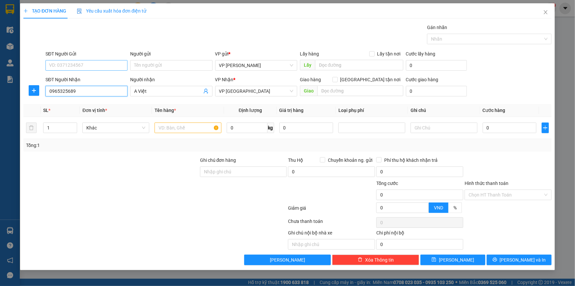
type input "0965325689"
click at [94, 69] on input "SĐT Người Gửi" at bounding box center [86, 65] width 82 height 11
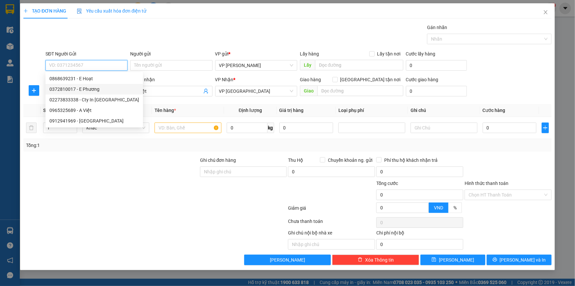
click at [88, 88] on div "0372810017 - E Phương" at bounding box center [94, 88] width 90 height 7
type input "0372810017"
type input "E Phương"
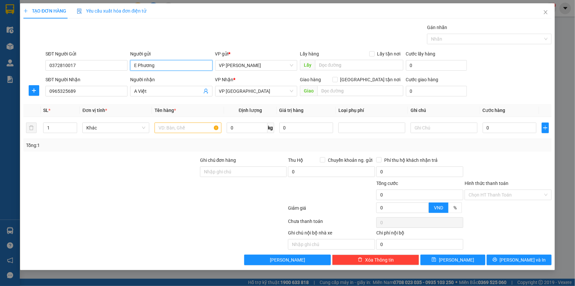
click at [161, 66] on input "E Phương" at bounding box center [171, 65] width 82 height 11
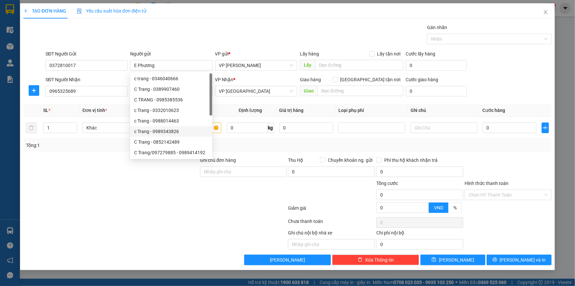
drag, startPoint x: 132, startPoint y: 196, endPoint x: 135, endPoint y: 188, distance: 8.6
click at [132, 196] on div at bounding box center [111, 190] width 177 height 23
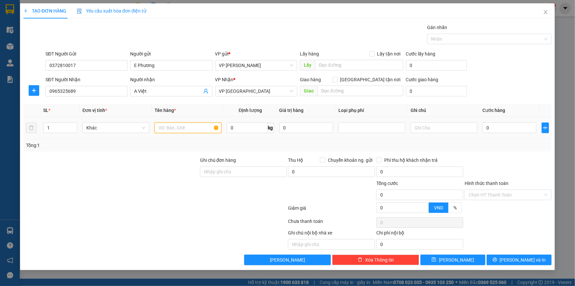
click at [172, 128] on input "text" at bounding box center [188, 127] width 67 height 11
type input "Valy trắng (quần áo)"
type input "16"
click at [506, 128] on input "0" at bounding box center [510, 127] width 54 height 11
type input "05"
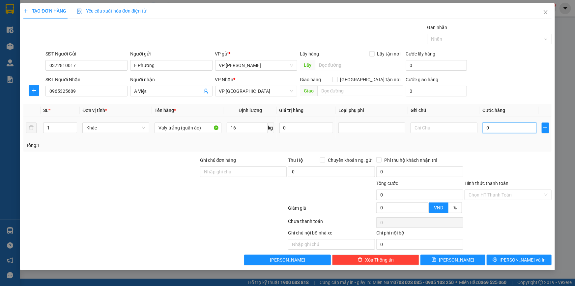
type input "5"
type input "050"
type input "50"
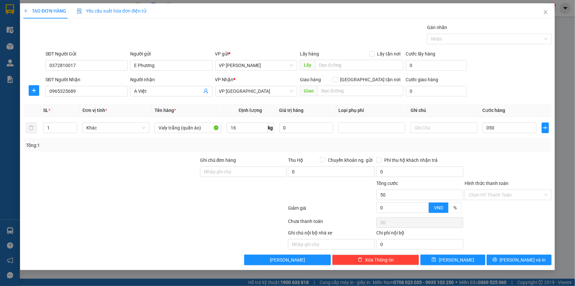
type input "50.000"
click at [488, 79] on div "SĐT Người Nhận 0965325689 Người nhận A Việt VP Nhận * VP Thái Bình Giao hàng [G…" at bounding box center [298, 87] width 509 height 23
click at [478, 198] on input "Hình thức thanh toán" at bounding box center [506, 195] width 75 height 10
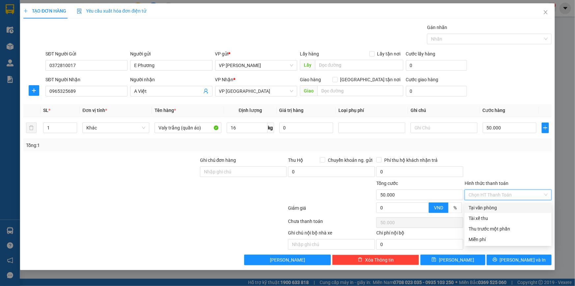
click at [475, 211] on div "Tại văn phòng" at bounding box center [508, 207] width 87 height 11
type input "0"
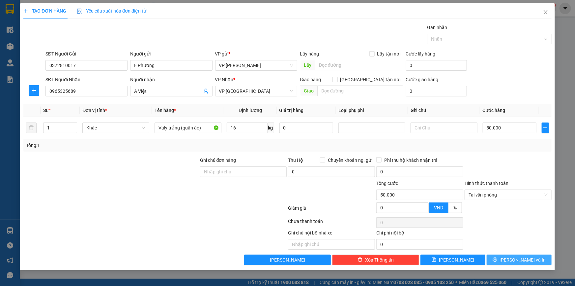
click at [497, 261] on icon "printer" at bounding box center [495, 259] width 4 height 4
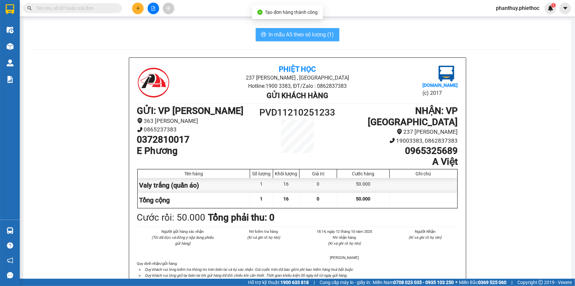
click at [269, 31] on span "In mẫu A5 theo số lượng (1)" at bounding box center [301, 34] width 65 height 8
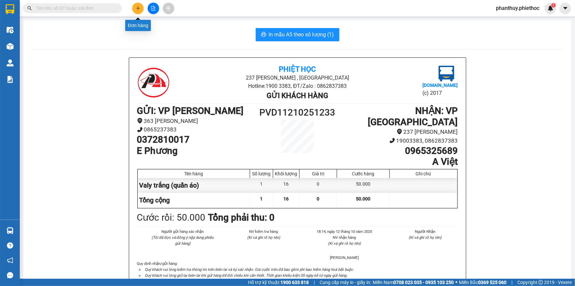
click at [140, 6] on icon "plus" at bounding box center [138, 8] width 5 height 5
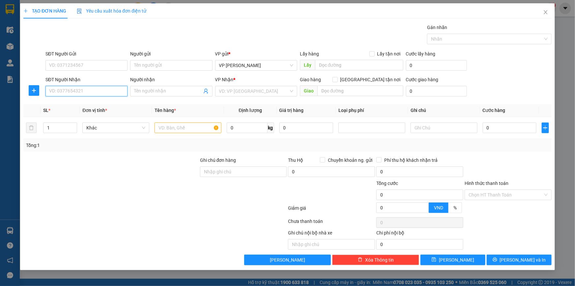
click at [78, 91] on input "SĐT Người Nhận" at bounding box center [86, 91] width 82 height 11
type input "0387144489"
click at [79, 101] on div "0387144489 - [GEOGRAPHIC_DATA]" at bounding box center [86, 104] width 74 height 7
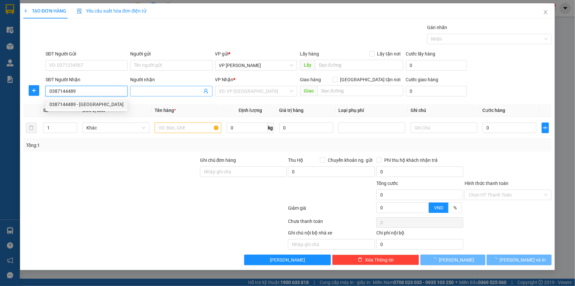
type input "[GEOGRAPHIC_DATA]"
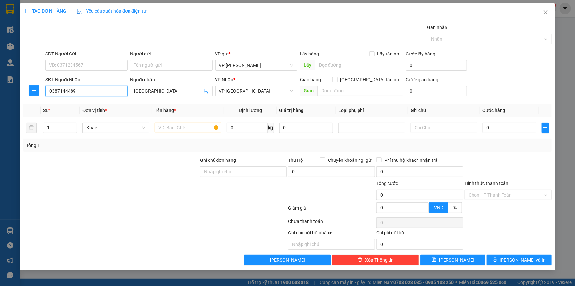
type input "0387144489"
click at [98, 59] on div "SĐT Người Gửi" at bounding box center [86, 55] width 82 height 10
click at [96, 66] on input "SĐT Người Gửi" at bounding box center [86, 65] width 82 height 11
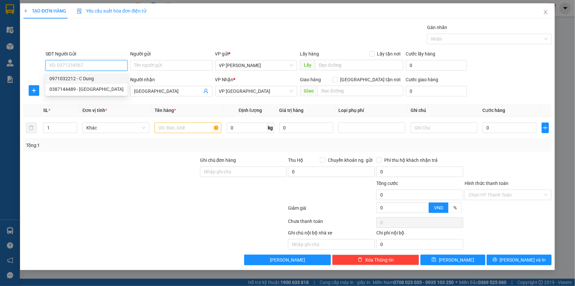
click at [92, 76] on div "0971032212 - C Dung" at bounding box center [86, 78] width 74 height 7
type input "0971032212"
type input "C Dung"
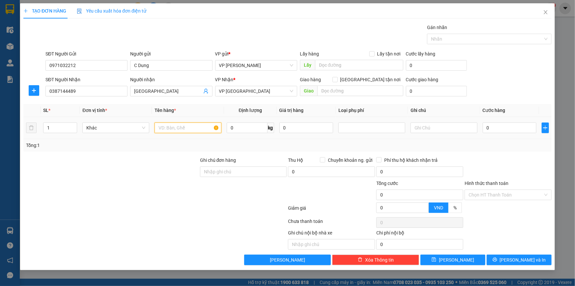
click at [185, 128] on input "text" at bounding box center [188, 127] width 67 height 11
type input "Tập giấy tờ"
type input "0.5"
type input "02"
type input "2"
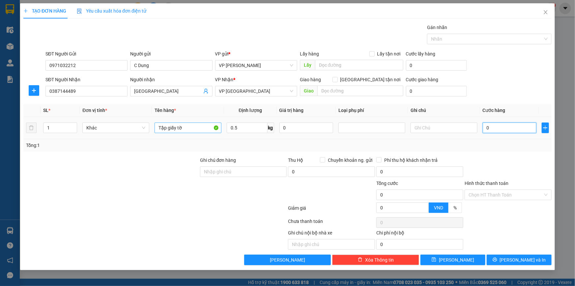
type input "2"
type input "025"
type input "25"
type input "25.000"
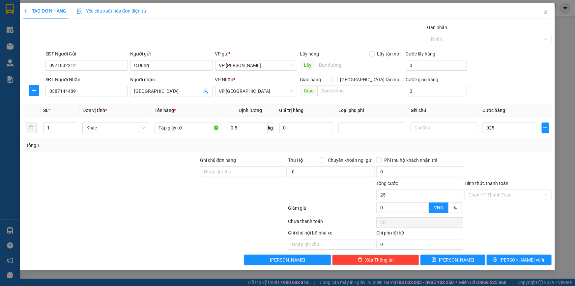
type input "25.000"
click at [521, 73] on div "SĐT Người Gửi 0971032212 Người gửi C Dung VP gửi * VP [PERSON_NAME] Lấy hàng Lấ…" at bounding box center [298, 61] width 509 height 23
click at [500, 65] on div "SĐT Người Gửi 0971032212 Người gửi C Dung VP gửi * VP [PERSON_NAME] Lấy hàng Lấ…" at bounding box center [298, 61] width 509 height 23
click at [517, 258] on span "[PERSON_NAME] và In" at bounding box center [523, 259] width 46 height 7
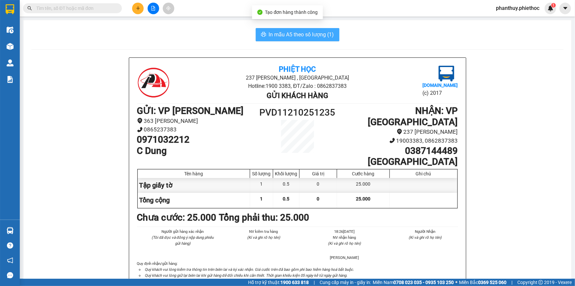
click at [268, 29] on button "In mẫu A5 theo số lượng (1)" at bounding box center [298, 34] width 84 height 13
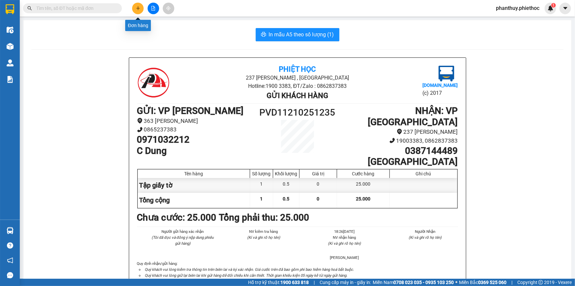
click at [134, 7] on button at bounding box center [138, 9] width 12 height 12
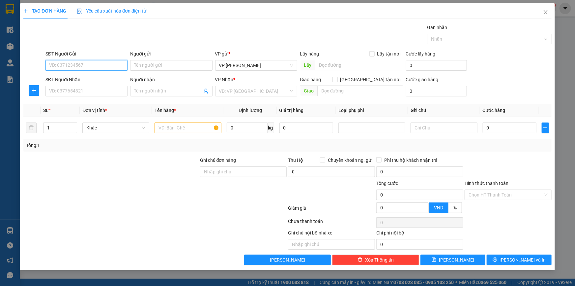
click at [91, 64] on input "SĐT Người Gửi" at bounding box center [86, 65] width 82 height 11
type input "0912049162"
click at [95, 78] on div "0912049162 - Chị Yến" at bounding box center [86, 78] width 74 height 7
type input "Chị Yến"
type input "0912049162"
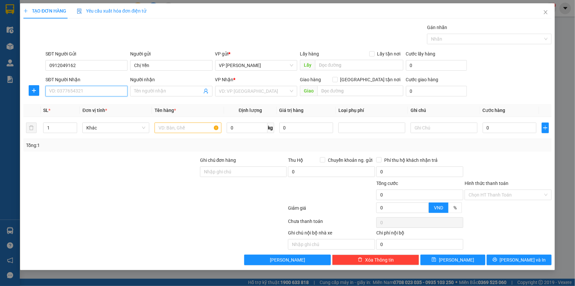
click at [101, 93] on input "SĐT Người Nhận" at bounding box center [86, 91] width 82 height 11
click at [92, 106] on div "0946898228 - [GEOGRAPHIC_DATA]" at bounding box center [86, 104] width 74 height 7
type input "0946898228"
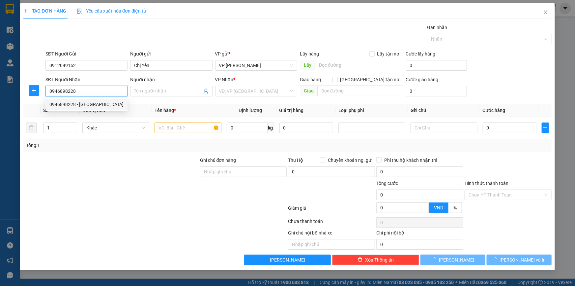
type input "[PERSON_NAME]"
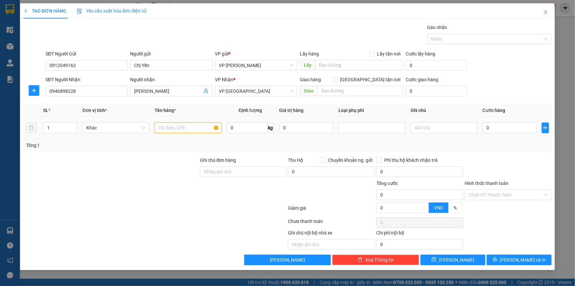
click at [174, 130] on input "text" at bounding box center [188, 127] width 67 height 11
type input "Thùng xốp nhỏ (hoa quả)"
type input "4"
type input "02"
type input "2"
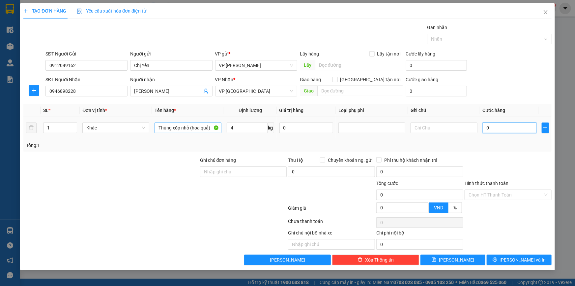
type input "2"
type input "025"
type input "25"
type input "25.000"
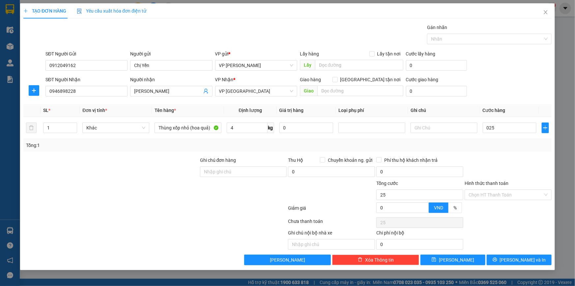
type input "25.000"
click at [491, 60] on div "SĐT Người Gửi 0912049162 Người gửi Chị Yến VP gửi * VP [PERSON_NAME] Lấy hàng L…" at bounding box center [298, 61] width 509 height 23
click at [492, 159] on div at bounding box center [508, 167] width 88 height 23
click at [473, 195] on input "Hình thức thanh toán" at bounding box center [506, 195] width 75 height 10
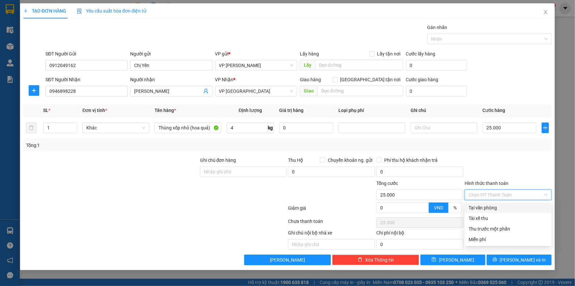
click at [478, 208] on div "Tại văn phòng" at bounding box center [508, 207] width 79 height 7
type input "0"
click at [488, 165] on div at bounding box center [508, 167] width 88 height 23
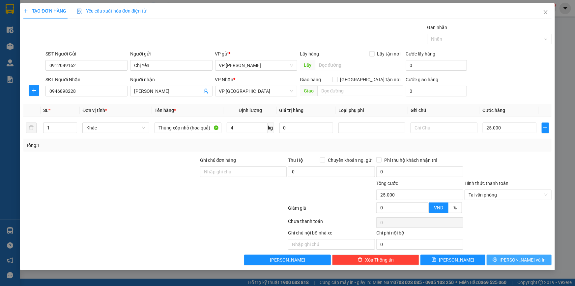
click at [497, 257] on icon "printer" at bounding box center [495, 259] width 4 height 4
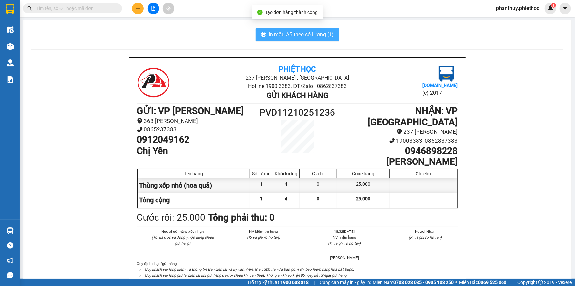
click at [296, 29] on button "In mẫu A5 theo số lượng (1)" at bounding box center [298, 34] width 84 height 13
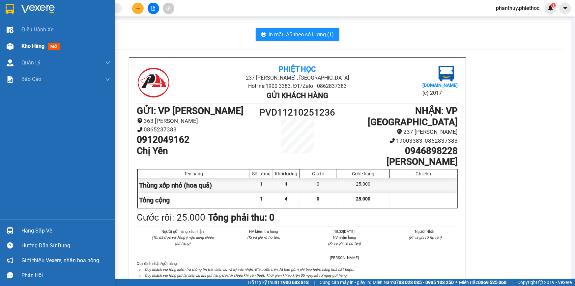
click at [63, 51] on div "Kho hàng mới" at bounding box center [65, 46] width 89 height 16
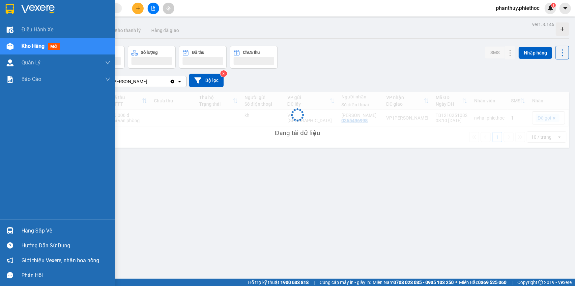
click at [34, 46] on span "Kho hàng" at bounding box center [32, 46] width 23 height 6
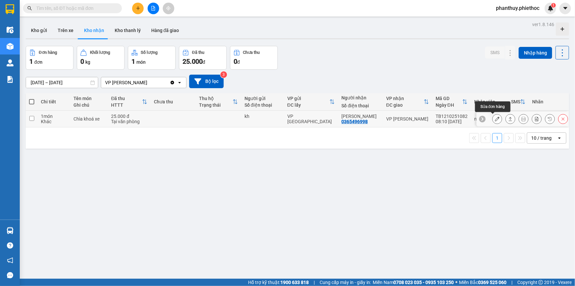
click at [495, 119] on icon at bounding box center [497, 118] width 5 height 5
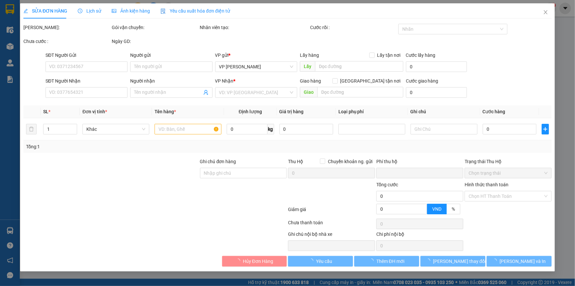
type input "kh"
type input "0365496998"
type input "[PERSON_NAME]"
type input "0"
type input "25.000"
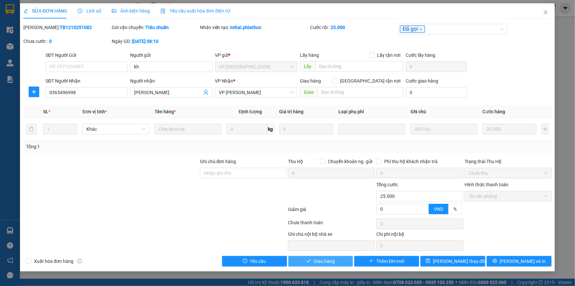
click at [315, 261] on span "Giao hàng" at bounding box center [324, 260] width 21 height 7
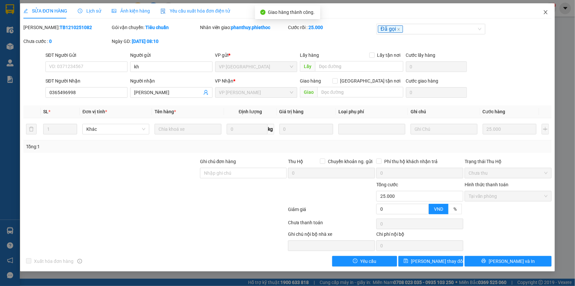
click at [547, 11] on icon "close" at bounding box center [545, 12] width 5 height 5
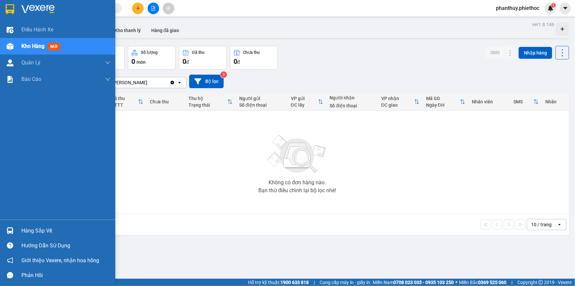
drag, startPoint x: 45, startPoint y: 229, endPoint x: 186, endPoint y: 225, distance: 140.2
click at [46, 229] on div "Hàng sắp về" at bounding box center [65, 231] width 89 height 10
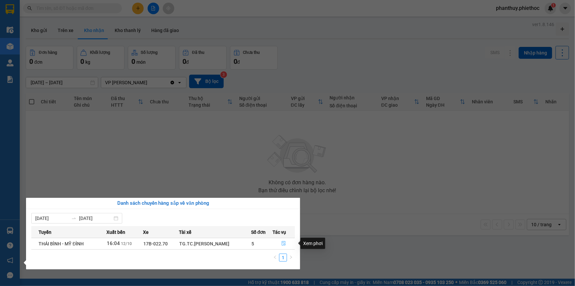
click at [282, 243] on icon "file-done" at bounding box center [284, 243] width 4 height 5
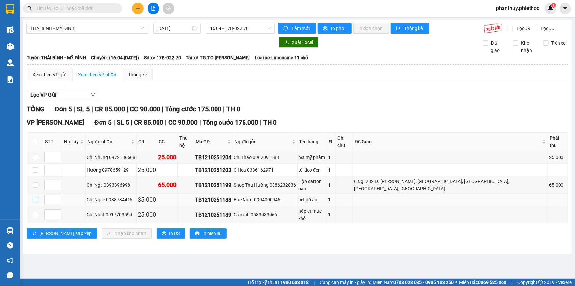
click at [35, 197] on input "checkbox" at bounding box center [35, 199] width 5 height 5
checkbox input "true"
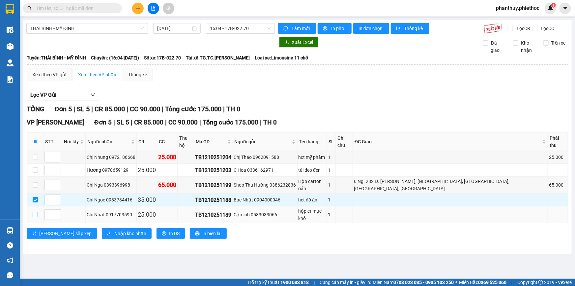
click at [33, 212] on input "checkbox" at bounding box center [35, 214] width 5 height 5
checkbox input "true"
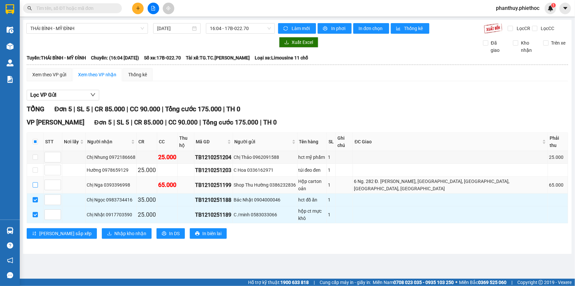
click at [36, 182] on input "checkbox" at bounding box center [35, 184] width 5 height 5
checkbox input "true"
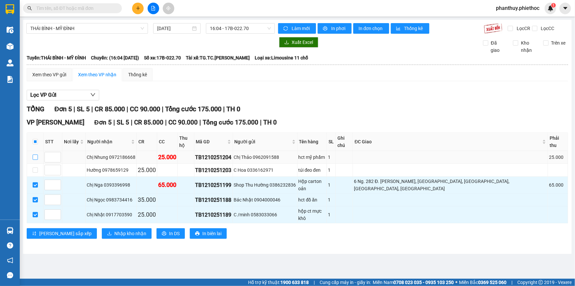
click at [35, 154] on input "checkbox" at bounding box center [35, 156] width 5 height 5
checkbox input "true"
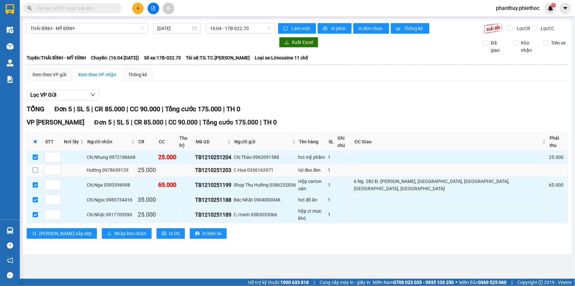
click at [36, 167] on input "checkbox" at bounding box center [35, 169] width 5 height 5
checkbox input "true"
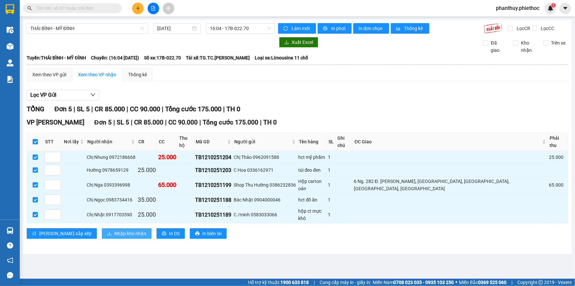
click at [114, 229] on span "Nhập kho nhận" at bounding box center [130, 232] width 32 height 7
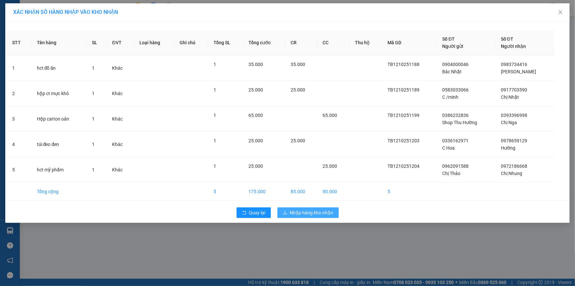
drag, startPoint x: 301, startPoint y: 213, endPoint x: 297, endPoint y: 211, distance: 4.3
click at [301, 213] on span "Nhập hàng kho nhận" at bounding box center [312, 212] width 44 height 7
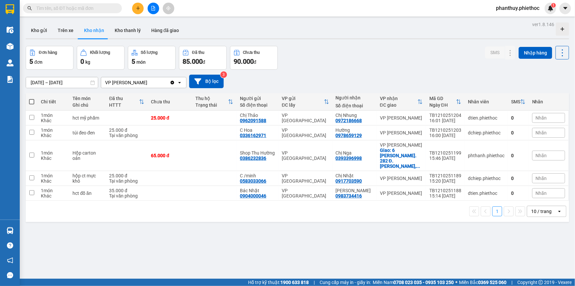
click at [536, 116] on span "Nhãn" at bounding box center [541, 117] width 11 height 5
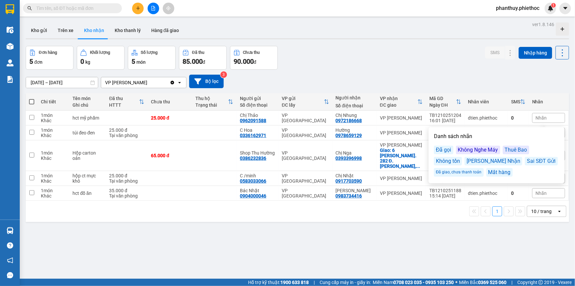
click at [439, 150] on div "Đã gọi" at bounding box center [443, 149] width 19 height 9
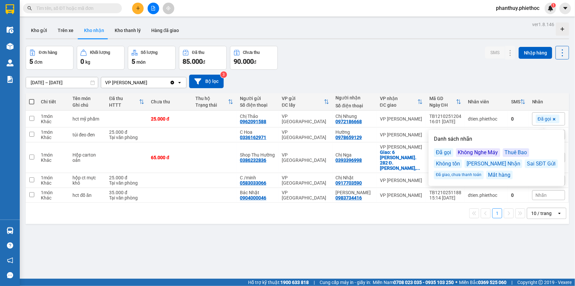
click at [461, 74] on div "[DATE] – [DATE] Press the down arrow key to interact with the calendar and sele…" at bounding box center [298, 81] width 544 height 23
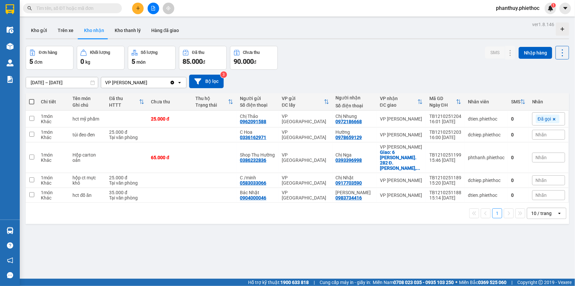
click at [536, 135] on span "Nhãn" at bounding box center [541, 134] width 11 height 5
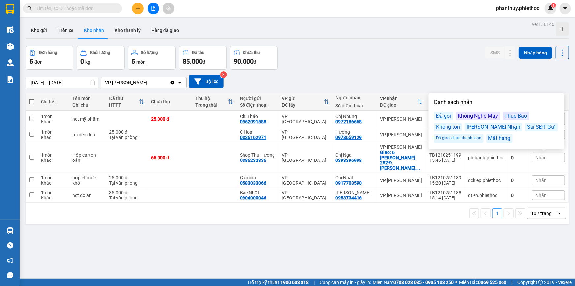
click at [474, 112] on div "Không Nghe Máy" at bounding box center [478, 115] width 44 height 9
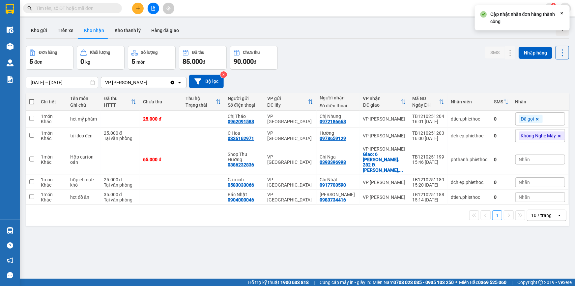
click at [474, 75] on div "[DATE] – [DATE] Press the down arrow key to interact with the calendar and sele…" at bounding box center [298, 82] width 544 height 14
click at [558, 135] on icon at bounding box center [560, 136] width 4 height 4
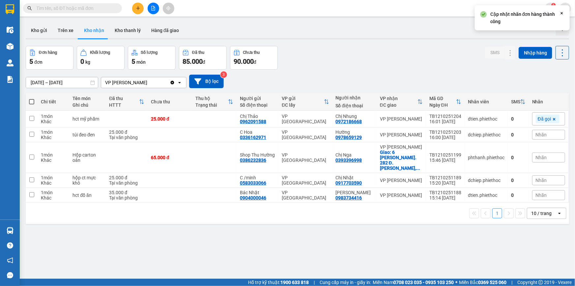
click at [536, 134] on span "Nhãn" at bounding box center [541, 134] width 11 height 5
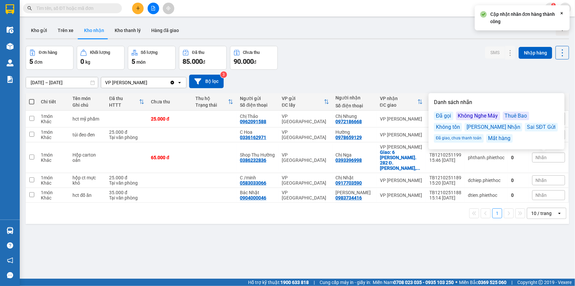
click at [444, 113] on div "Đã gọi" at bounding box center [443, 115] width 19 height 9
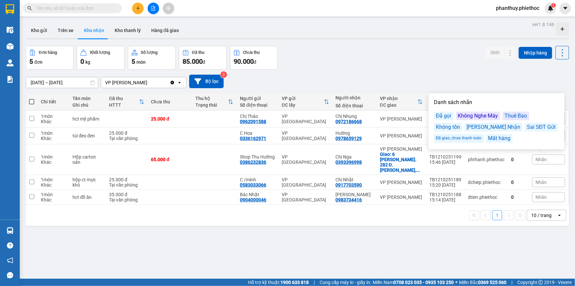
click at [419, 69] on div "Đơn hàng 5 đơn Khối lượng 0 kg Số lượng 5 món Đã thu 85.000 đ Chưa thu 90.000 đ…" at bounding box center [298, 58] width 544 height 24
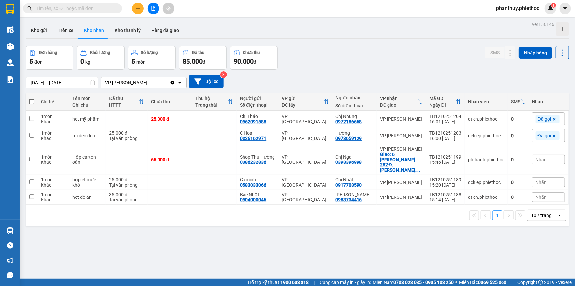
click at [539, 157] on span "Nhãn" at bounding box center [541, 159] width 11 height 5
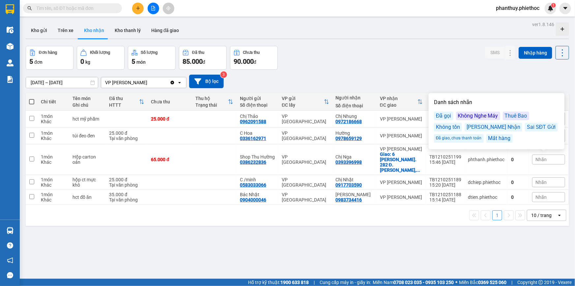
click at [466, 114] on div "Không Nghe Máy" at bounding box center [478, 115] width 44 height 9
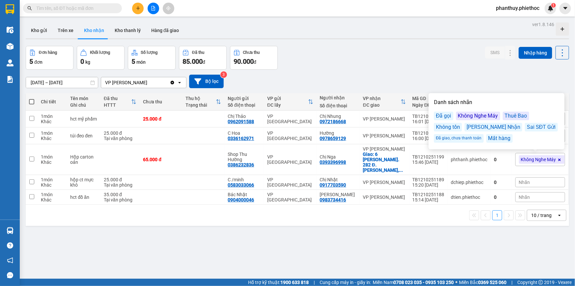
click at [418, 42] on div "ver 1.8.146 Kho gửi Trên xe Kho nhận Kho thanh [PERSON_NAME] đã giao Đơn hàng 5…" at bounding box center [297, 163] width 549 height 286
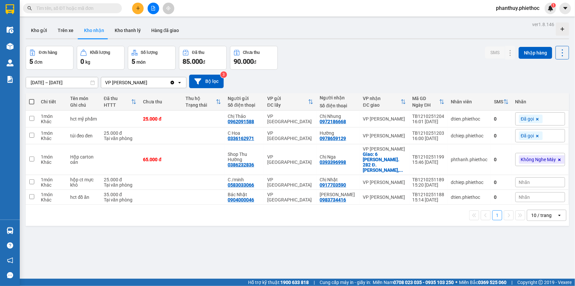
click at [519, 179] on span "Nhãn" at bounding box center [524, 181] width 11 height 5
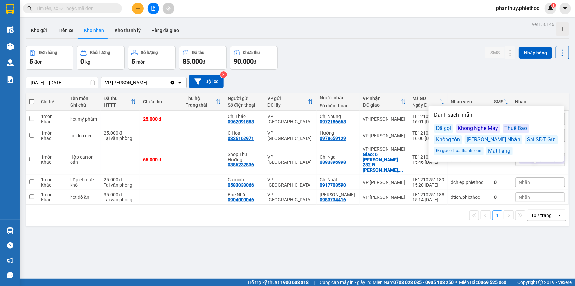
click at [437, 127] on div "Đã gọi" at bounding box center [443, 128] width 19 height 9
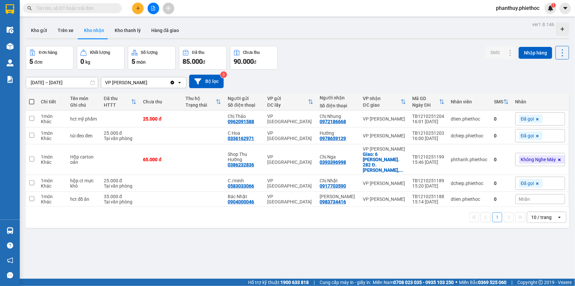
click at [392, 66] on div "Đơn hàng 5 đơn Khối lượng 0 kg Số lượng 5 món Đã thu 85.000 đ Chưa thu 90.000 đ…" at bounding box center [298, 58] width 544 height 24
click at [519, 196] on span "Nhãn" at bounding box center [524, 198] width 11 height 5
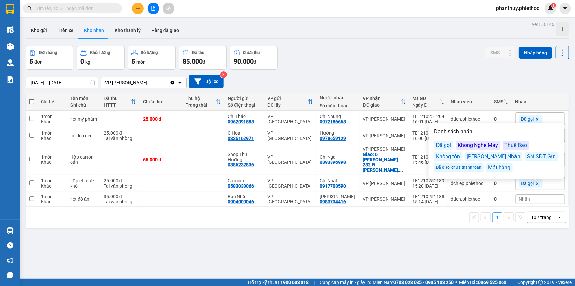
click at [443, 141] on div "Đã gọi" at bounding box center [443, 145] width 19 height 9
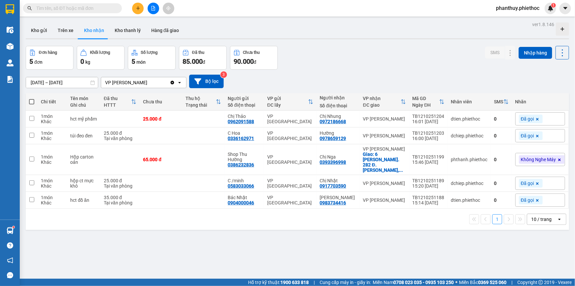
click at [384, 56] on div "Đơn hàng 5 đơn Khối lượng 0 kg Số lượng 5 món Đã thu 85.000 đ Chưa thu 90.000 đ…" at bounding box center [298, 58] width 544 height 24
click at [495, 197] on icon at bounding box center [497, 199] width 5 height 5
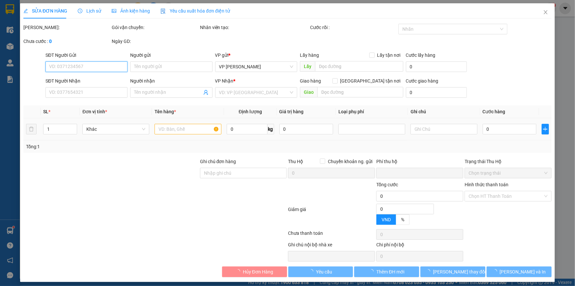
type input "0904000046"
type input "Bác Nhật"
type input "0983734416"
type input "[PERSON_NAME]"
type input "0"
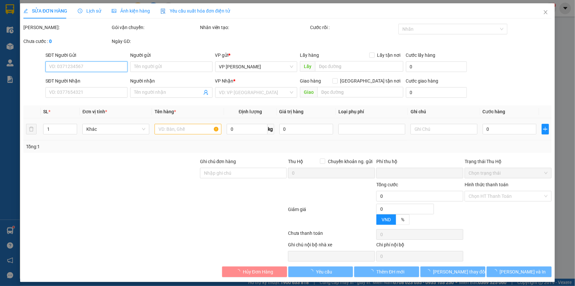
type input "35.000"
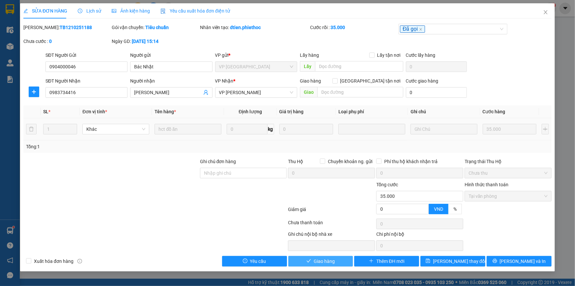
click at [315, 261] on span "Giao hàng" at bounding box center [324, 260] width 21 height 7
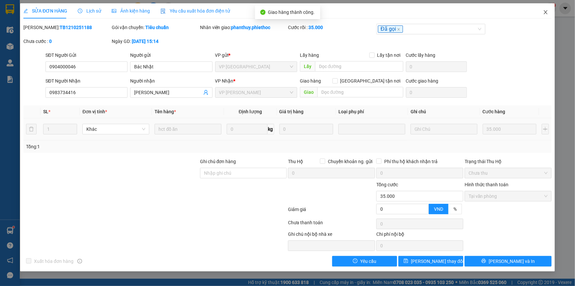
click at [546, 10] on icon "close" at bounding box center [545, 12] width 5 height 5
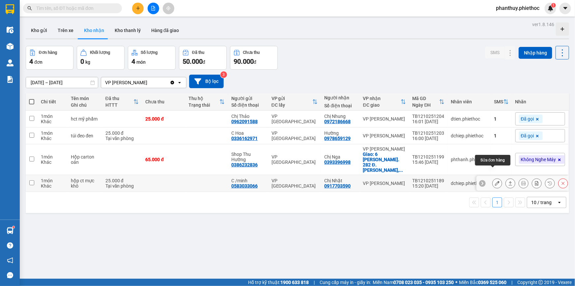
click at [495, 181] on icon at bounding box center [497, 183] width 5 height 5
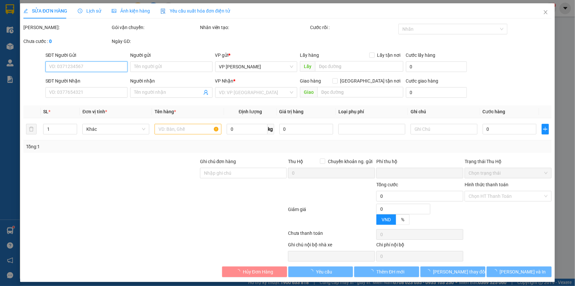
type input "0583033066"
type input "C /minh"
type input "0917703590"
type input "Chị Nhật"
type input "0"
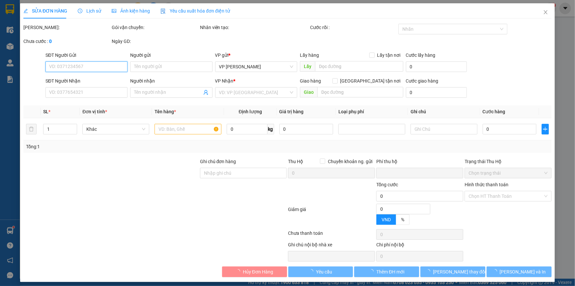
type input "25.000"
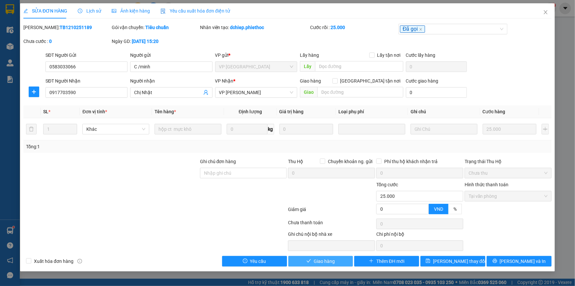
click at [317, 258] on span "Giao hàng" at bounding box center [324, 260] width 21 height 7
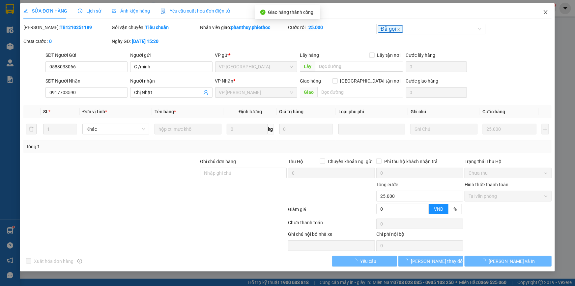
click at [544, 14] on icon "close" at bounding box center [545, 12] width 5 height 5
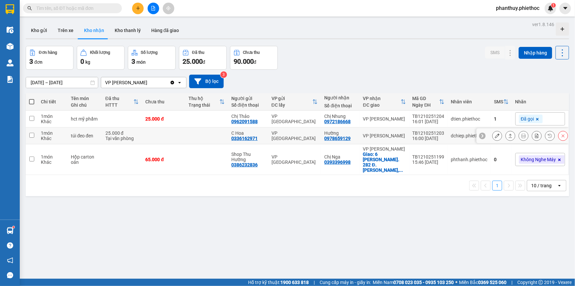
click at [495, 135] on icon at bounding box center [497, 135] width 5 height 5
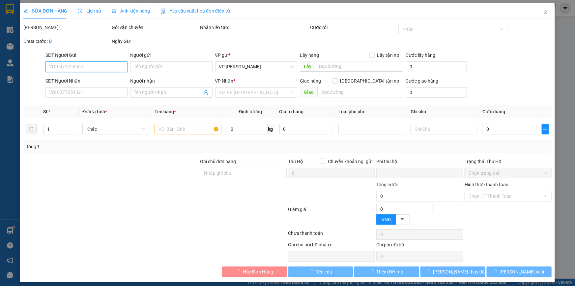
type input "0336162971"
type input "C Hoa"
type input "0978659129"
type input "Hường"
type input "0"
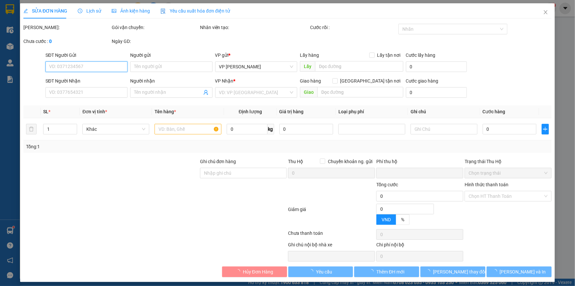
type input "25.000"
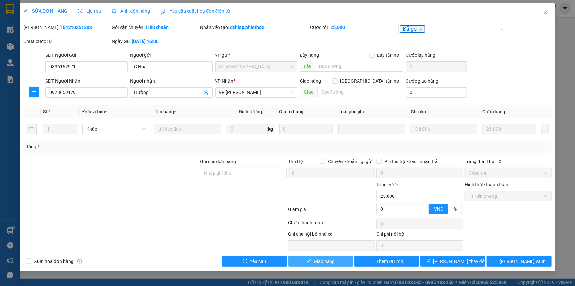
click at [322, 259] on span "Giao hàng" at bounding box center [324, 260] width 21 height 7
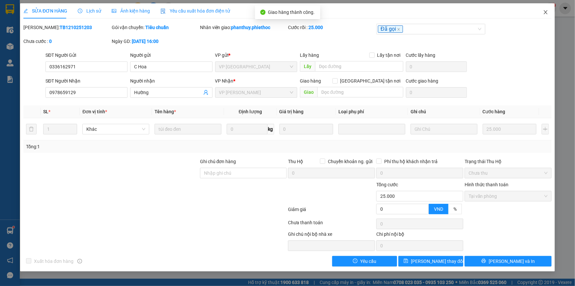
click at [546, 12] on icon "close" at bounding box center [545, 12] width 5 height 5
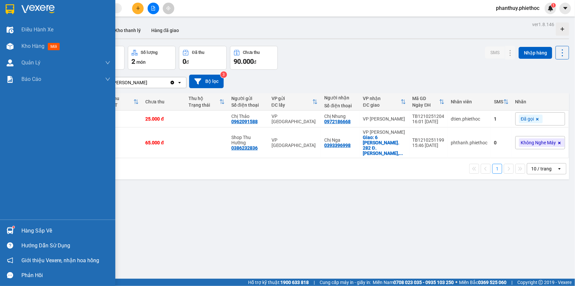
click at [40, 232] on div "Hàng sắp về" at bounding box center [65, 231] width 89 height 10
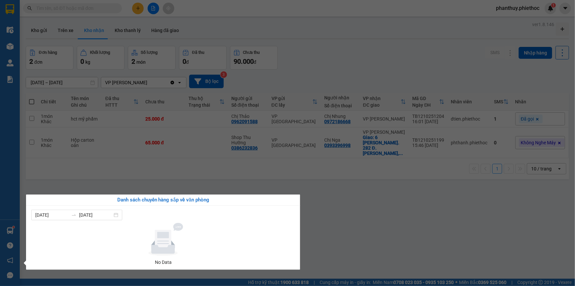
click at [305, 190] on section "Kết quả tìm kiếm ( 13 ) Bộ lọc Mã ĐH Trạng thái Món hàng Thu hộ Tổng cước Chưa …" at bounding box center [287, 143] width 575 height 286
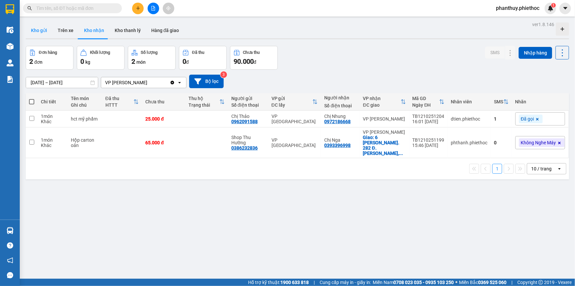
click at [37, 26] on button "Kho gửi" at bounding box center [39, 30] width 27 height 16
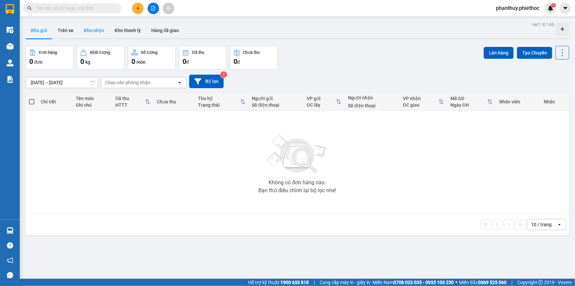
click at [90, 28] on button "Kho nhận" at bounding box center [94, 30] width 31 height 16
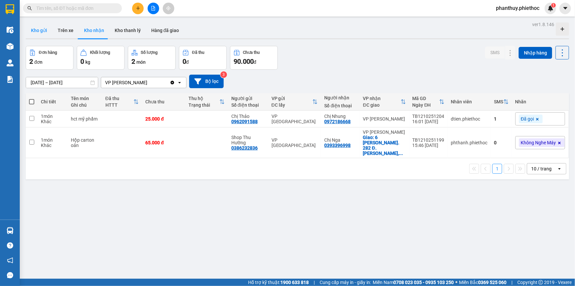
click at [33, 29] on button "Kho gửi" at bounding box center [39, 30] width 27 height 16
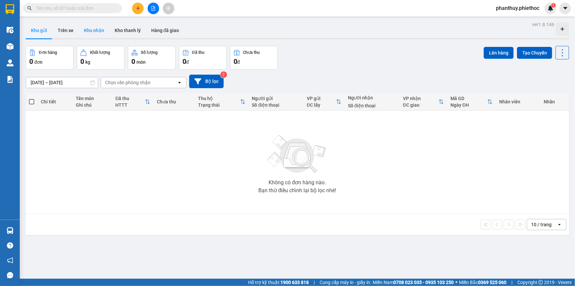
click at [91, 31] on button "Kho nhận" at bounding box center [94, 30] width 31 height 16
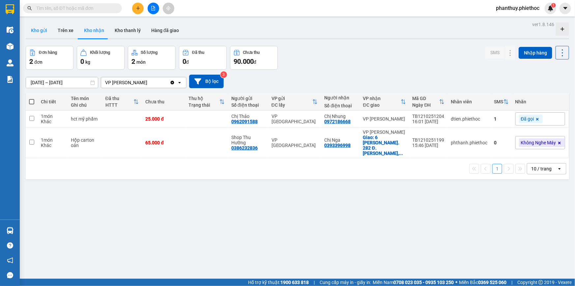
click at [36, 26] on button "Kho gửi" at bounding box center [39, 30] width 27 height 16
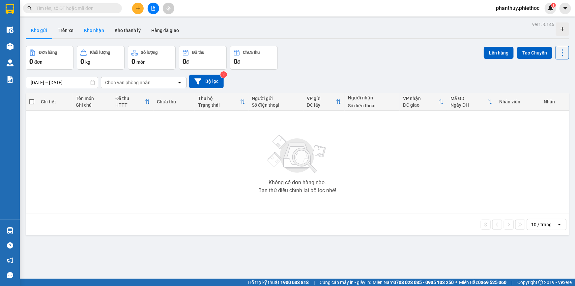
click at [96, 30] on button "Kho nhận" at bounding box center [94, 30] width 31 height 16
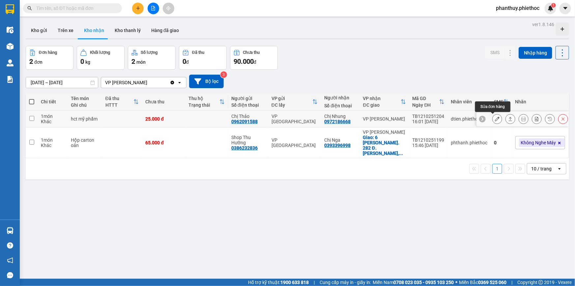
click at [494, 116] on button at bounding box center [497, 119] width 9 height 12
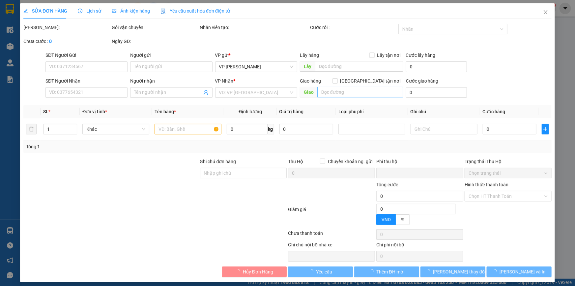
type input "0962091588"
type input "Chị Thảo"
type input "0972186668"
type input "Chị Nhung"
type input "0"
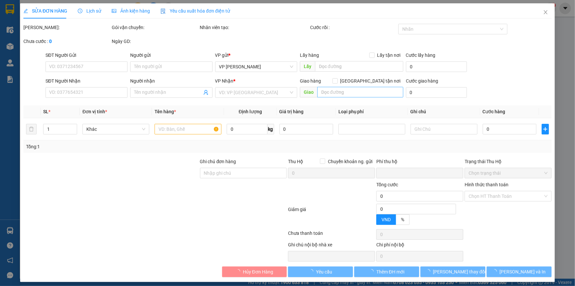
type input "25.000"
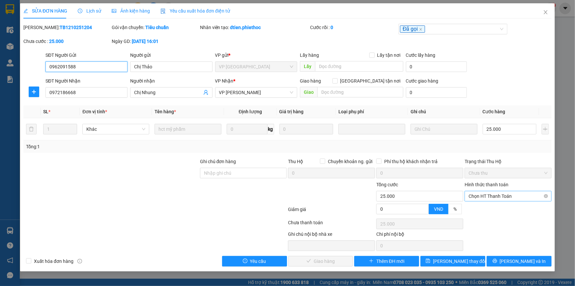
click at [498, 197] on span "Chọn HT Thanh Toán" at bounding box center [508, 196] width 79 height 10
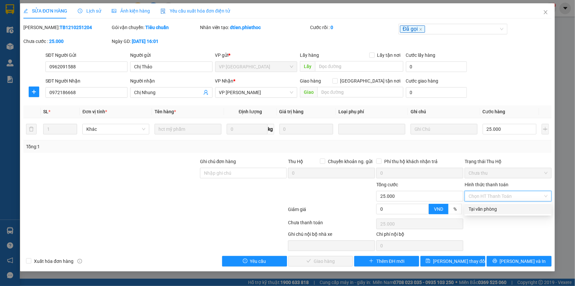
click at [485, 210] on div "Tại văn phòng" at bounding box center [508, 208] width 79 height 7
type input "0"
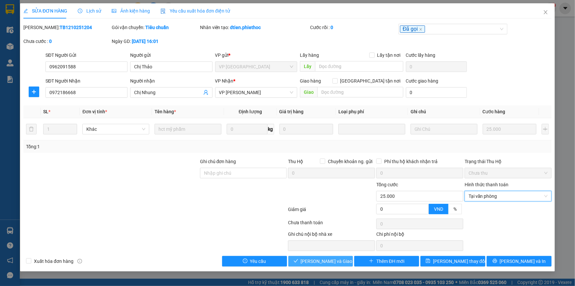
click at [319, 259] on span "[PERSON_NAME] và Giao hàng" at bounding box center [332, 260] width 63 height 7
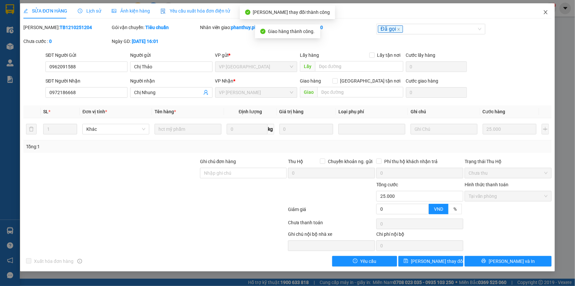
click at [544, 12] on icon "close" at bounding box center [545, 12] width 5 height 5
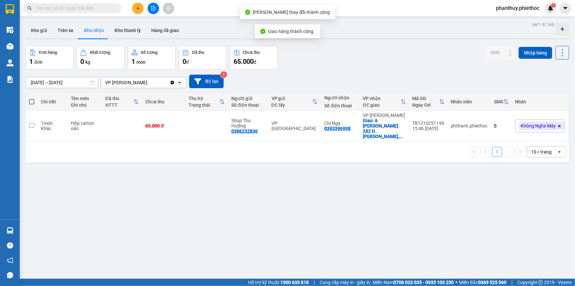
click at [312, 203] on div "ver 1.8.146 Kho gửi Trên xe Kho nhận Kho thanh [PERSON_NAME] đã giao Đơn hàng 1…" at bounding box center [297, 163] width 549 height 286
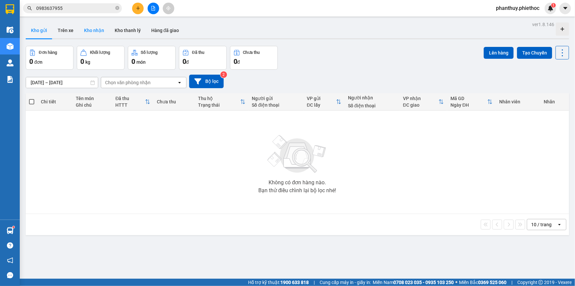
click at [87, 30] on button "Kho nhận" at bounding box center [94, 30] width 31 height 16
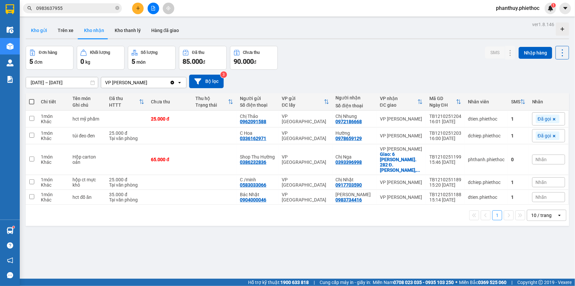
click at [38, 30] on button "Kho gửi" at bounding box center [39, 30] width 27 height 16
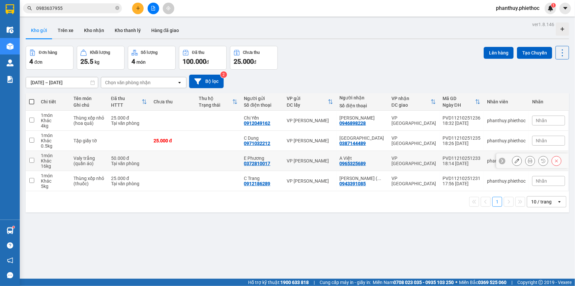
click at [31, 159] on input "checkbox" at bounding box center [31, 160] width 5 height 5
checkbox input "true"
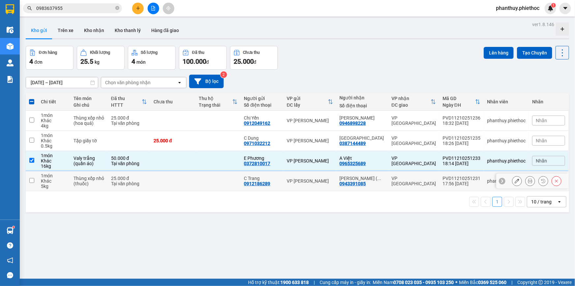
click at [31, 179] on input "checkbox" at bounding box center [31, 180] width 5 height 5
checkbox input "true"
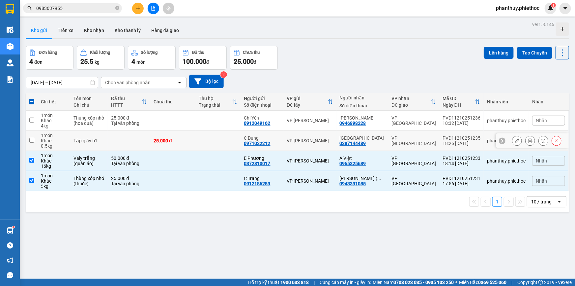
click at [31, 138] on input "checkbox" at bounding box center [31, 139] width 5 height 5
checkbox input "true"
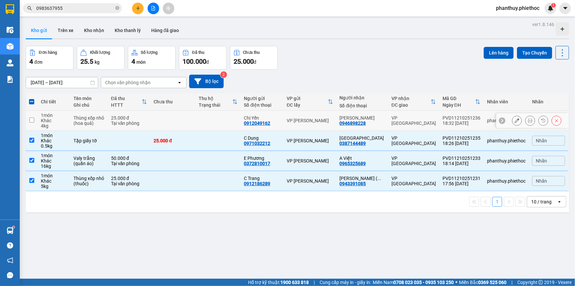
click at [30, 119] on input "checkbox" at bounding box center [31, 119] width 5 height 5
checkbox input "true"
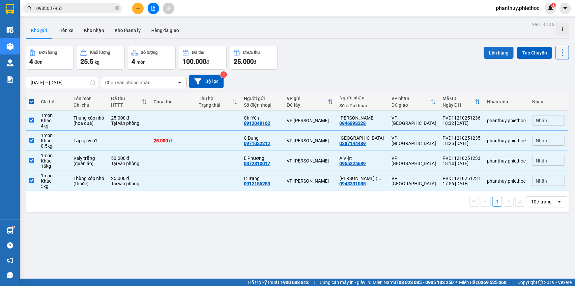
click at [489, 49] on button "Lên hàng" at bounding box center [499, 53] width 30 height 12
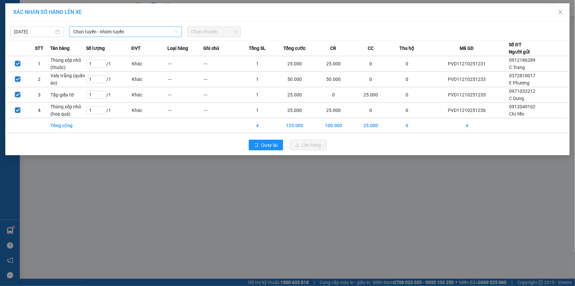
click at [79, 29] on span "Chọn tuyến - nhóm tuyến" at bounding box center [125, 32] width 105 height 10
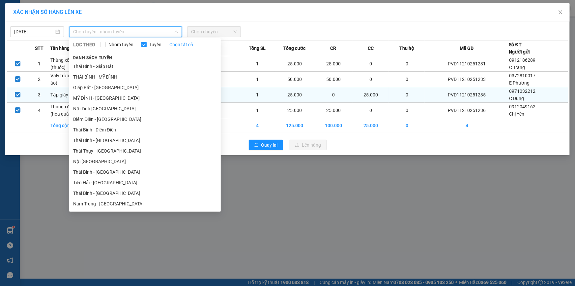
click at [89, 99] on li "MỸ ĐÌNH - THÁI BÌNH" at bounding box center [145, 98] width 152 height 11
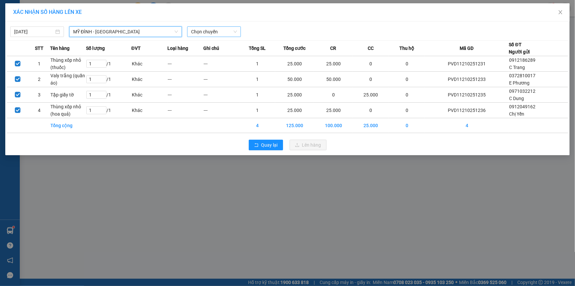
click at [207, 29] on span "Chọn chuyến" at bounding box center [214, 32] width 46 height 10
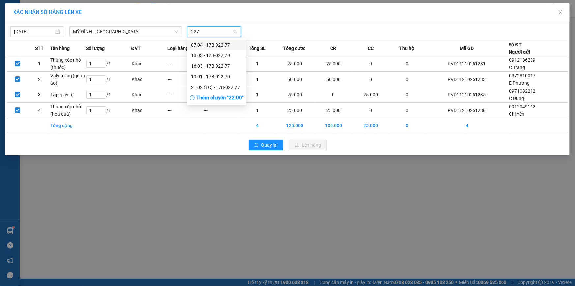
type input "2270"
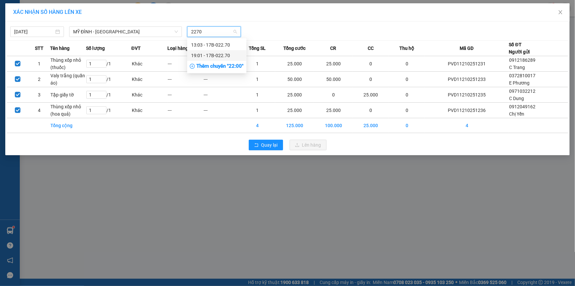
click at [227, 55] on div "19:01 - 17B-022.70" at bounding box center [216, 55] width 51 height 7
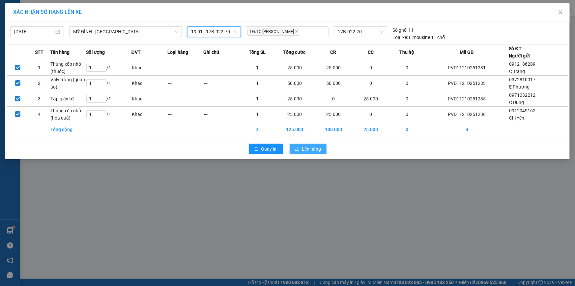
click at [313, 147] on span "Lên hàng" at bounding box center [311, 148] width 19 height 7
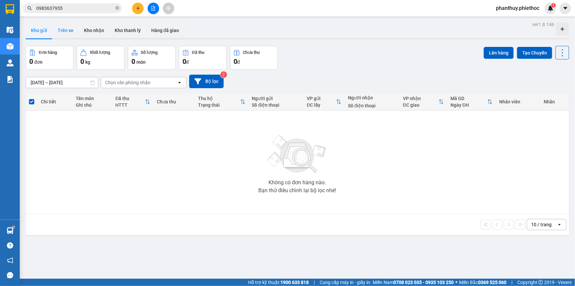
click at [56, 33] on button "Trên xe" at bounding box center [65, 30] width 26 height 16
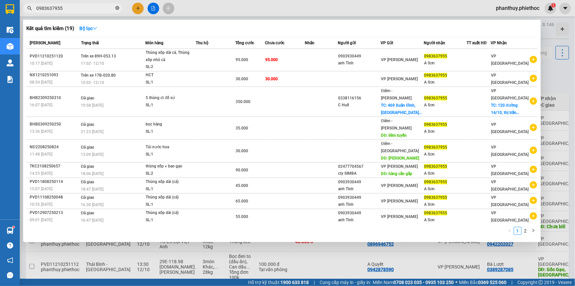
click at [116, 7] on icon "close-circle" at bounding box center [117, 8] width 4 height 4
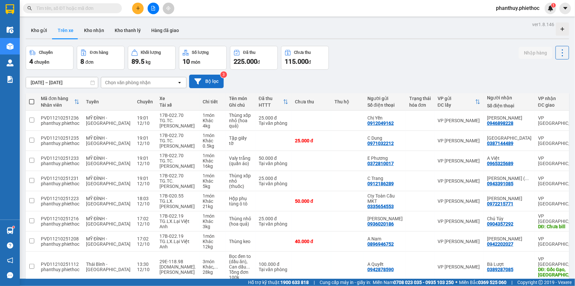
click at [211, 79] on button "Bộ lọc" at bounding box center [206, 82] width 35 height 14
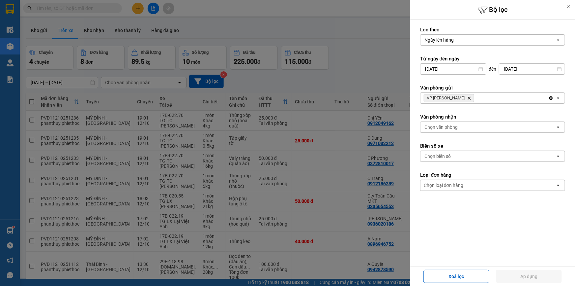
click at [468, 96] on icon "Delete" at bounding box center [469, 98] width 4 height 4
click at [457, 125] on div "Chọn văn phòng" at bounding box center [442, 127] width 34 height 7
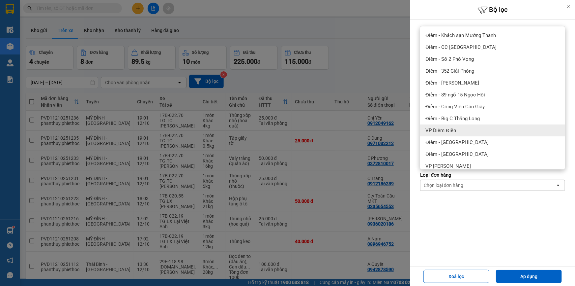
scroll to position [90, 0]
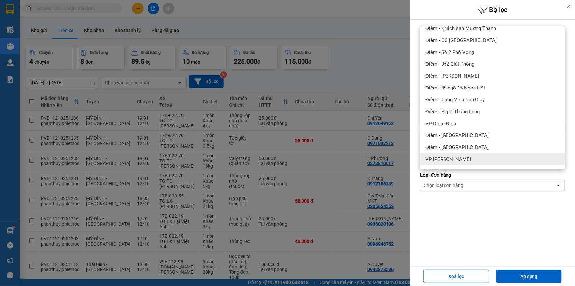
click at [468, 159] on span "VP [PERSON_NAME]" at bounding box center [448, 159] width 45 height 7
click at [534, 278] on button "Áp dụng" at bounding box center [529, 275] width 66 height 13
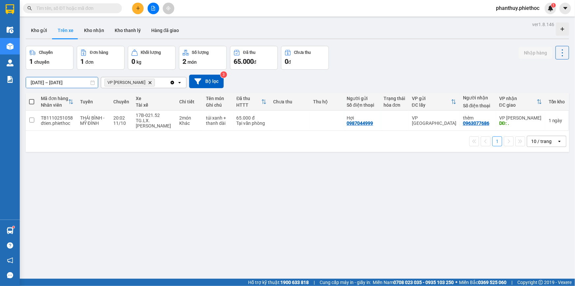
click at [55, 83] on input "11/10/2025 – 12/10/2025" at bounding box center [62, 82] width 72 height 11
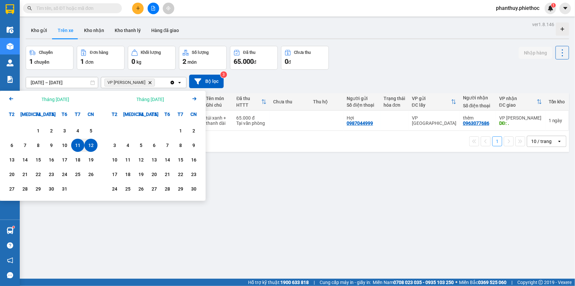
click at [96, 145] on div "12" at bounding box center [90, 144] width 13 height 13
click at [63, 80] on input "12/10/2025 – / /" at bounding box center [62, 82] width 72 height 11
click at [87, 145] on div "12" at bounding box center [90, 145] width 9 height 8
type input "[DATE] – [DATE]"
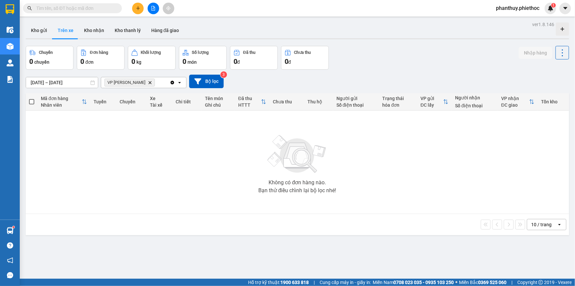
click at [150, 81] on icon "Delete" at bounding box center [150, 82] width 4 height 4
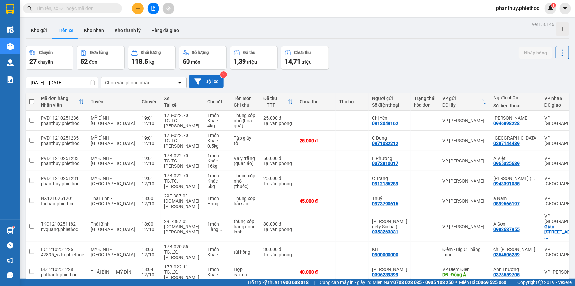
click at [204, 83] on button "Bộ lọc" at bounding box center [206, 82] width 35 height 14
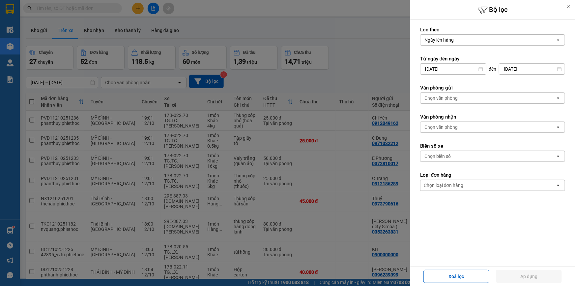
click at [461, 127] on div "Chọn văn phòng" at bounding box center [488, 127] width 135 height 11
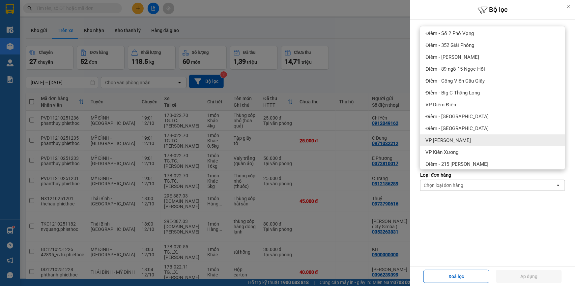
scroll to position [120, 0]
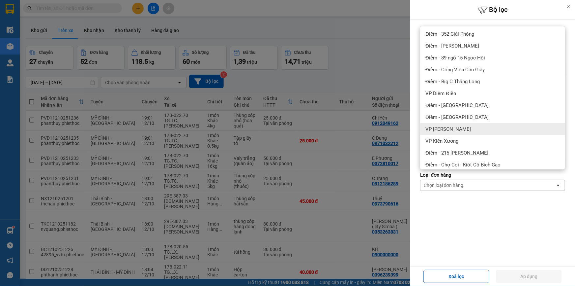
click at [457, 123] on div "VP [PERSON_NAME]" at bounding box center [492, 129] width 145 height 12
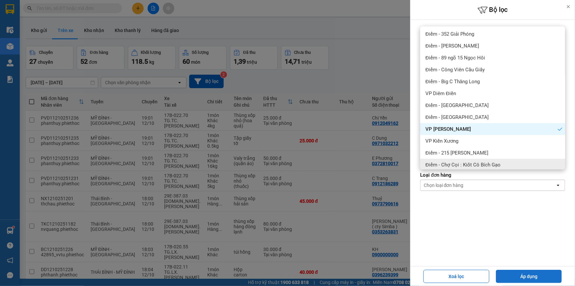
drag, startPoint x: 525, startPoint y: 278, endPoint x: 299, endPoint y: 209, distance: 236.0
click at [525, 278] on button "Áp dụng" at bounding box center [529, 275] width 66 height 13
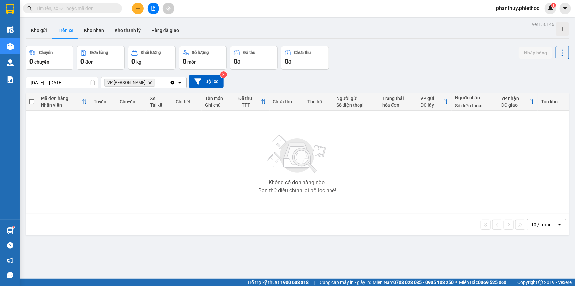
click at [149, 82] on icon "Delete" at bounding box center [150, 82] width 4 height 4
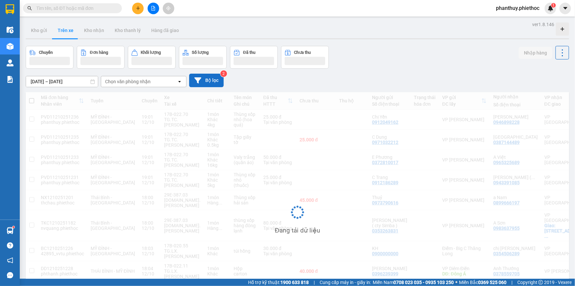
click at [198, 77] on icon at bounding box center [198, 80] width 7 height 7
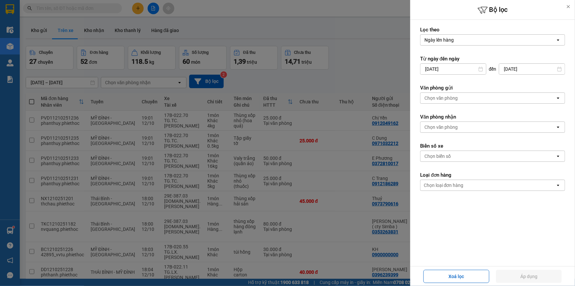
click at [440, 98] on div "Chọn văn phòng" at bounding box center [442, 98] width 34 height 7
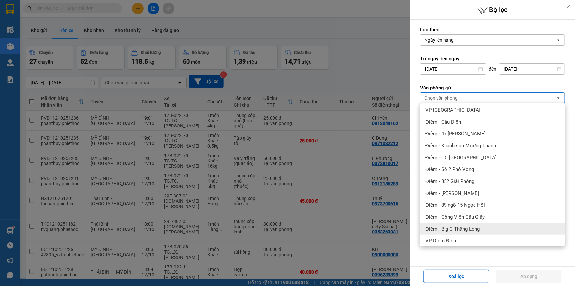
scroll to position [90, 0]
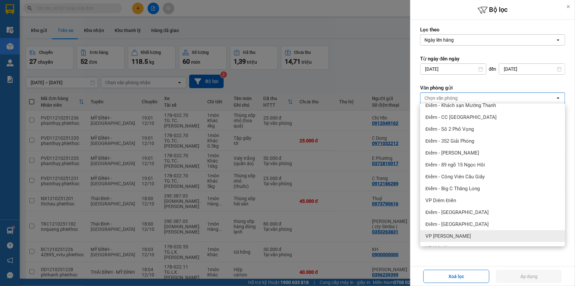
click at [463, 237] on span "VP [PERSON_NAME]" at bounding box center [448, 235] width 45 height 7
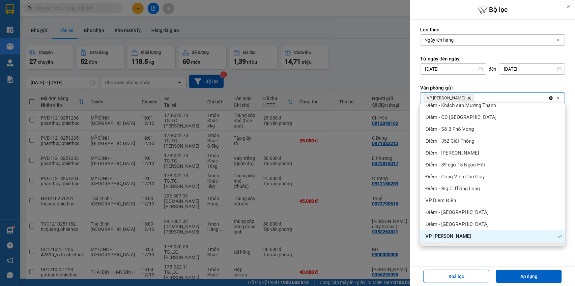
drag, startPoint x: 523, startPoint y: 277, endPoint x: 353, endPoint y: 213, distance: 181.3
click at [523, 277] on button "Áp dụng" at bounding box center [529, 275] width 66 height 13
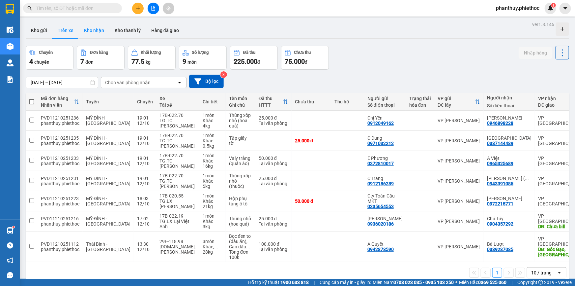
click at [96, 31] on button "Kho nhận" at bounding box center [94, 30] width 31 height 16
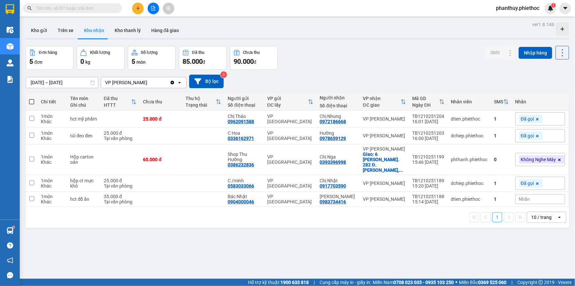
click at [523, 196] on span "Nhãn" at bounding box center [524, 198] width 11 height 5
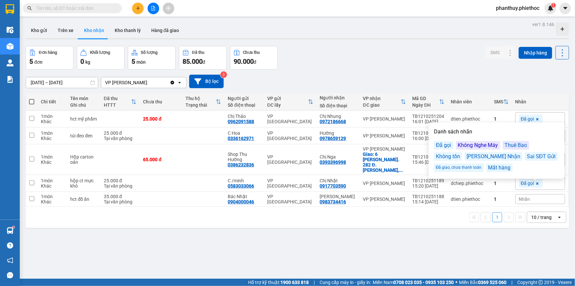
click at [466, 145] on div "Không Nghe Máy" at bounding box center [478, 145] width 44 height 9
click at [418, 83] on div "[DATE] – [DATE] Press the down arrow key to interact with the calendar and sele…" at bounding box center [298, 82] width 544 height 14
